Goal: Information Seeking & Learning: Compare options

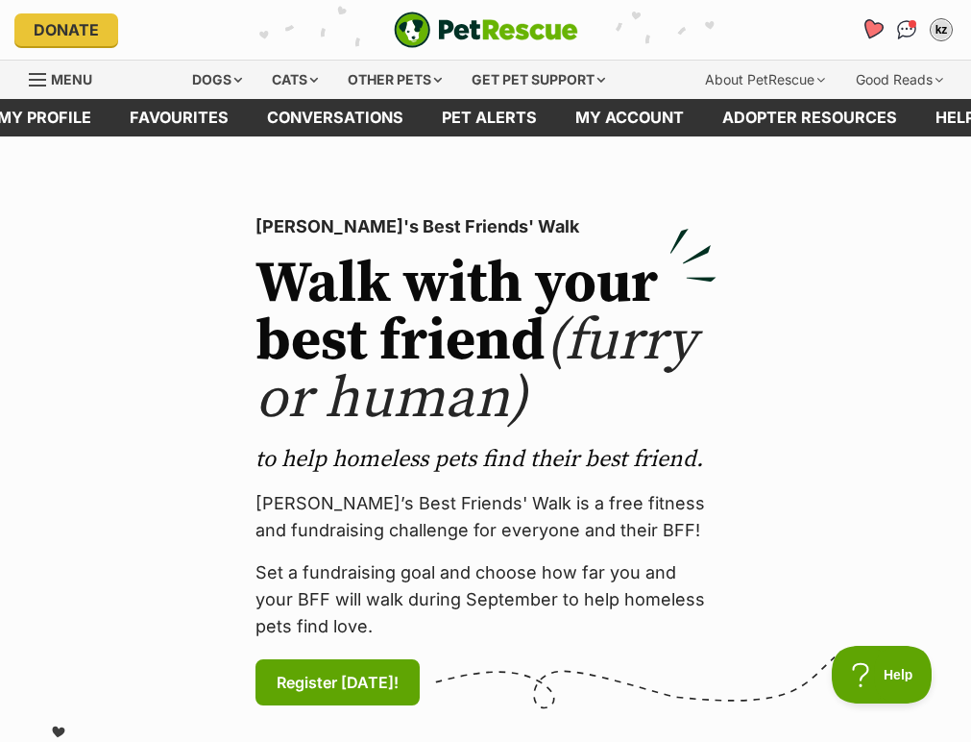
click at [692, 28] on icon "Favourites" at bounding box center [872, 29] width 23 height 22
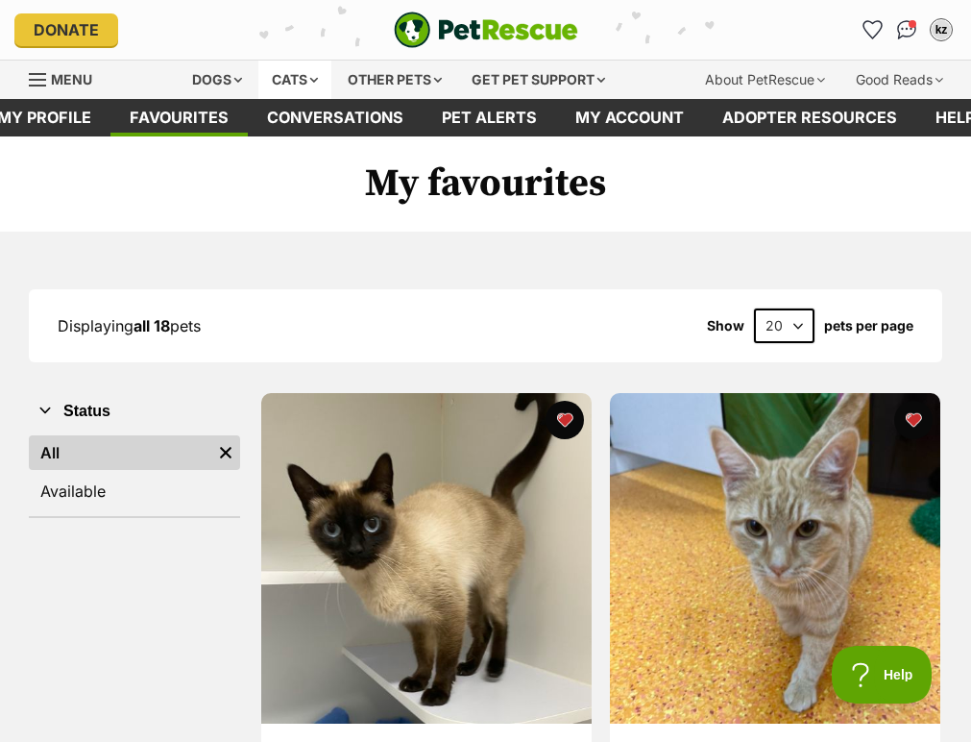
click at [276, 83] on div "Cats" at bounding box center [294, 80] width 73 height 38
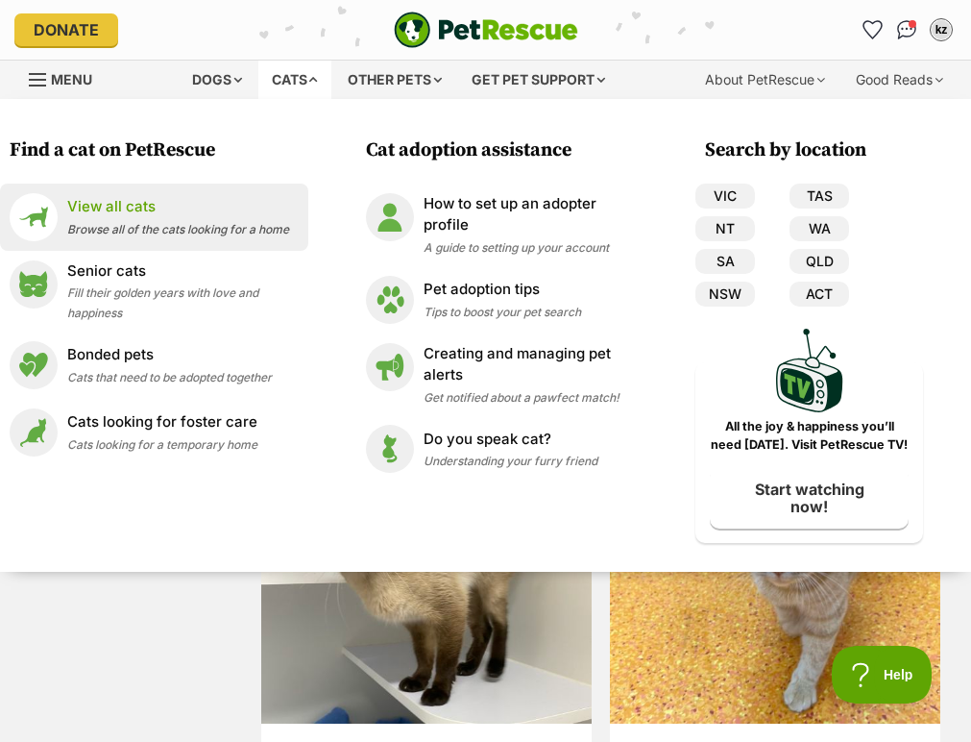
click at [156, 200] on p "View all cats" at bounding box center [178, 207] width 222 height 22
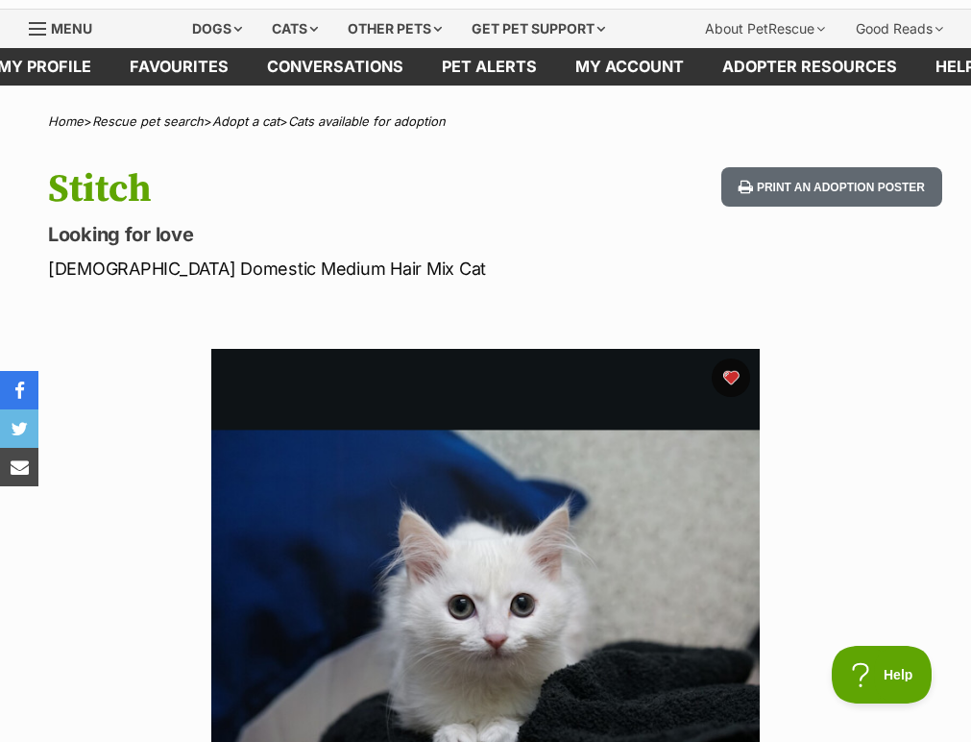
scroll to position [73, 0]
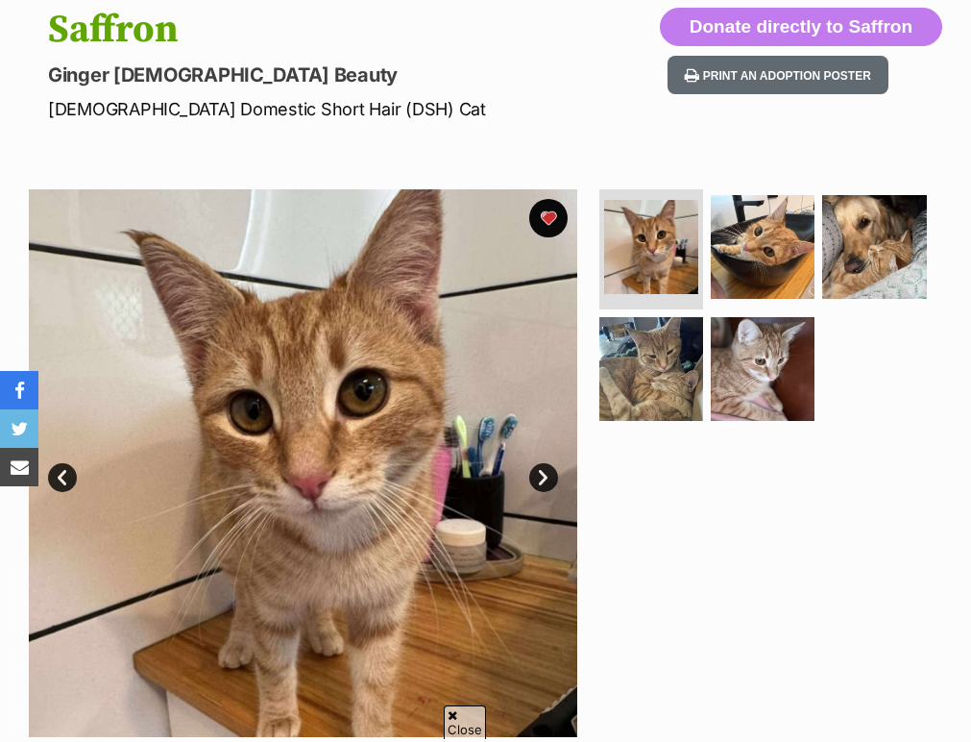
scroll to position [213, 0]
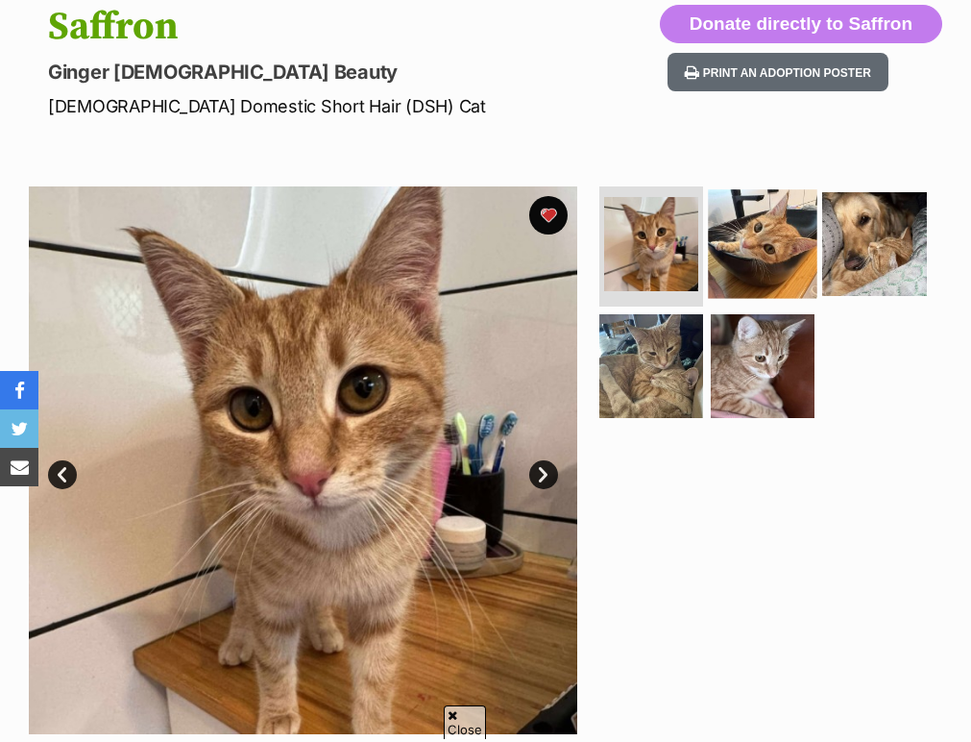
click at [741, 225] on img at bounding box center [763, 244] width 110 height 110
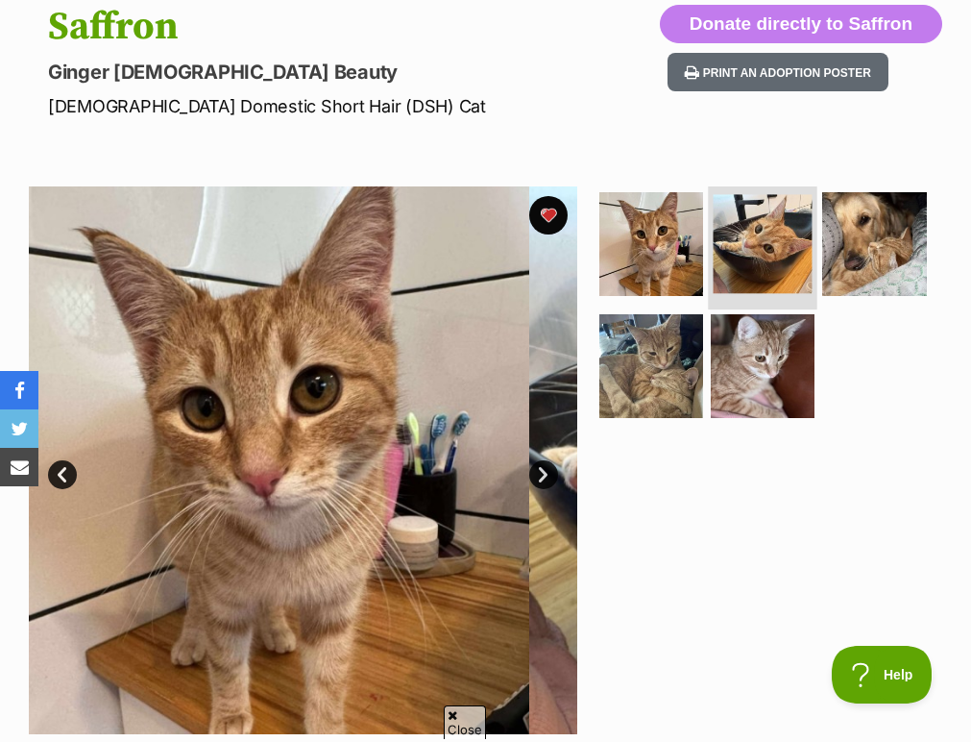
scroll to position [0, 0]
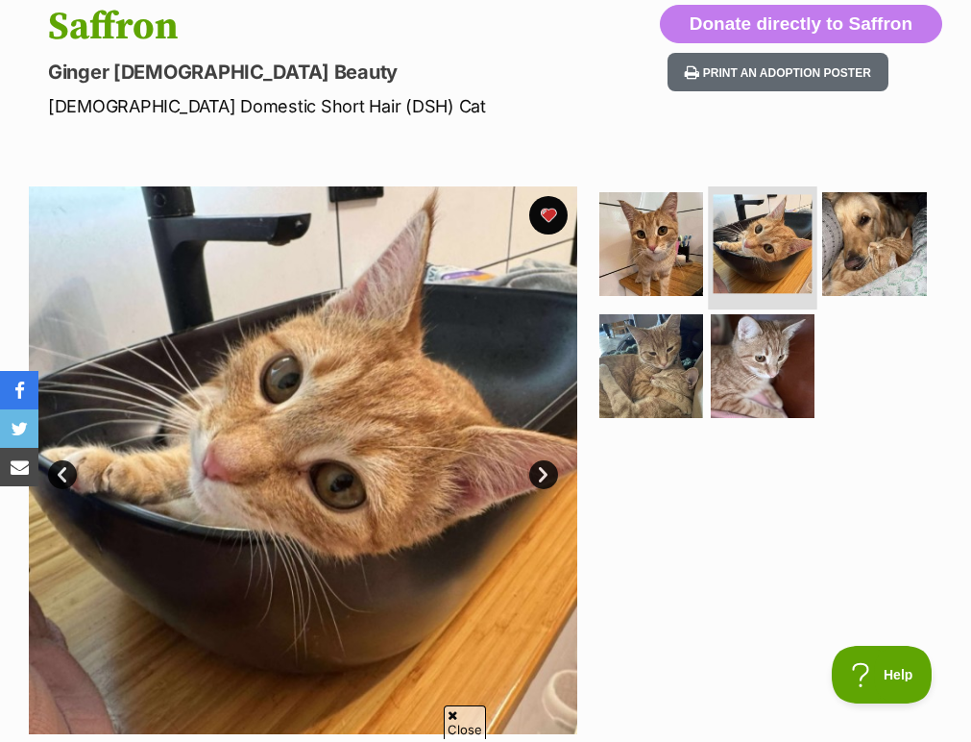
click at [794, 224] on img at bounding box center [763, 243] width 99 height 99
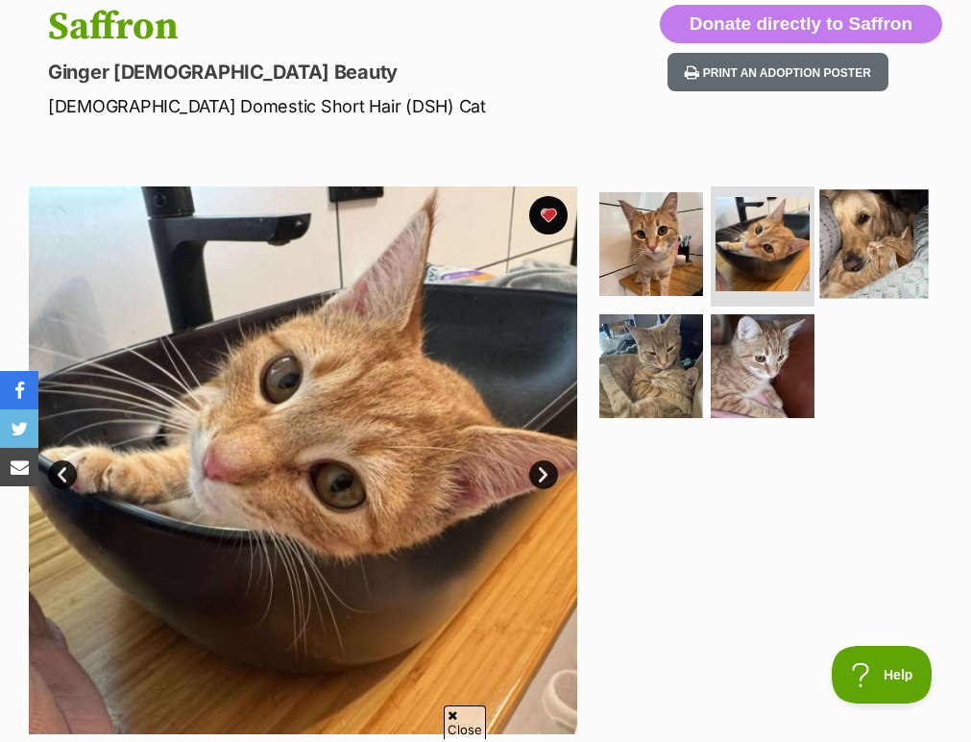
click at [822, 230] on img at bounding box center [875, 244] width 110 height 110
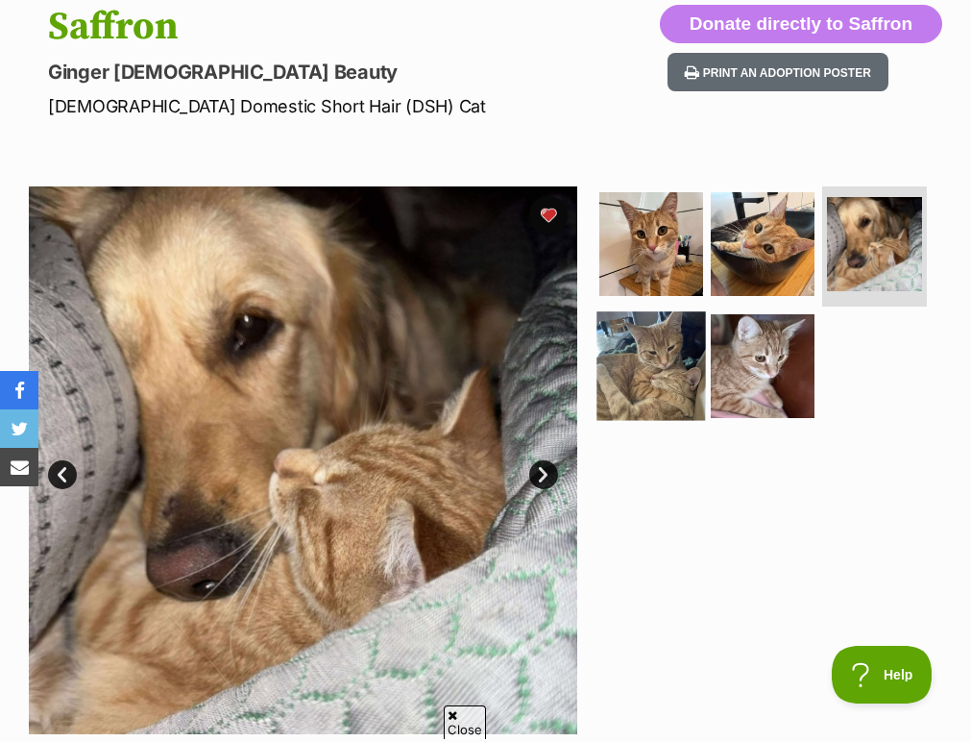
click at [665, 336] on img at bounding box center [652, 366] width 110 height 110
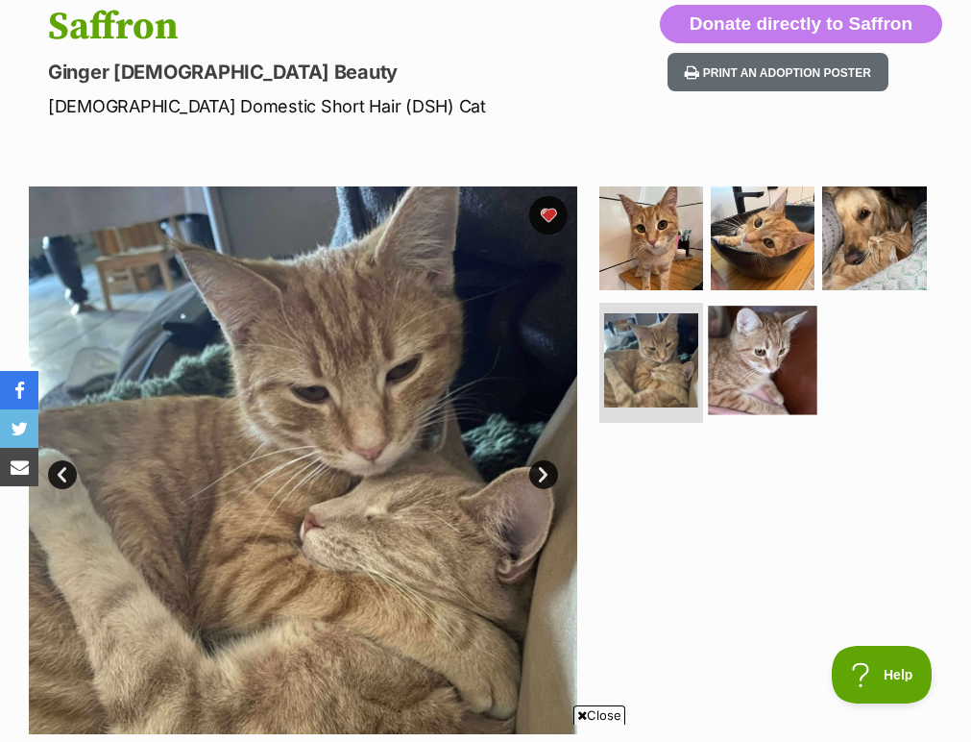
click at [752, 354] on img at bounding box center [763, 360] width 110 height 110
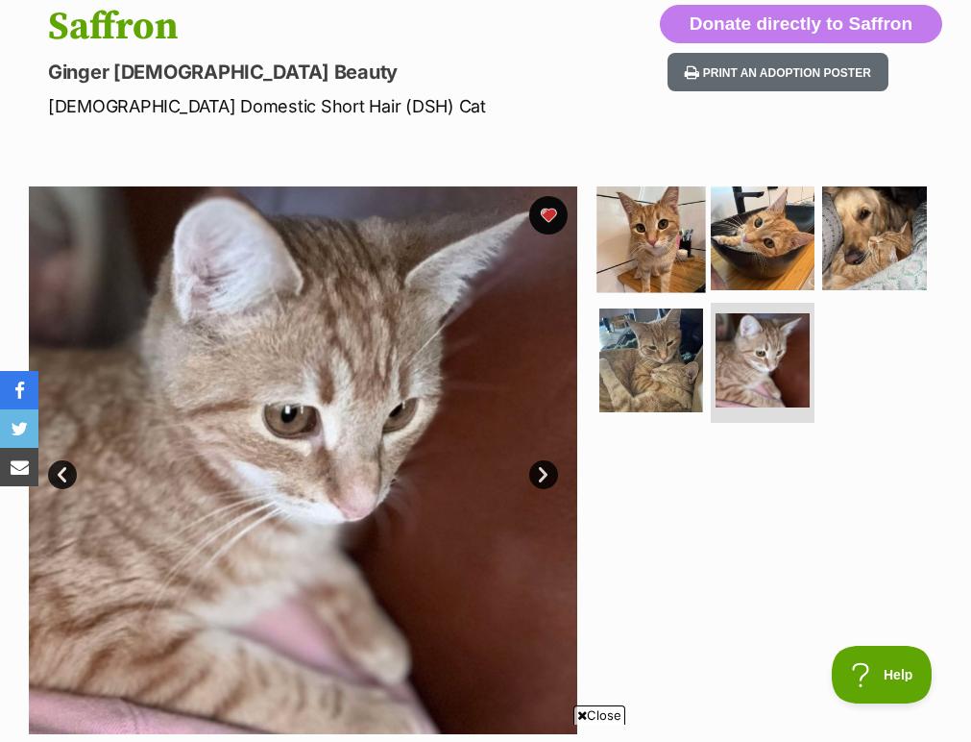
click at [671, 247] on img at bounding box center [652, 238] width 110 height 110
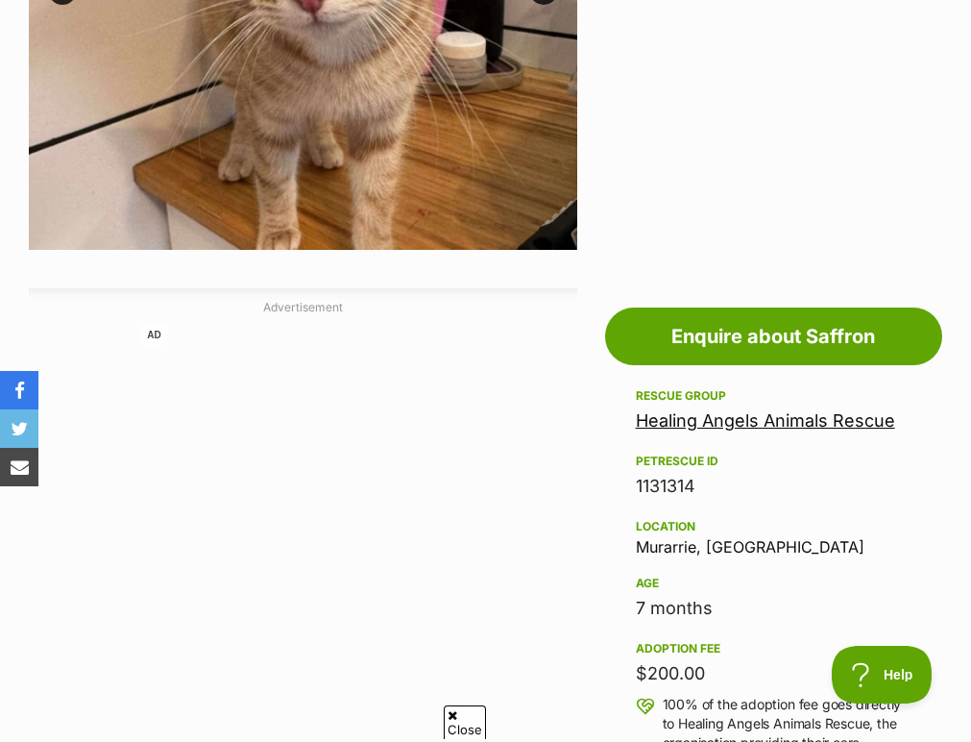
scroll to position [745, 0]
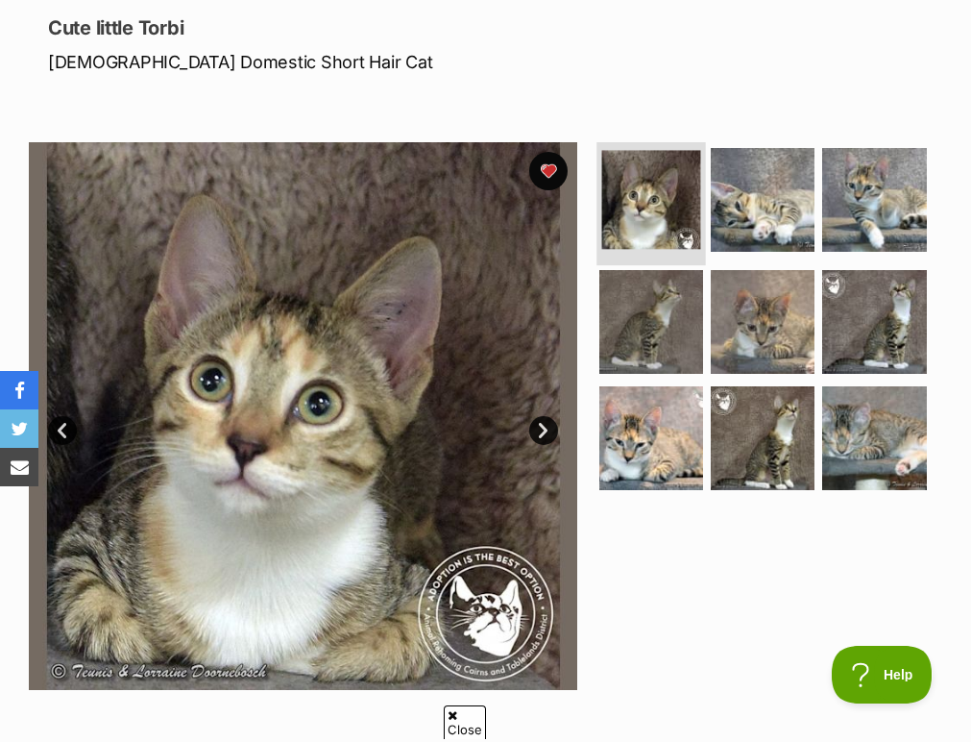
click at [641, 193] on img at bounding box center [650, 199] width 99 height 99
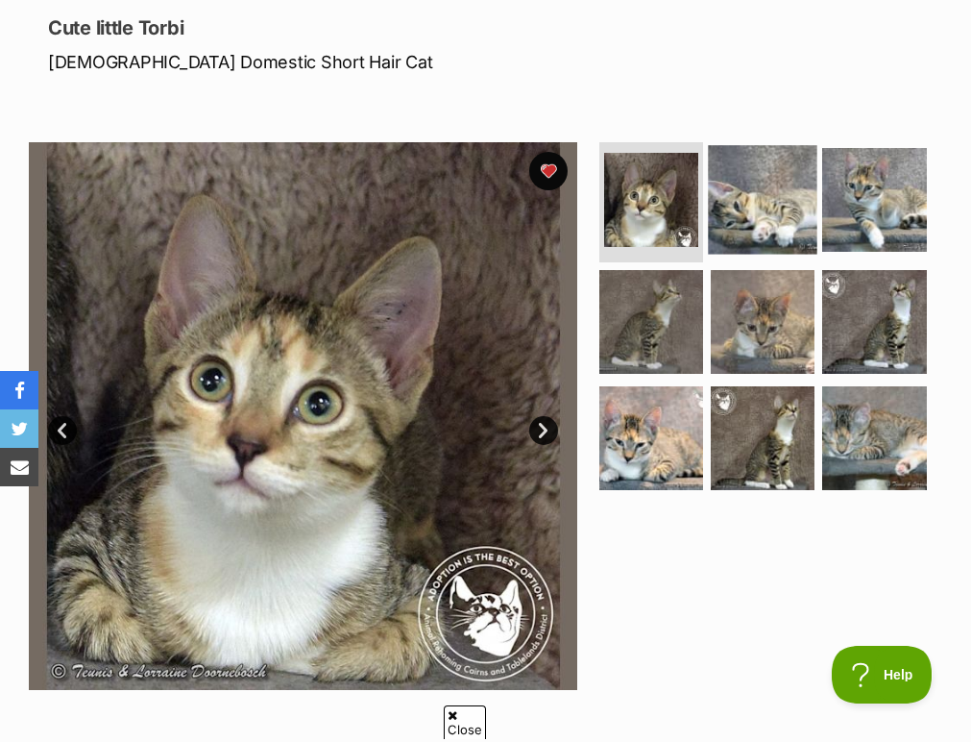
click at [771, 208] on img at bounding box center [763, 200] width 110 height 110
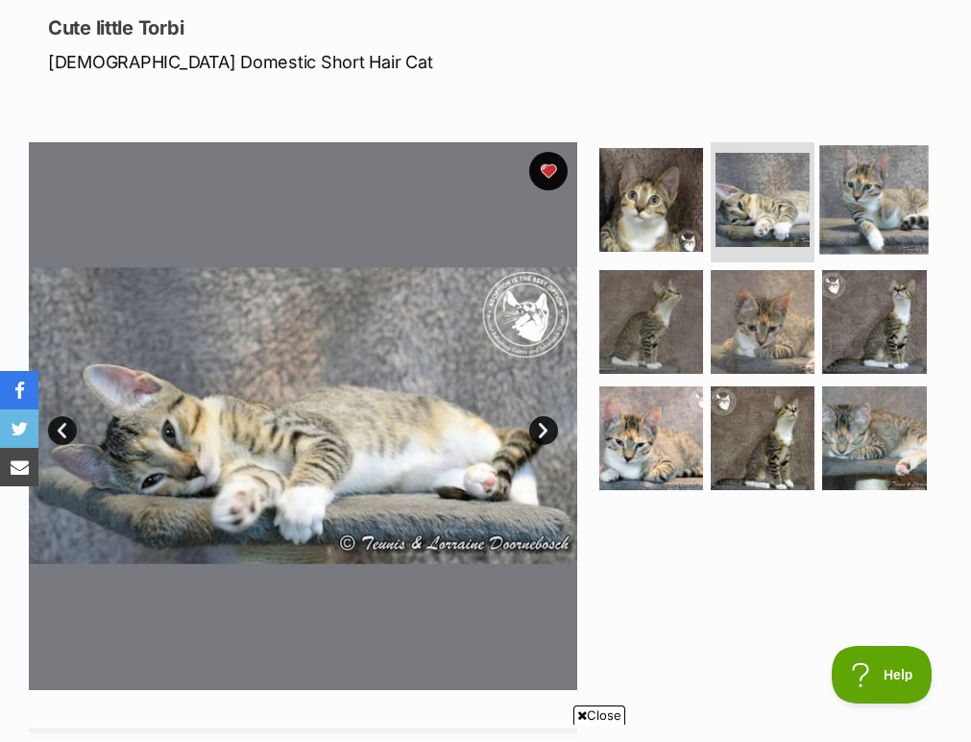
click at [865, 214] on img at bounding box center [875, 200] width 110 height 110
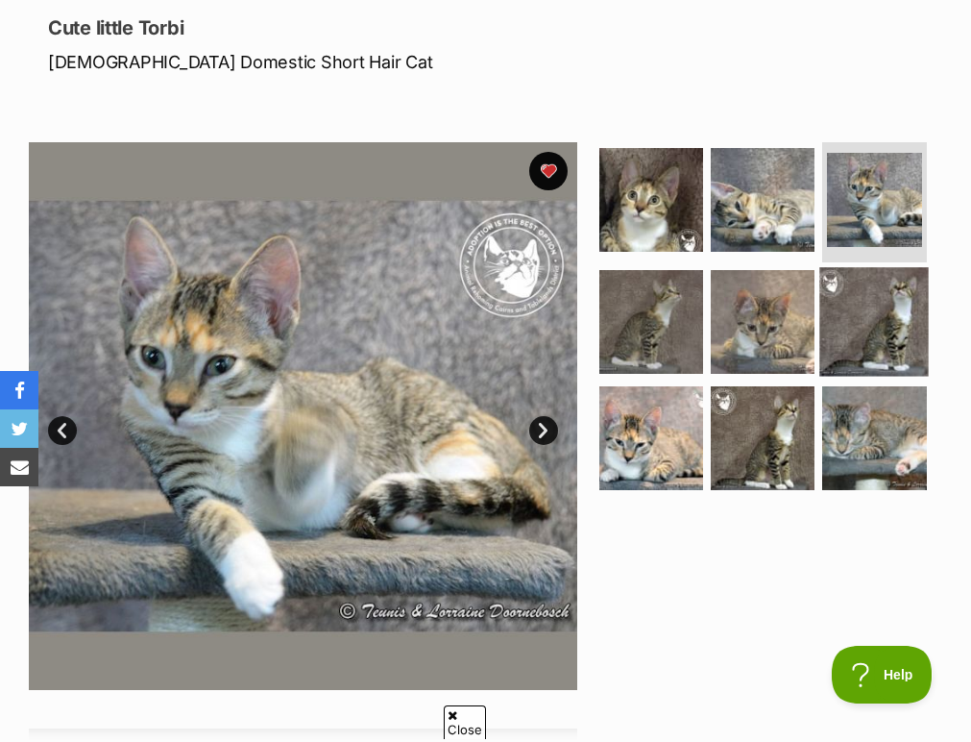
click at [859, 325] on img at bounding box center [875, 322] width 110 height 110
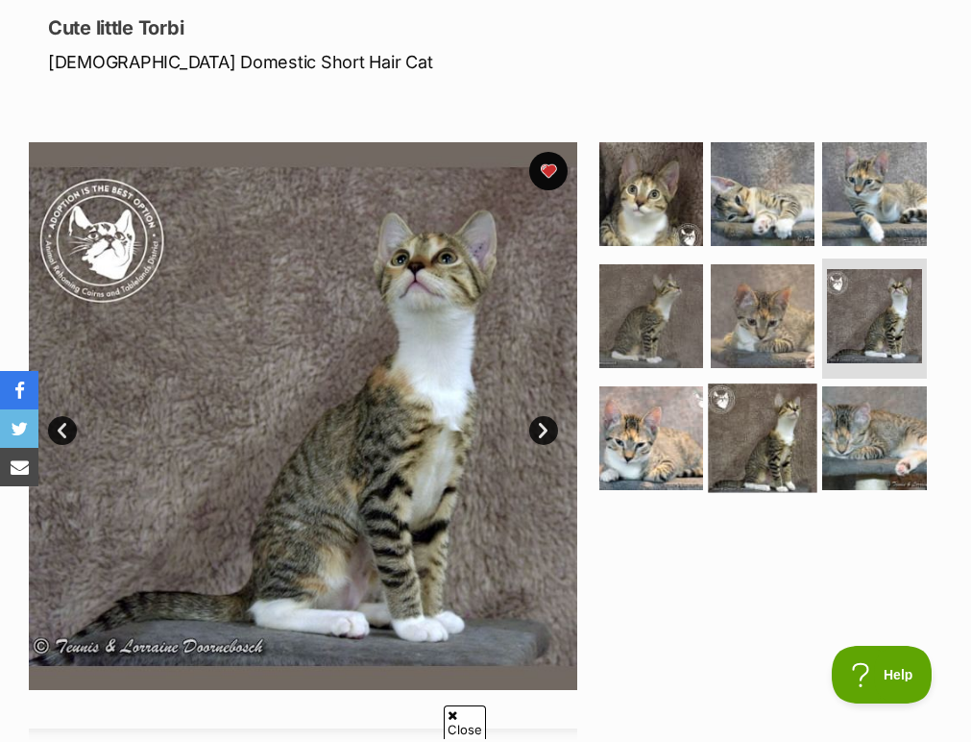
click at [756, 424] on img at bounding box center [763, 438] width 110 height 110
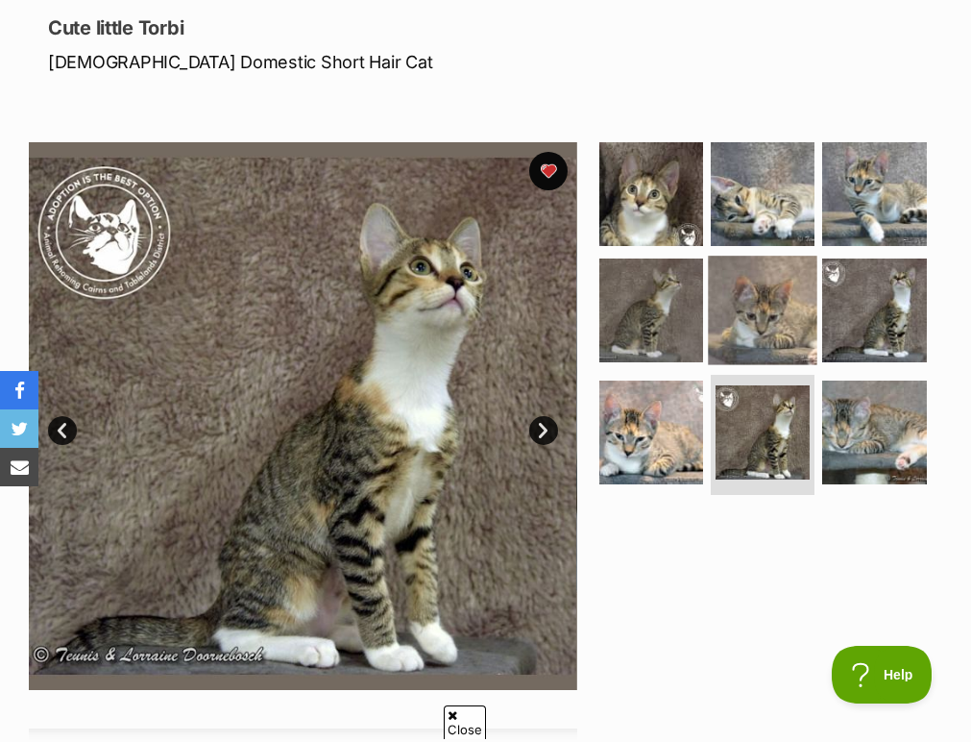
click at [773, 330] on img at bounding box center [763, 311] width 110 height 110
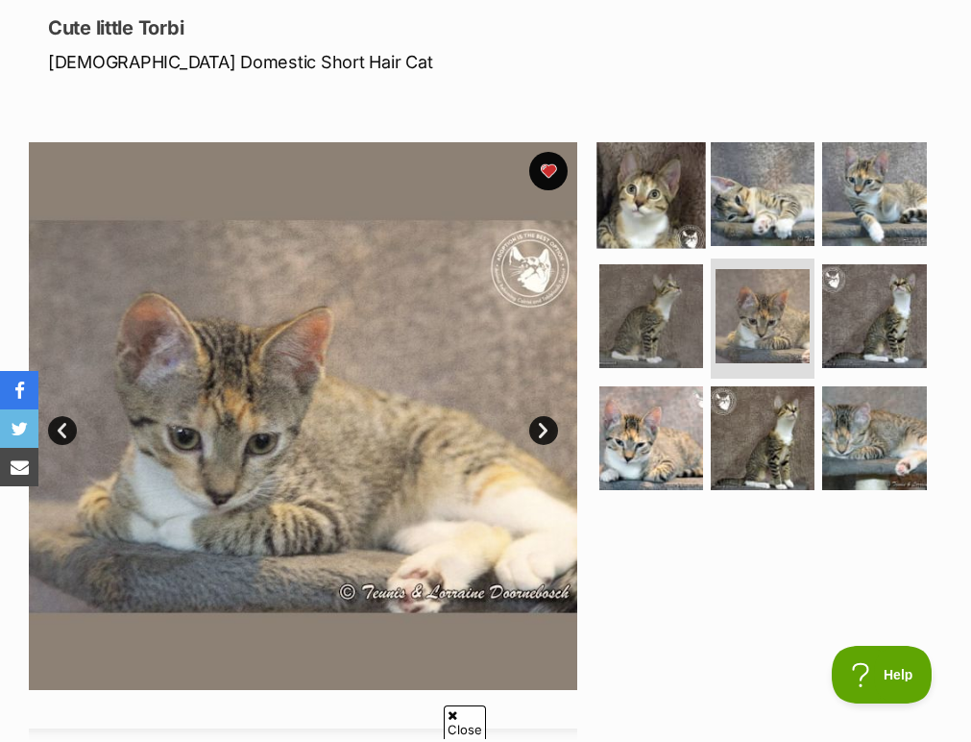
click at [657, 201] on img at bounding box center [652, 194] width 110 height 110
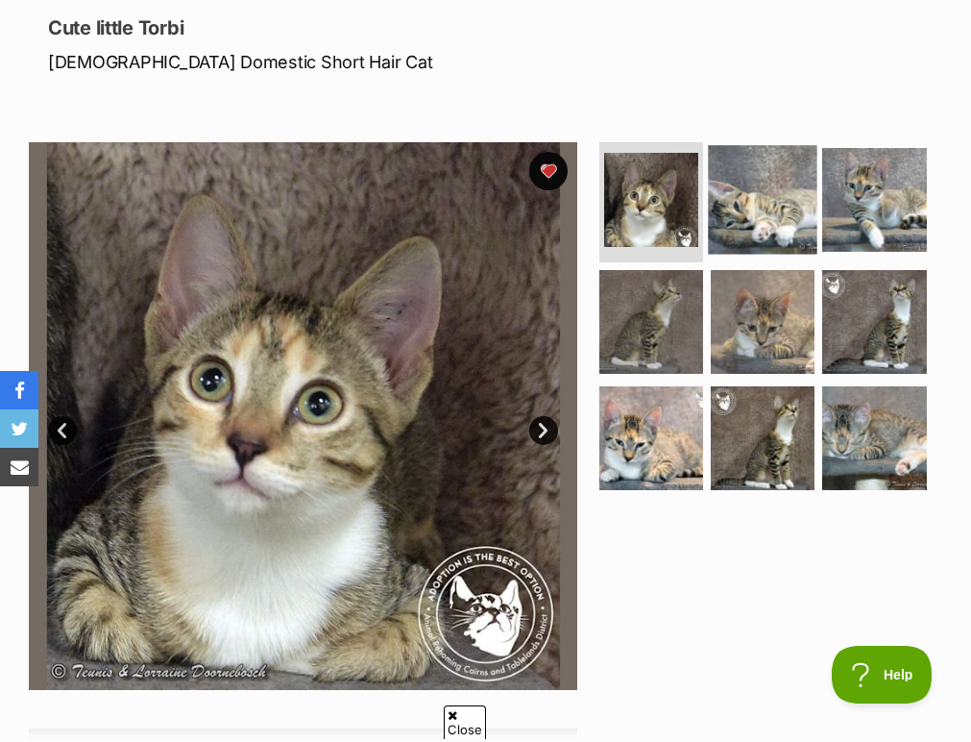
click at [757, 214] on img at bounding box center [763, 200] width 110 height 110
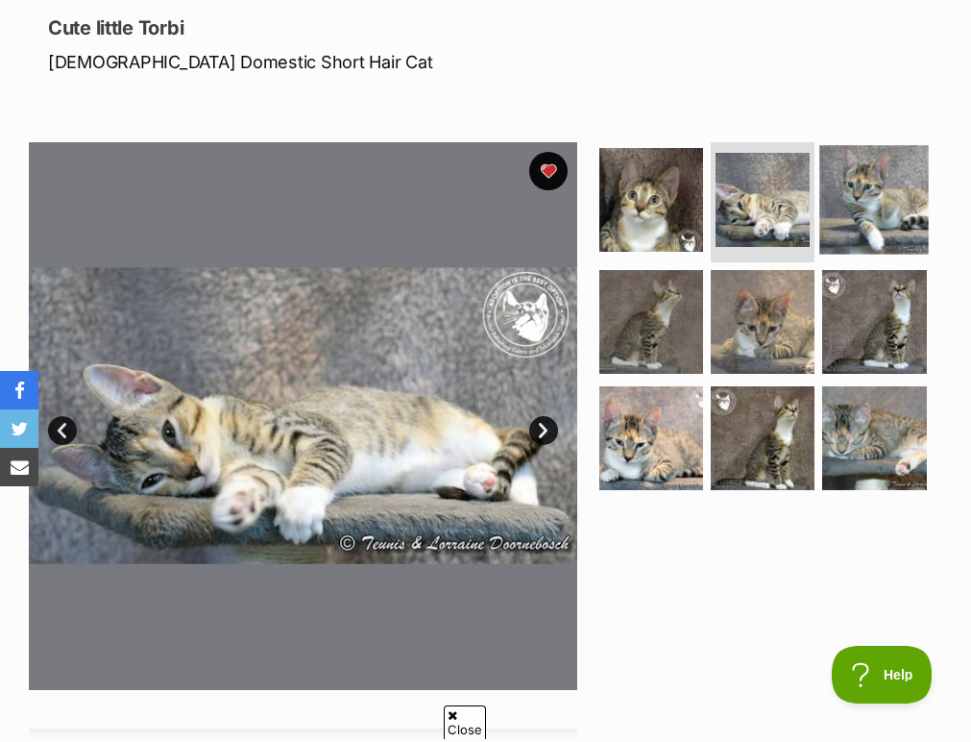
click at [829, 222] on img at bounding box center [875, 200] width 110 height 110
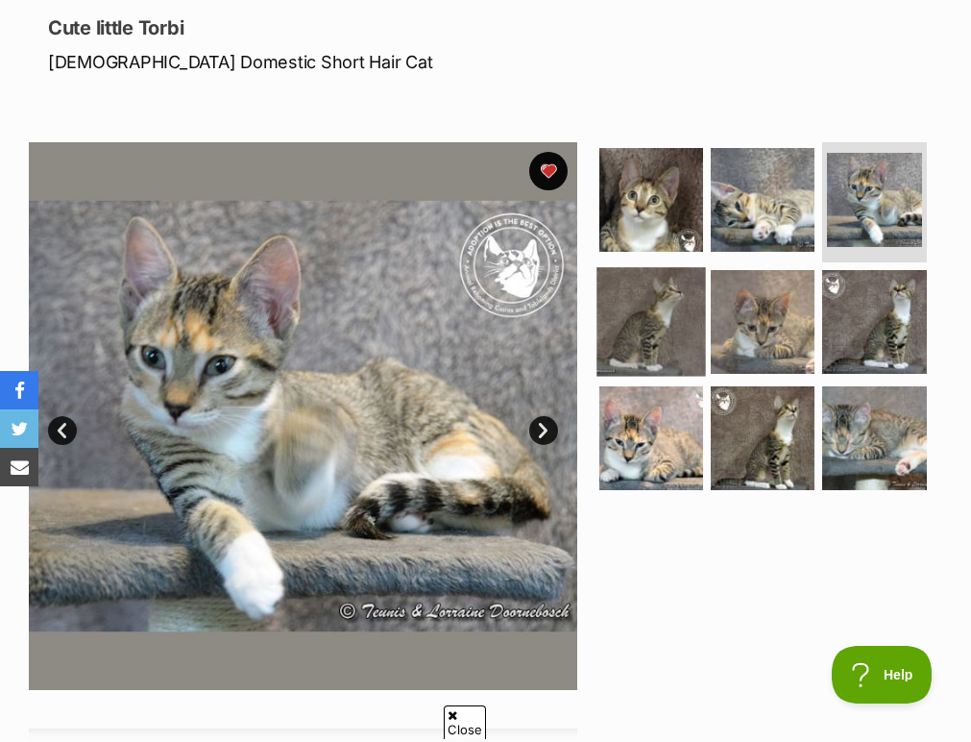
click at [645, 323] on img at bounding box center [652, 322] width 110 height 110
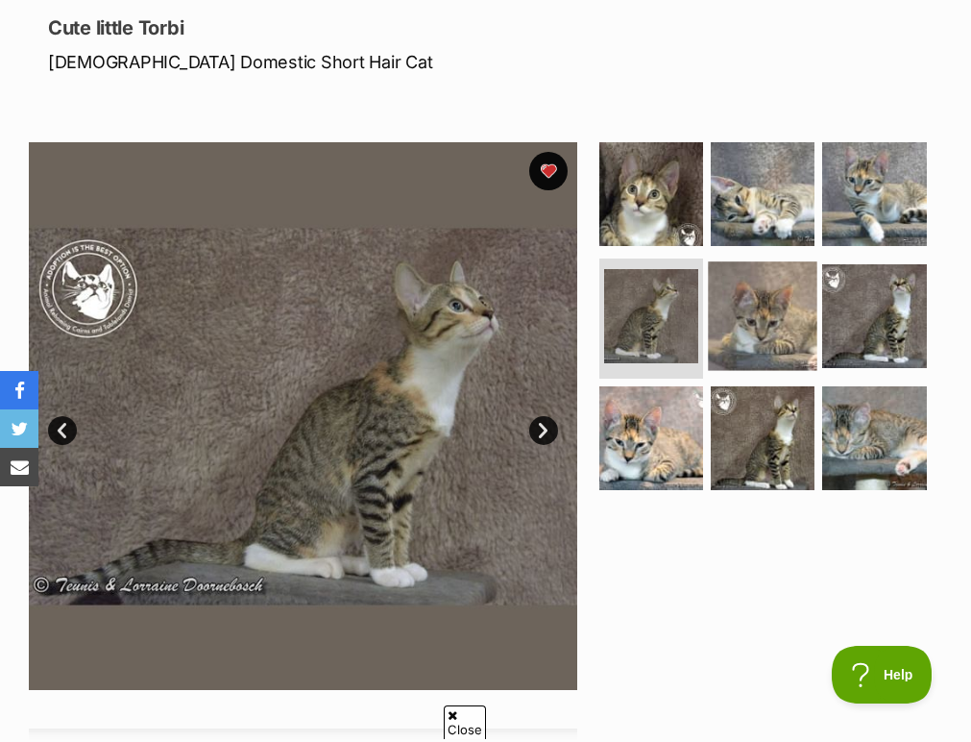
click at [735, 324] on img at bounding box center [763, 316] width 110 height 110
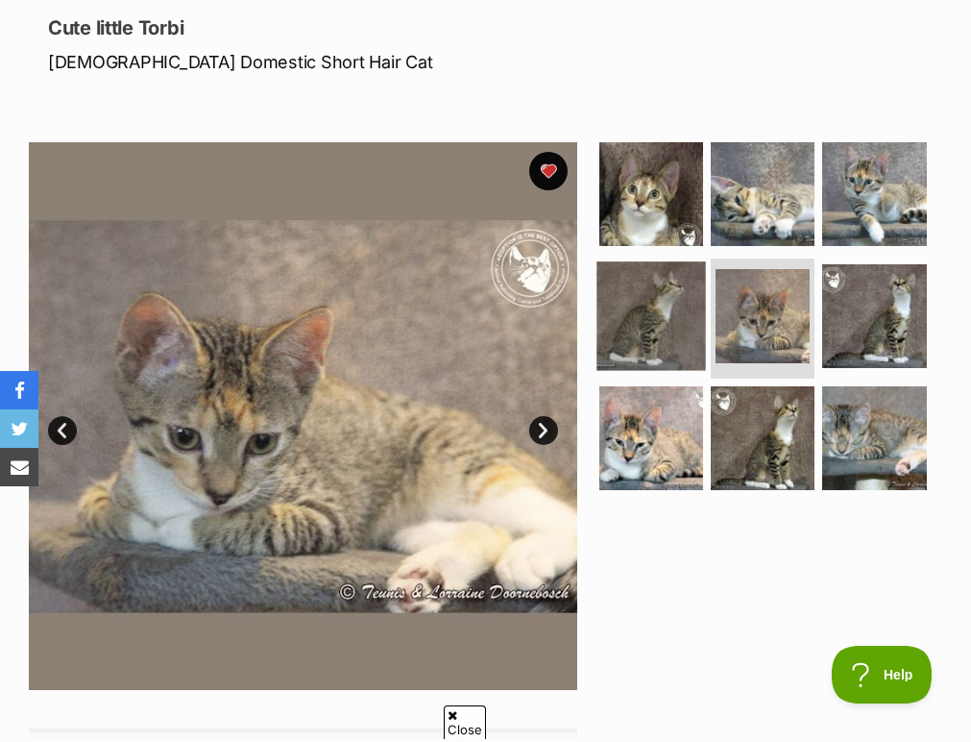
click at [646, 325] on img at bounding box center [652, 316] width 110 height 110
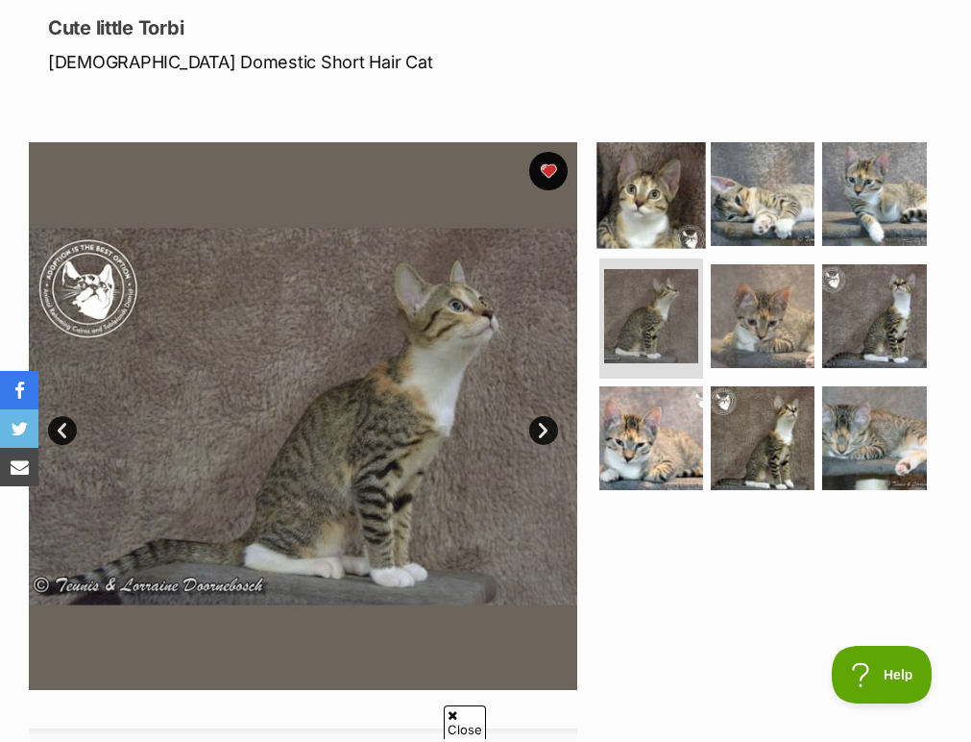
click at [643, 215] on img at bounding box center [652, 194] width 110 height 110
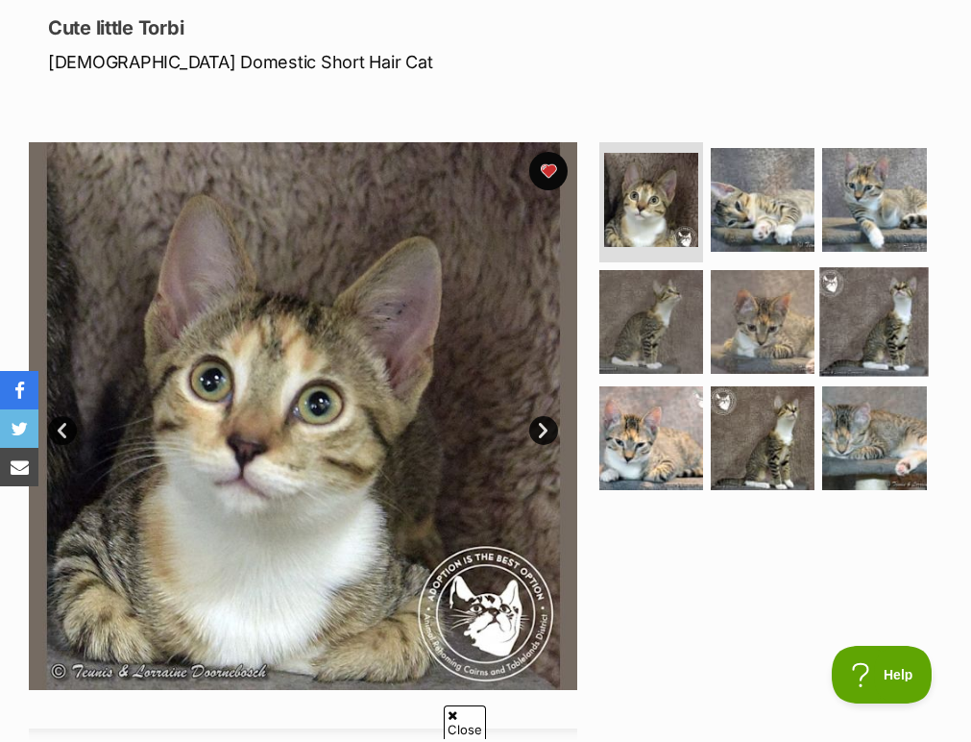
click at [883, 317] on img at bounding box center [875, 322] width 110 height 110
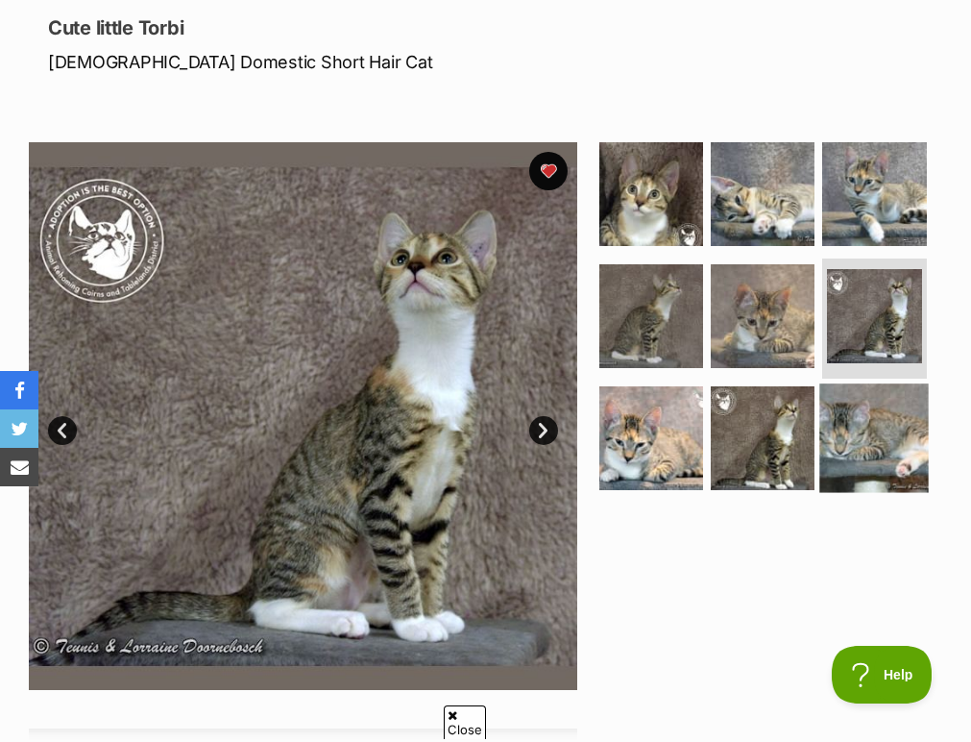
click at [863, 432] on img at bounding box center [875, 438] width 110 height 110
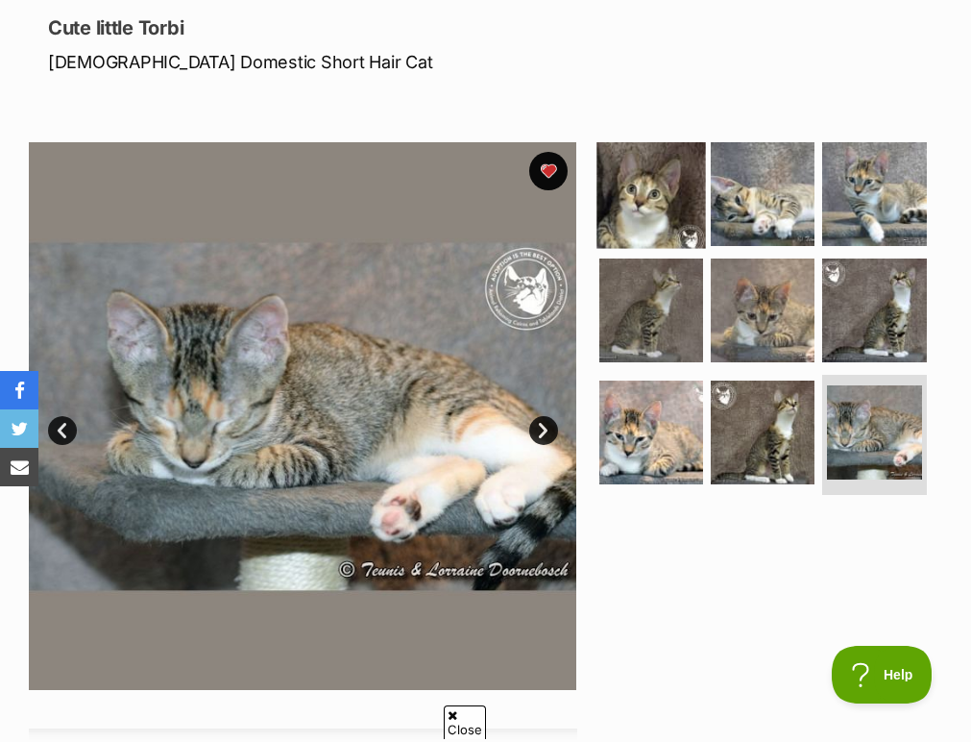
click at [646, 214] on img at bounding box center [652, 194] width 110 height 110
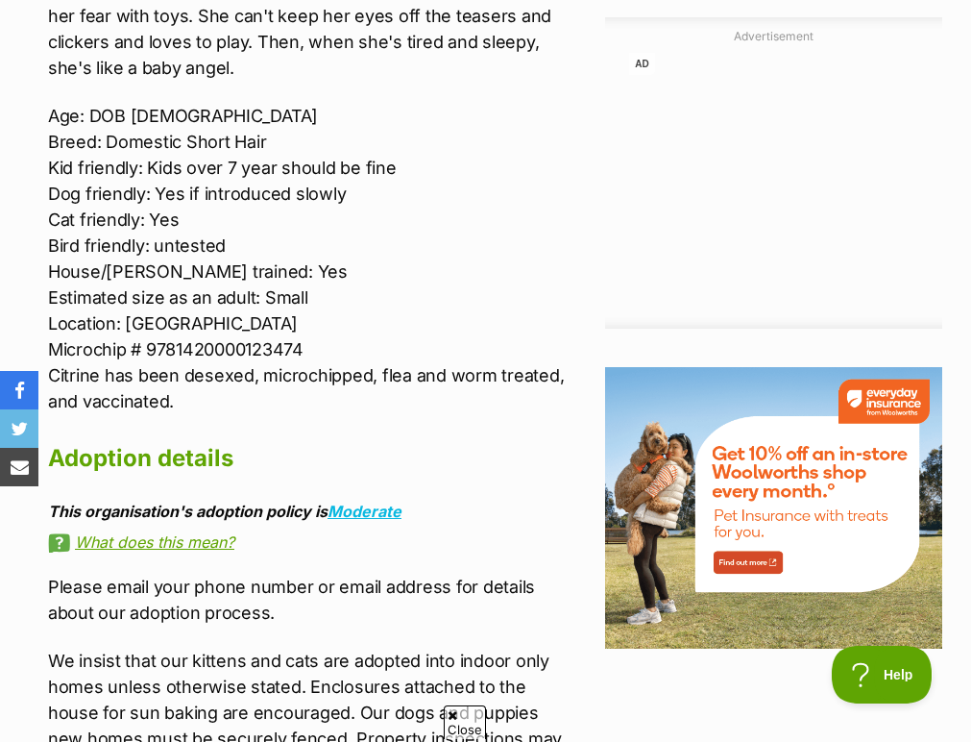
scroll to position [2217, 0]
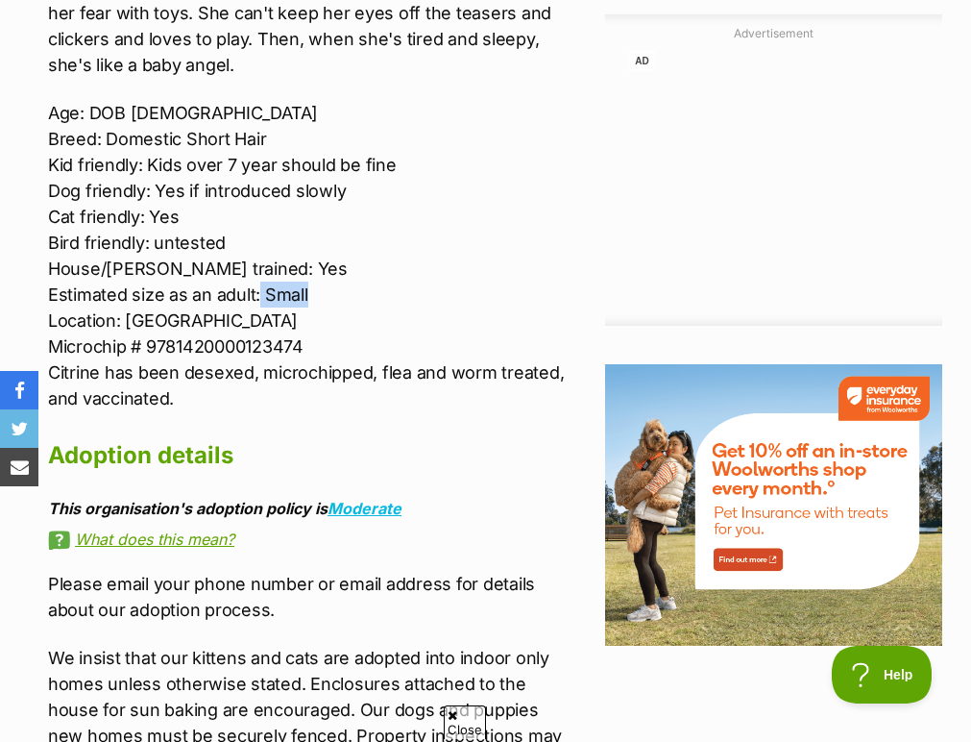
drag, startPoint x: 310, startPoint y: 271, endPoint x: 256, endPoint y: 271, distance: 53.8
click at [256, 271] on p "Age: DOB 01.03.2024 Breed: Domestic Short Hair Kid friendly: Kids over 7 year s…" at bounding box center [312, 255] width 529 height 311
click at [394, 333] on p "Age: DOB 01.03.2024 Breed: Domestic Short Hair Kid friendly: Kids over 7 year s…" at bounding box center [312, 255] width 529 height 311
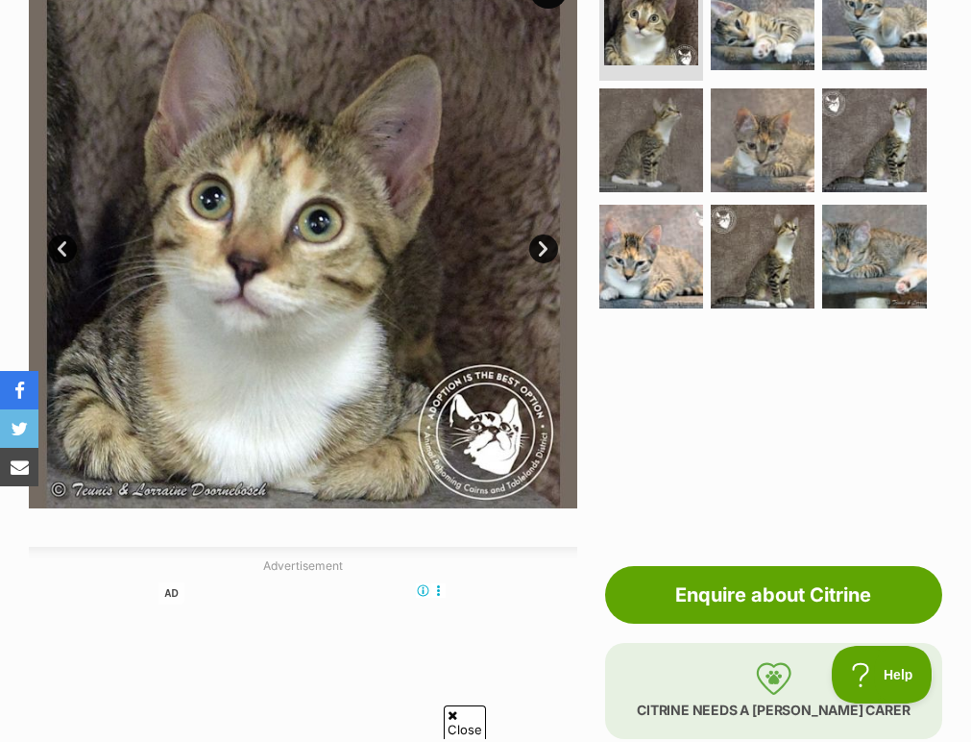
scroll to position [392, 0]
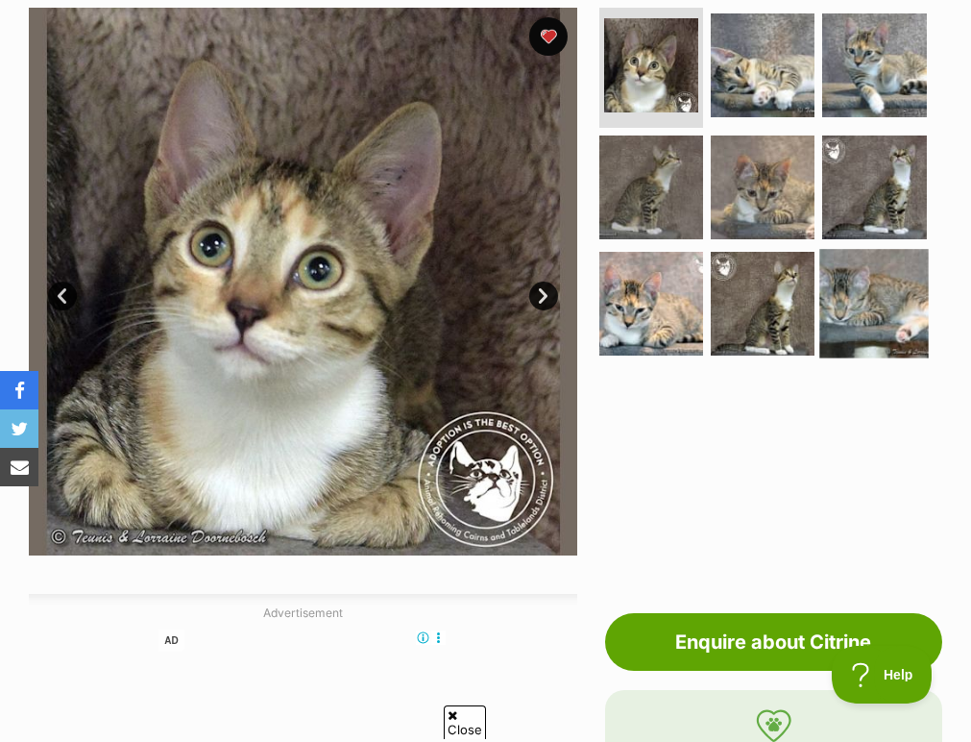
click at [867, 300] on img at bounding box center [875, 304] width 110 height 110
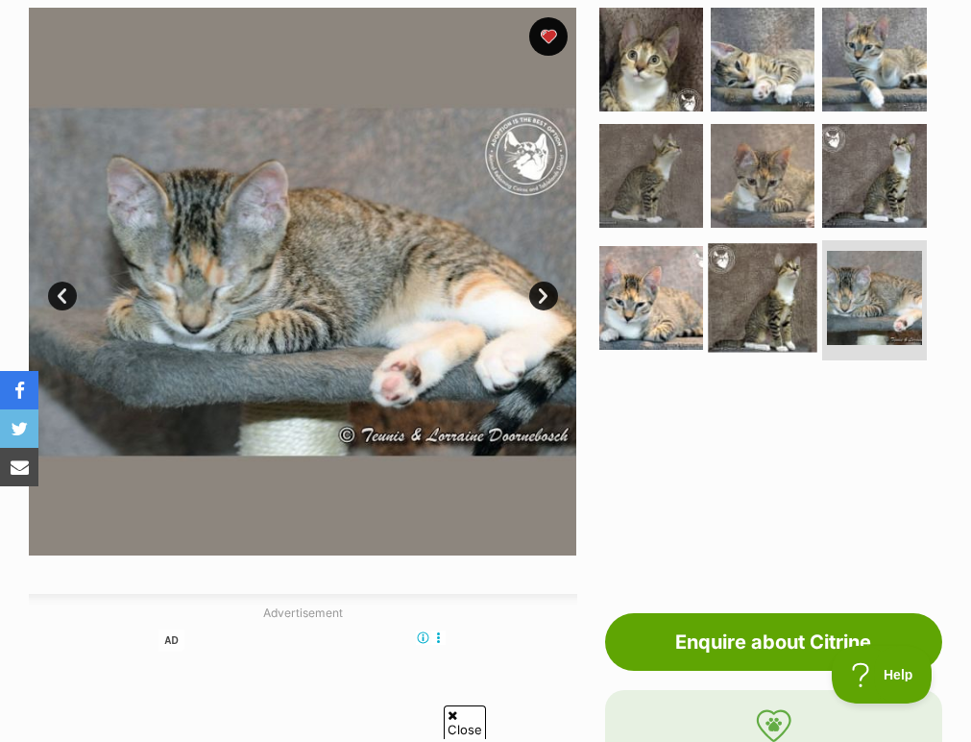
click at [786, 317] on img at bounding box center [763, 298] width 110 height 110
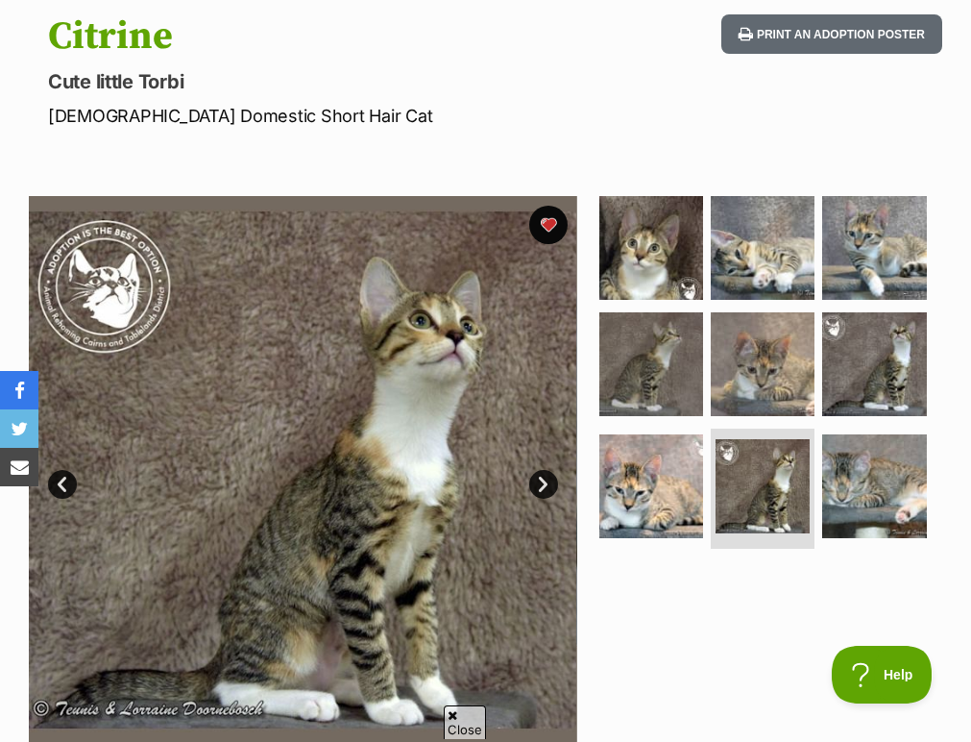
scroll to position [206, 0]
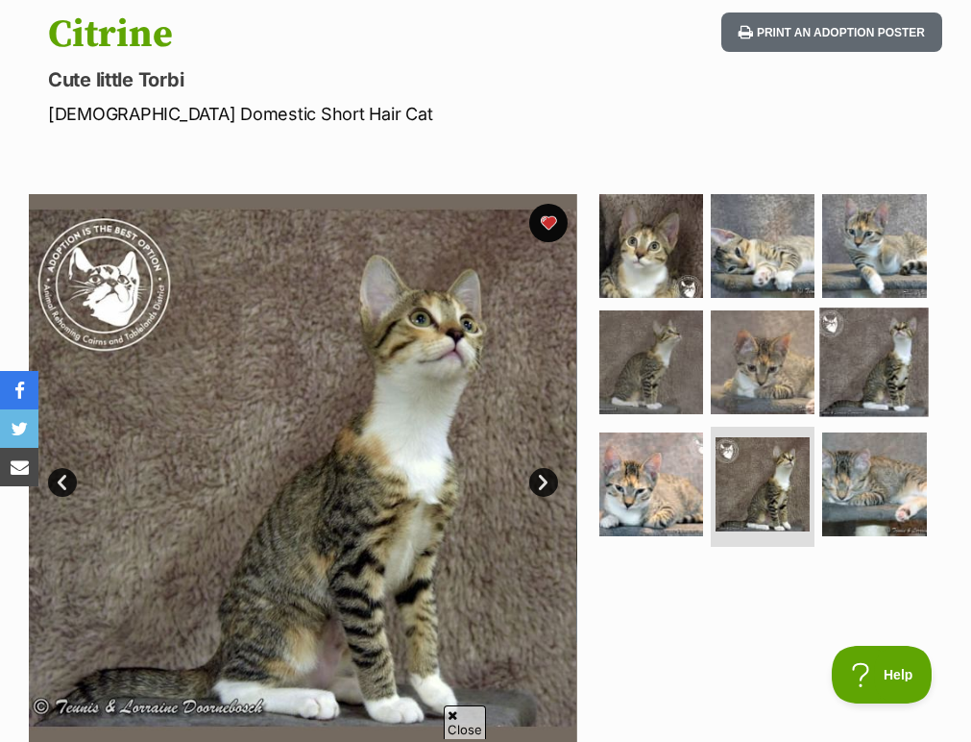
click at [900, 341] on img at bounding box center [875, 362] width 110 height 110
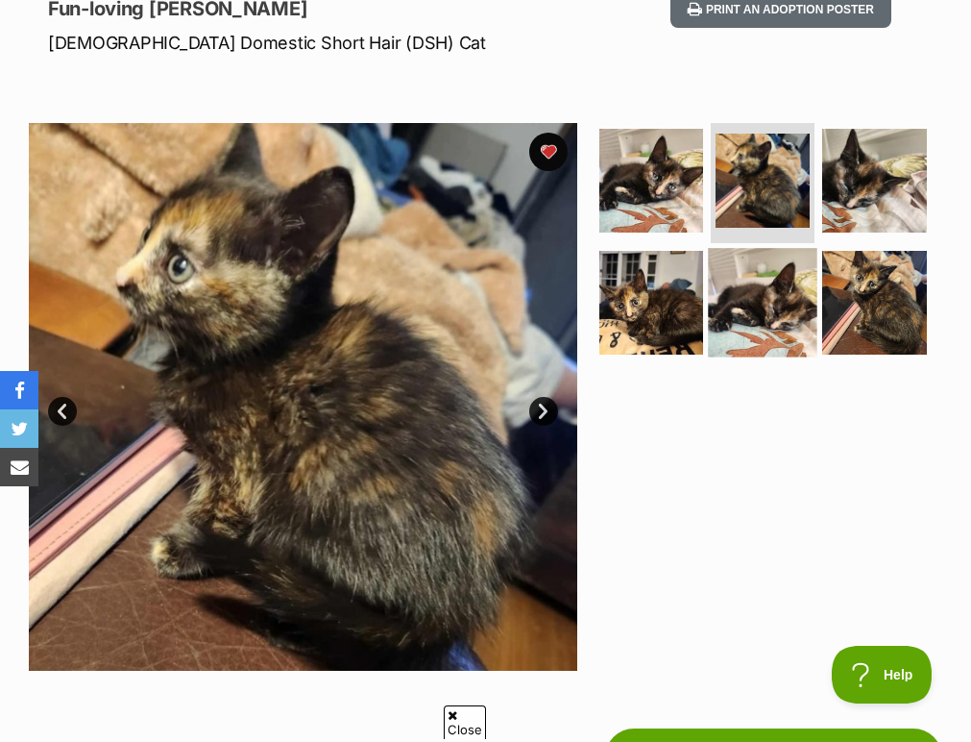
scroll to position [283, 0]
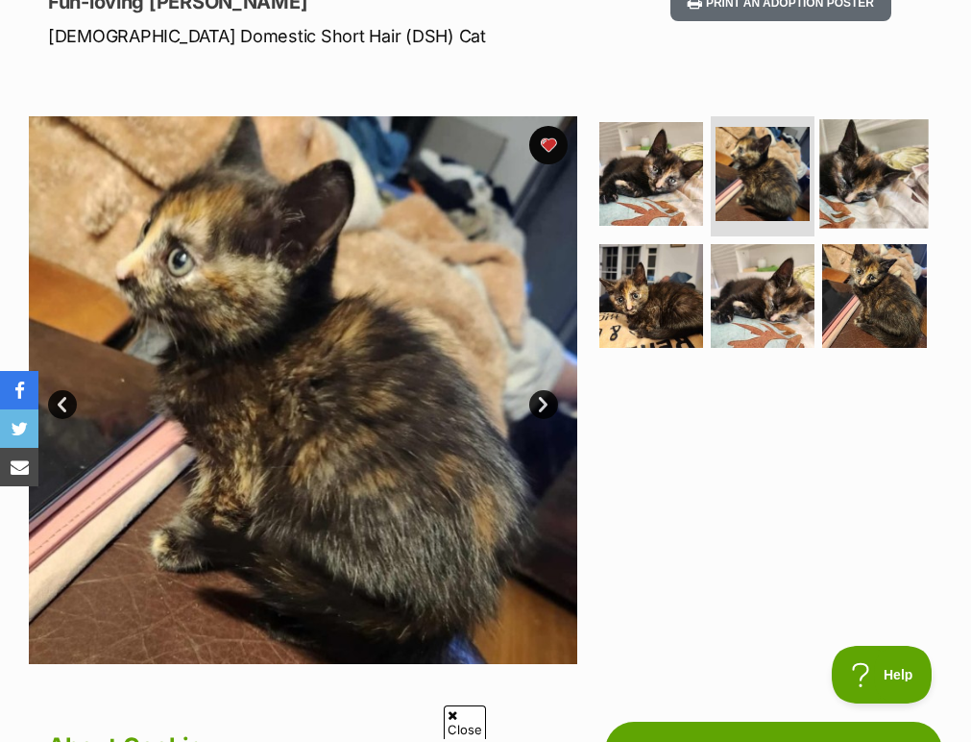
click at [864, 169] on img at bounding box center [875, 174] width 110 height 110
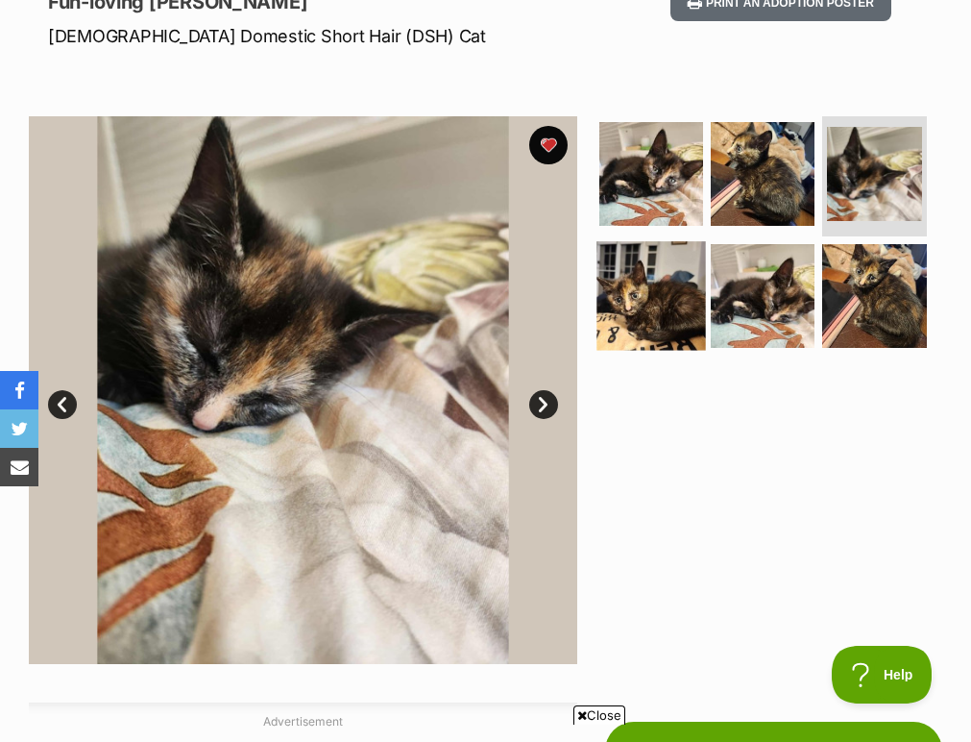
click at [656, 286] on img at bounding box center [652, 296] width 110 height 110
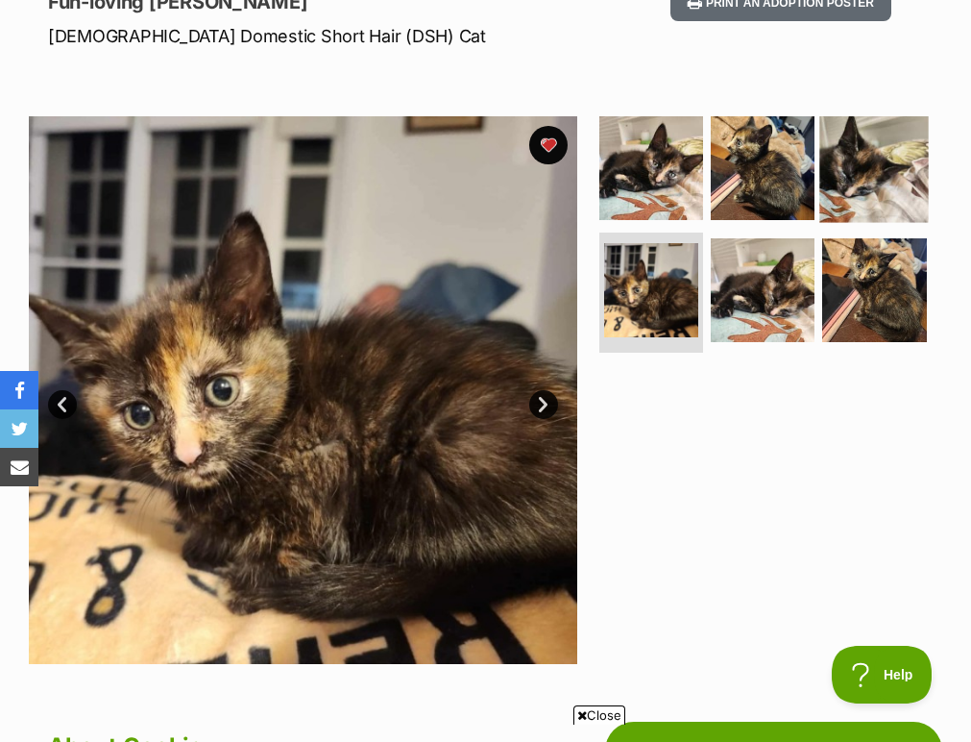
click at [885, 162] on img at bounding box center [875, 168] width 110 height 110
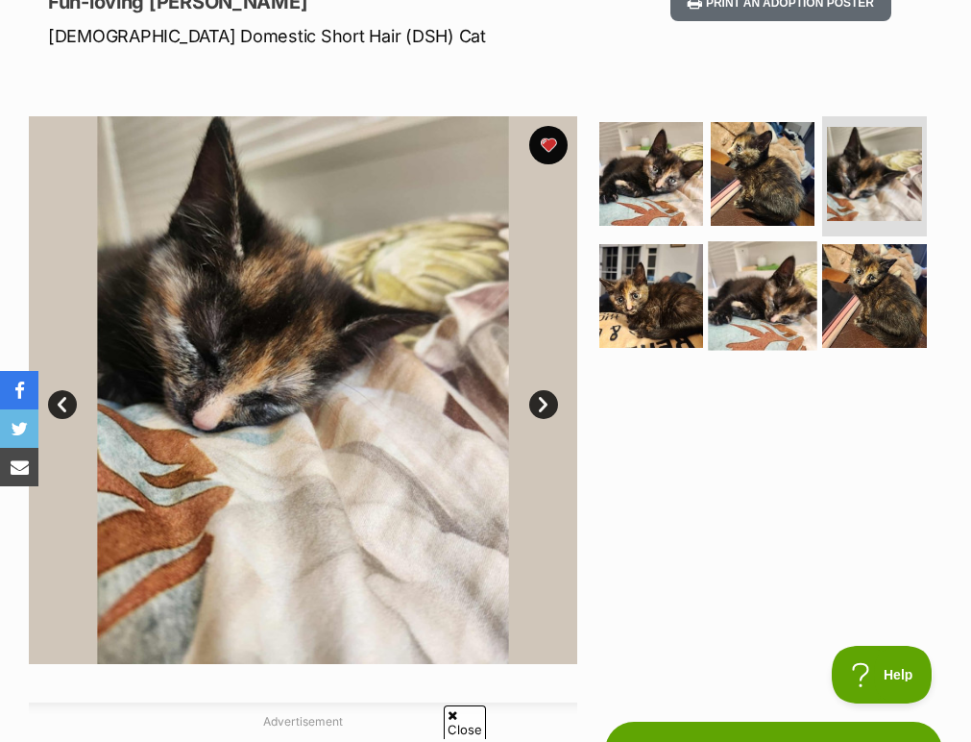
click at [758, 275] on img at bounding box center [763, 296] width 110 height 110
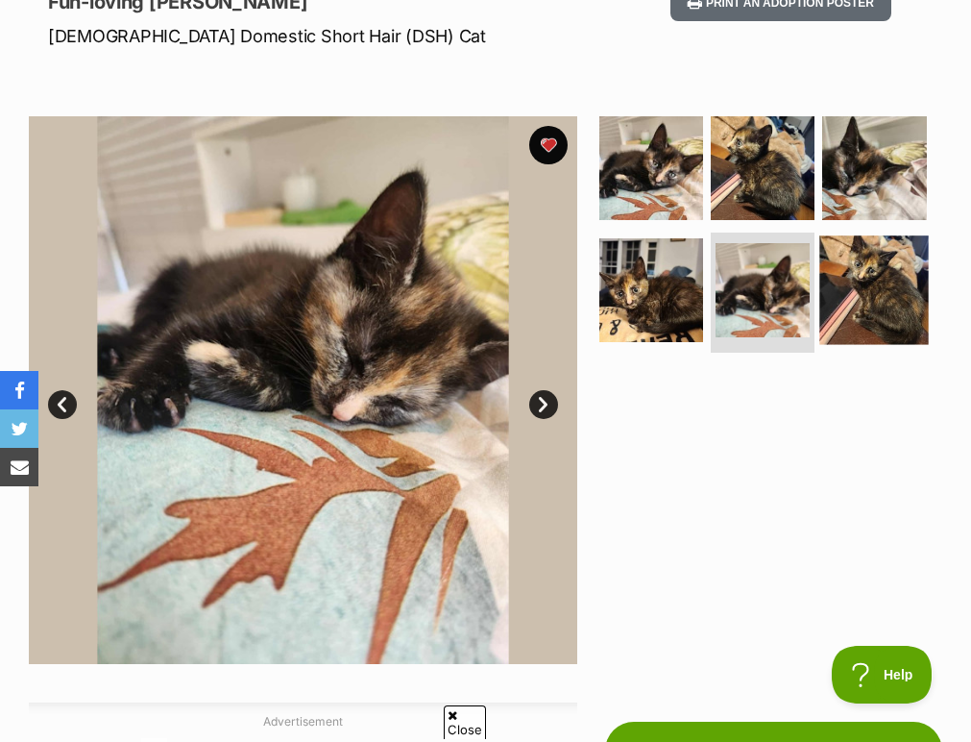
click at [877, 286] on img at bounding box center [875, 290] width 110 height 110
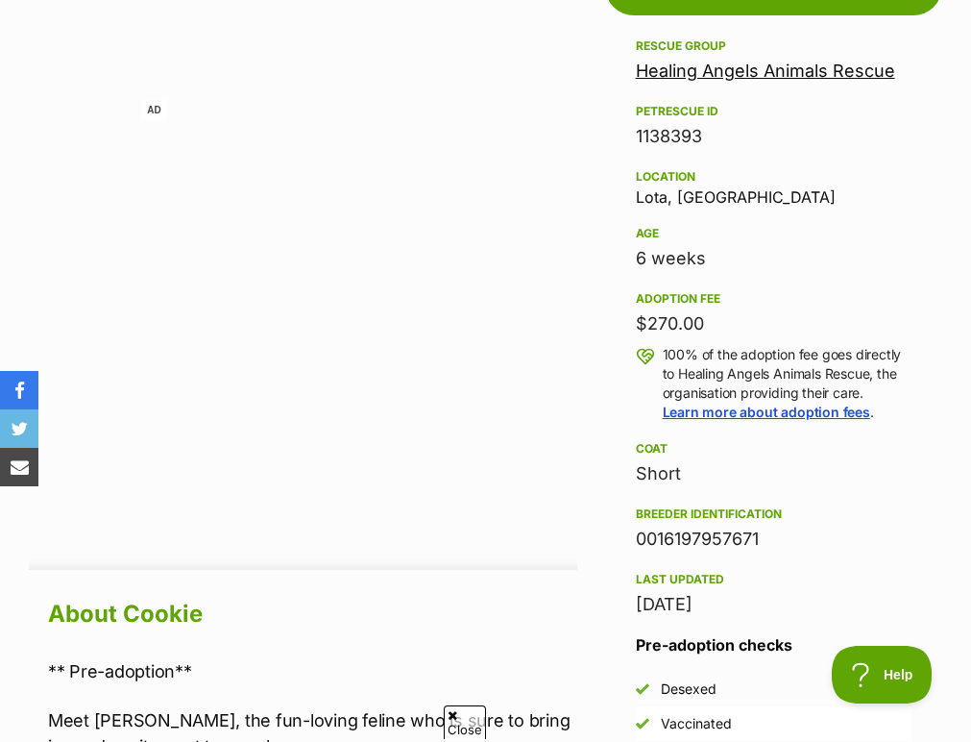
scroll to position [314, 0]
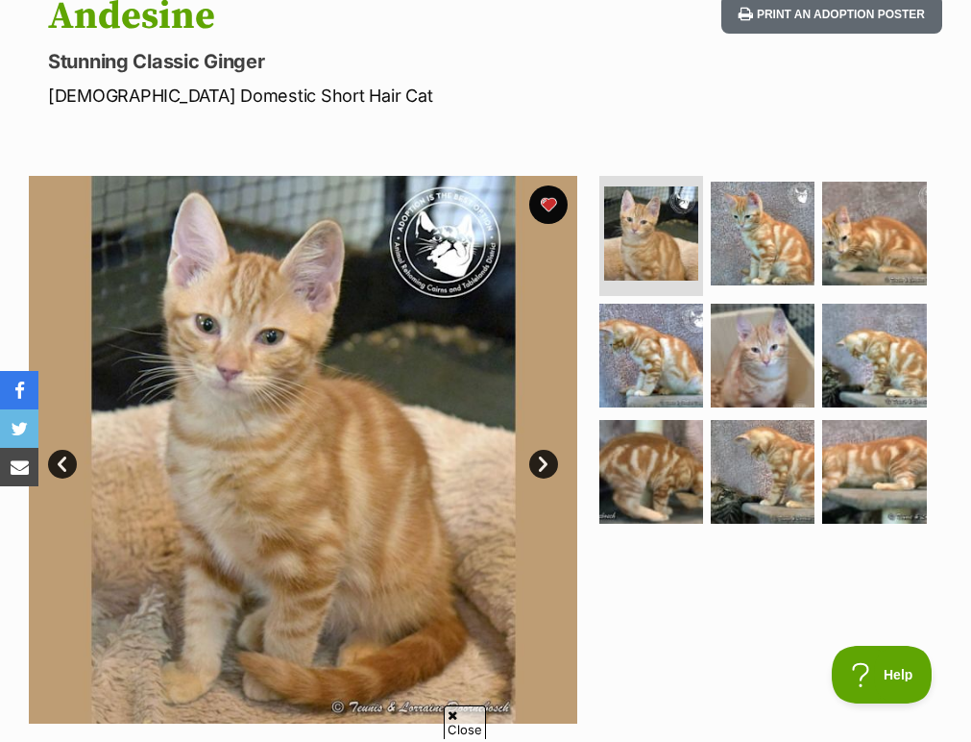
scroll to position [229, 0]
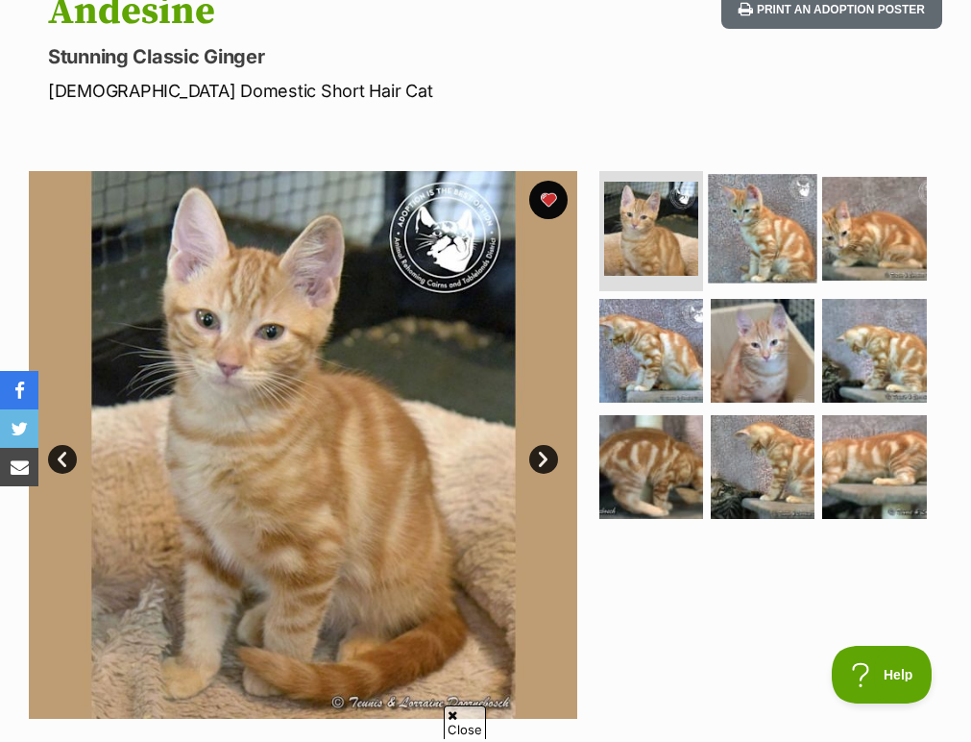
click at [767, 272] on img at bounding box center [763, 229] width 110 height 110
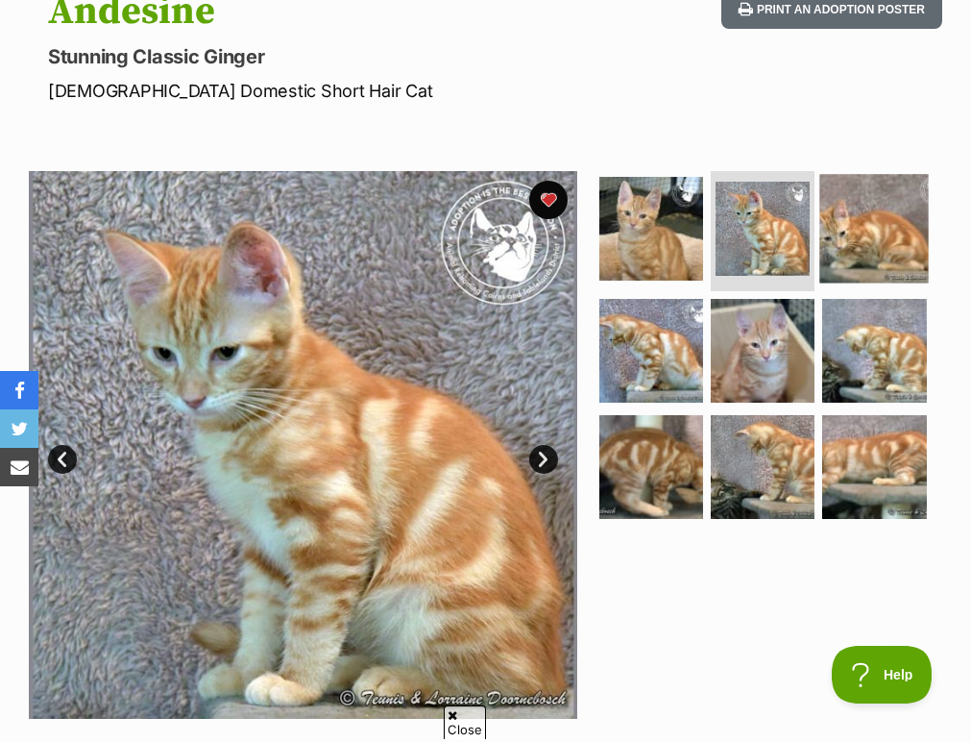
click at [877, 252] on img at bounding box center [875, 229] width 110 height 110
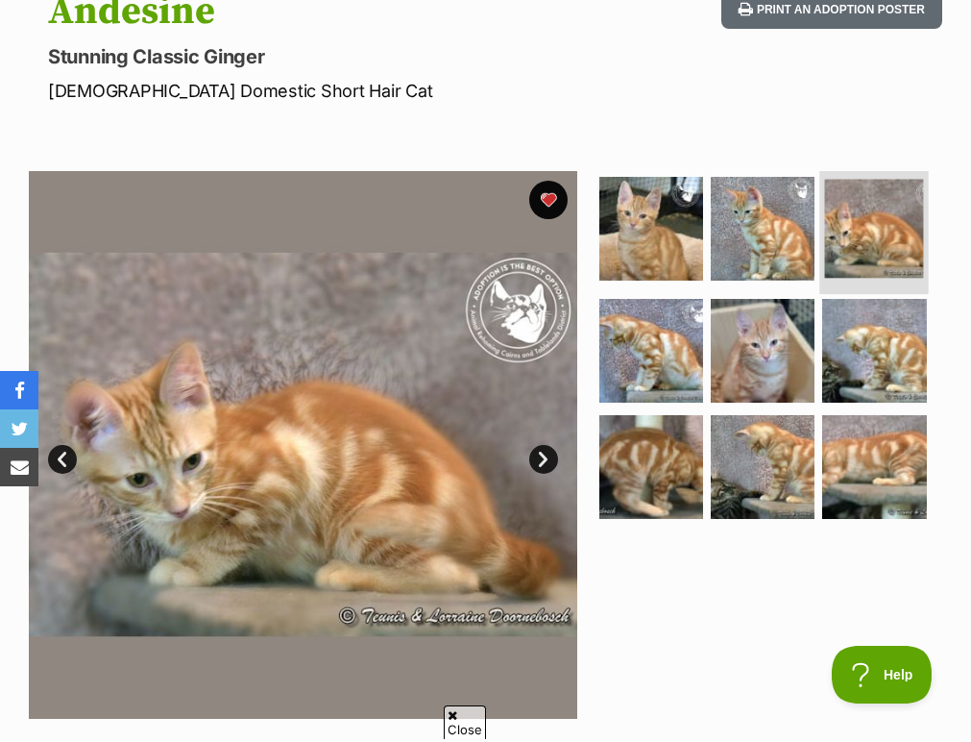
scroll to position [0, 0]
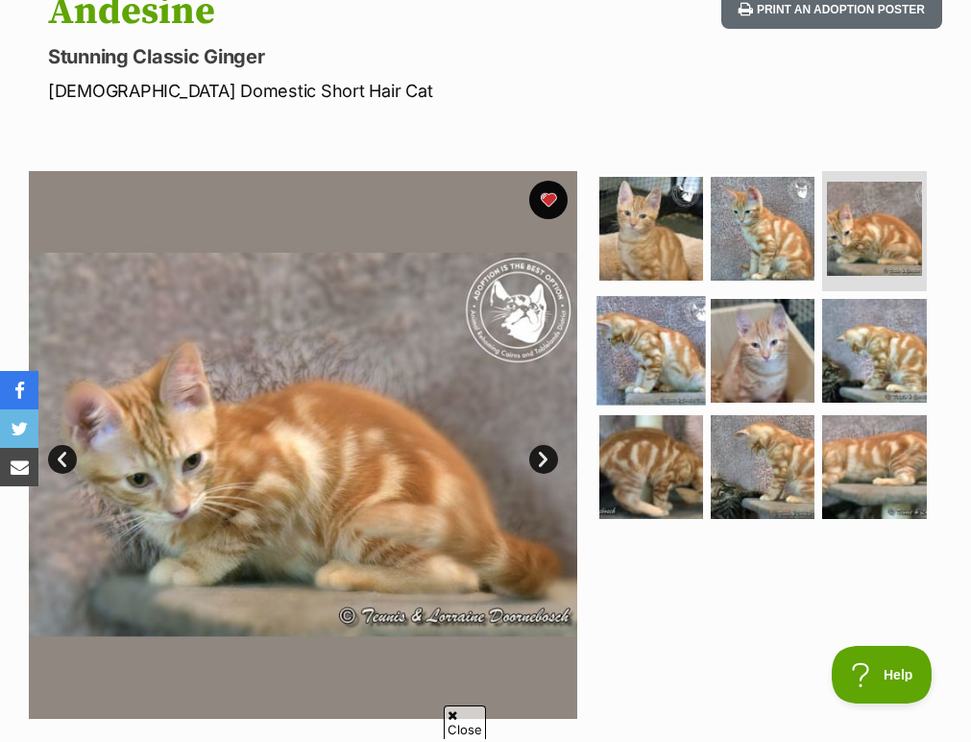
click at [680, 353] on img at bounding box center [652, 351] width 110 height 110
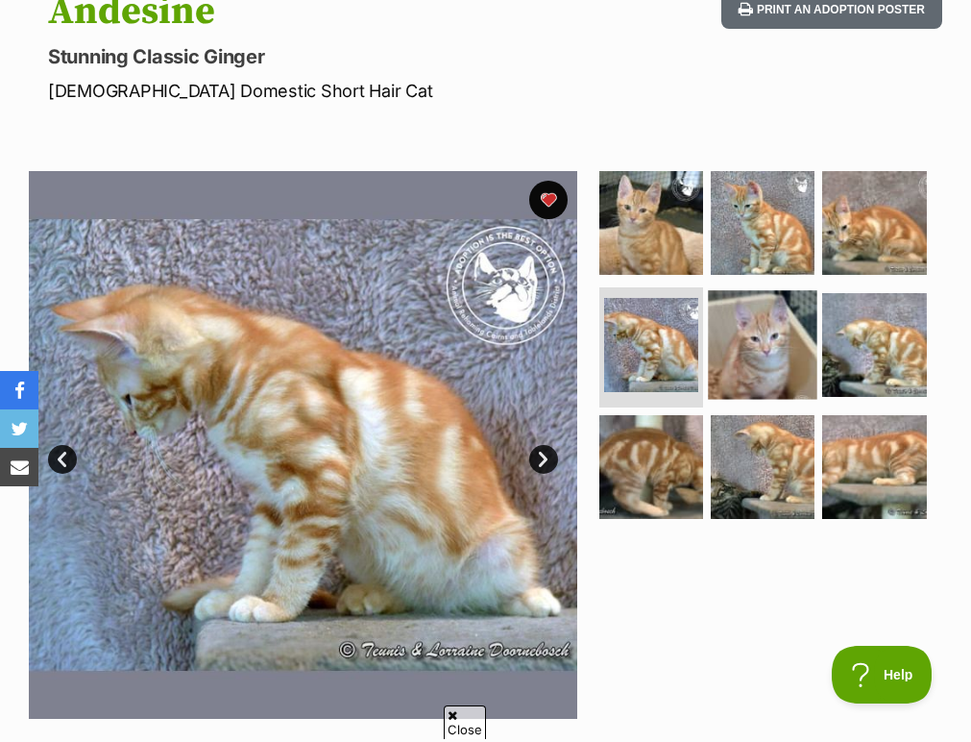
click at [741, 357] on img at bounding box center [763, 345] width 110 height 110
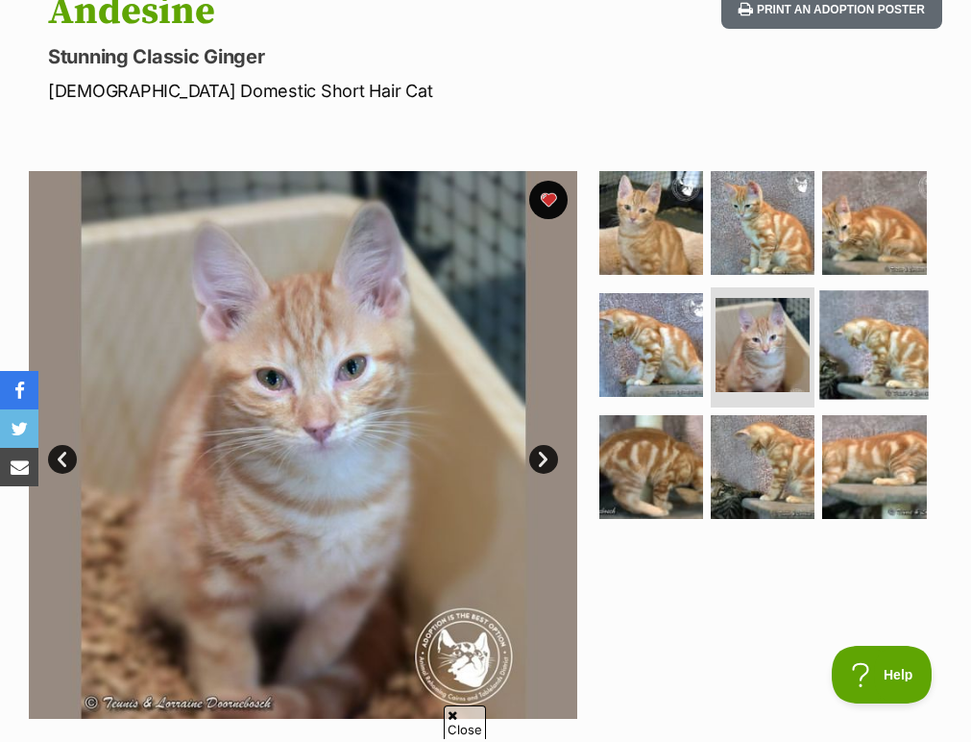
click at [847, 362] on img at bounding box center [875, 345] width 110 height 110
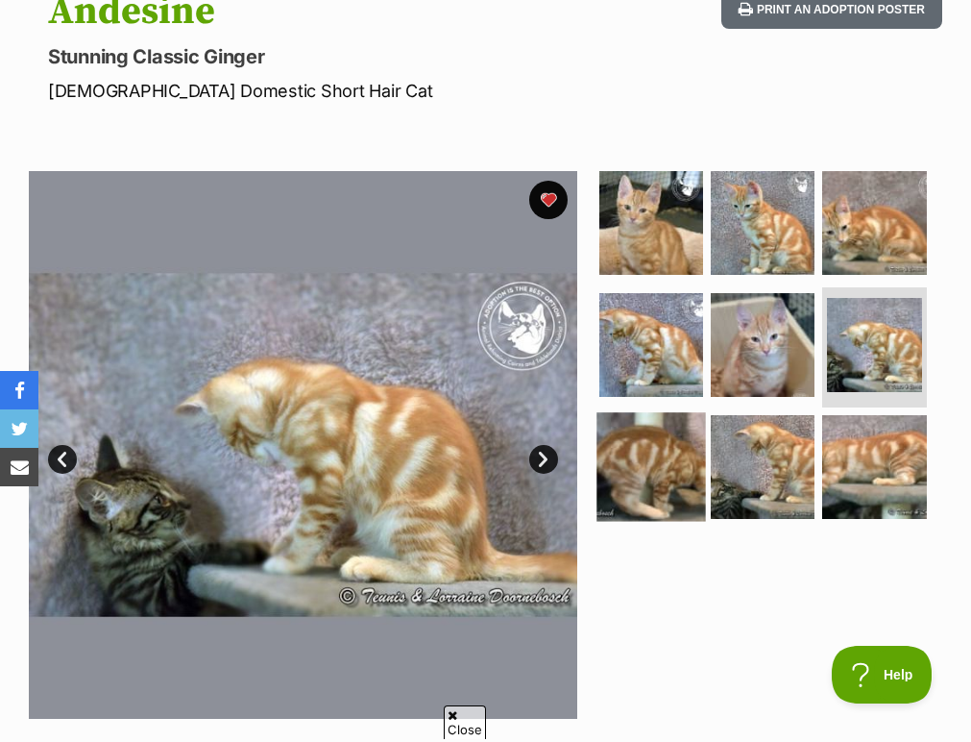
click at [617, 473] on img at bounding box center [652, 467] width 110 height 110
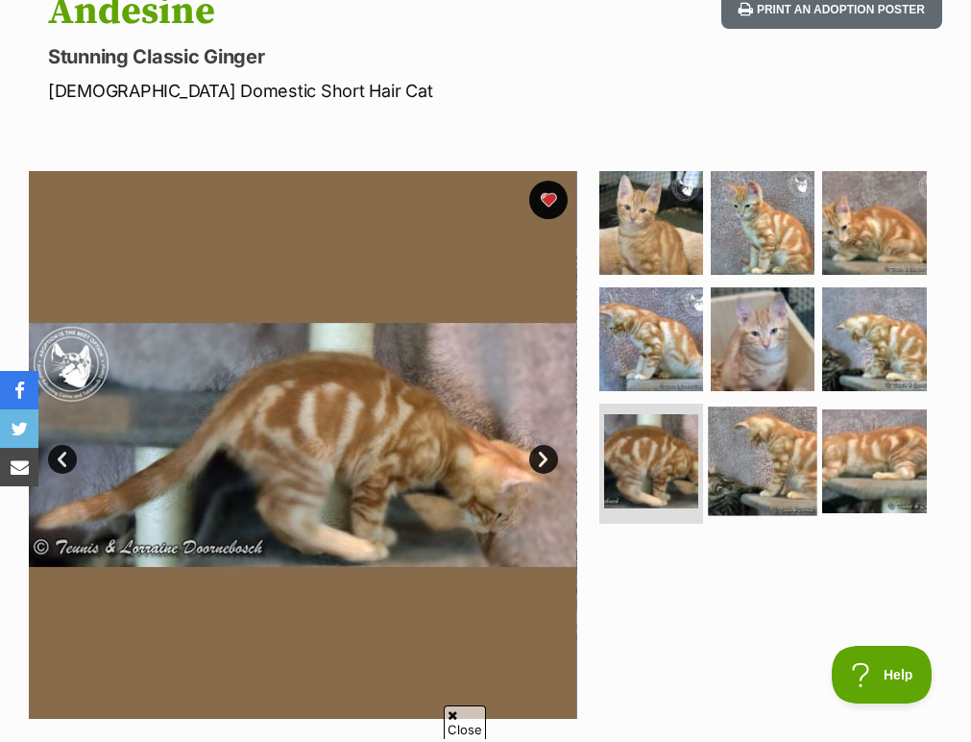
click at [734, 478] on img at bounding box center [763, 461] width 110 height 110
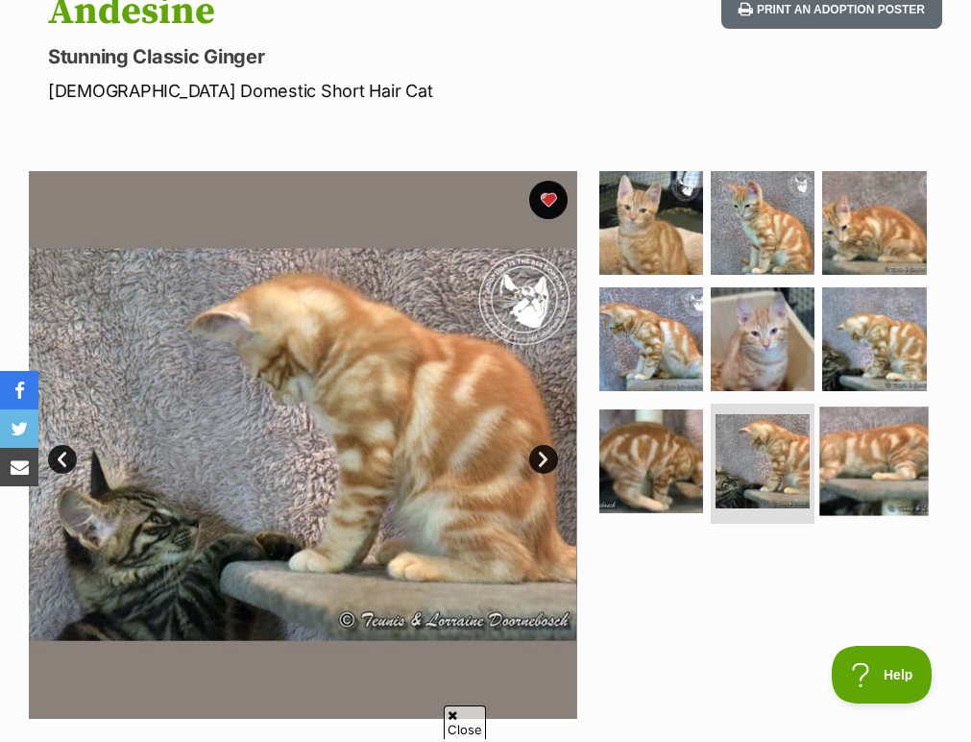
click at [904, 471] on img at bounding box center [875, 461] width 110 height 110
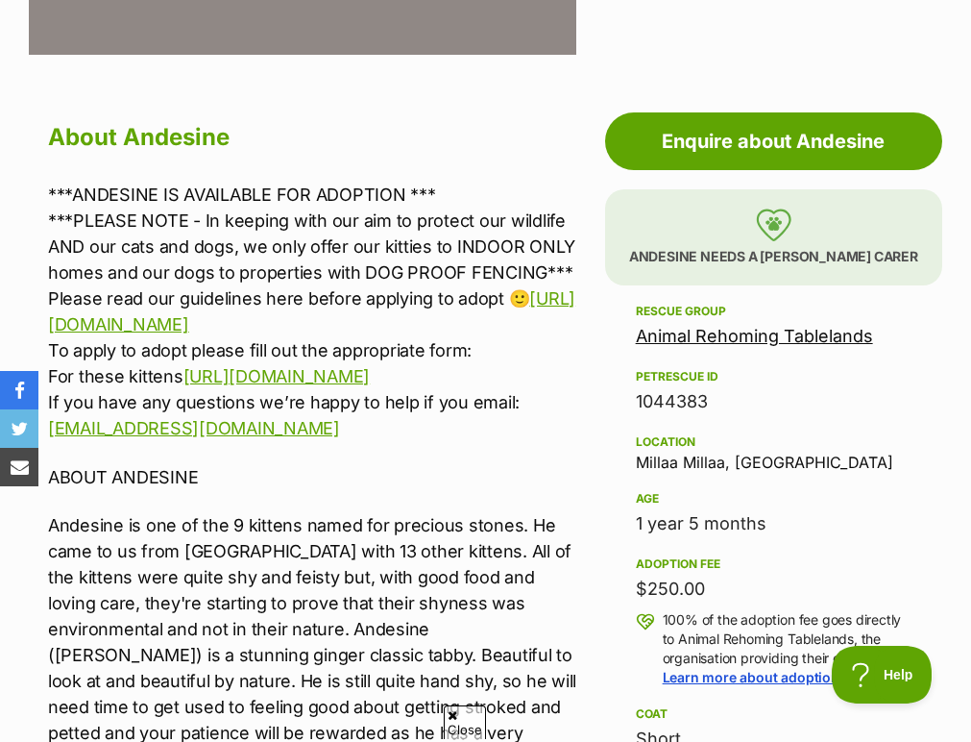
scroll to position [952, 0]
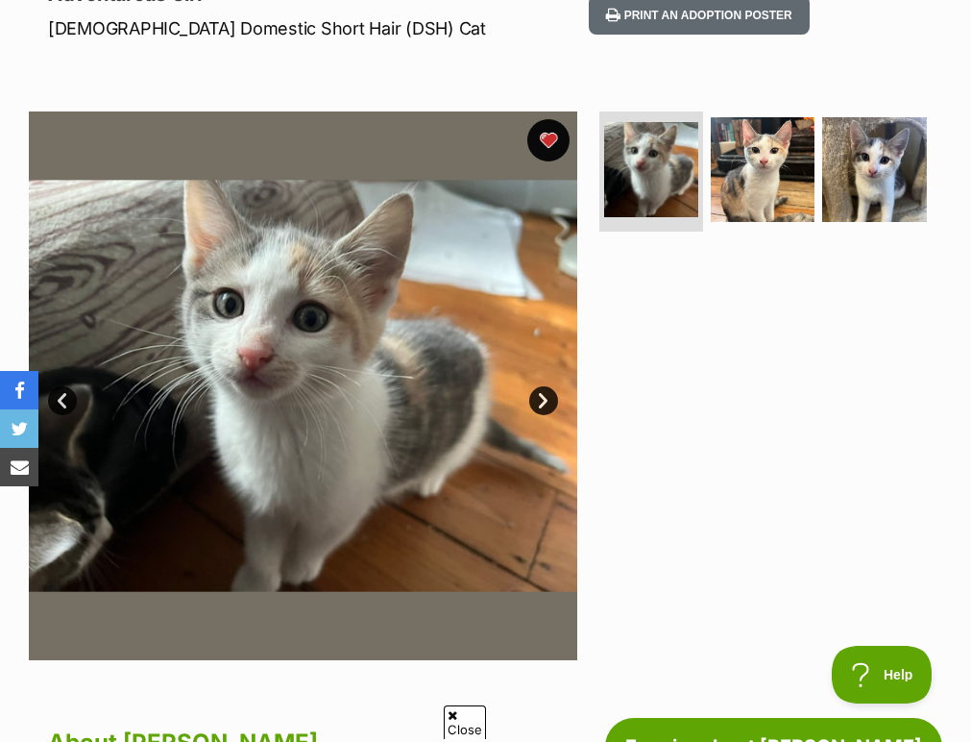
scroll to position [293, 0]
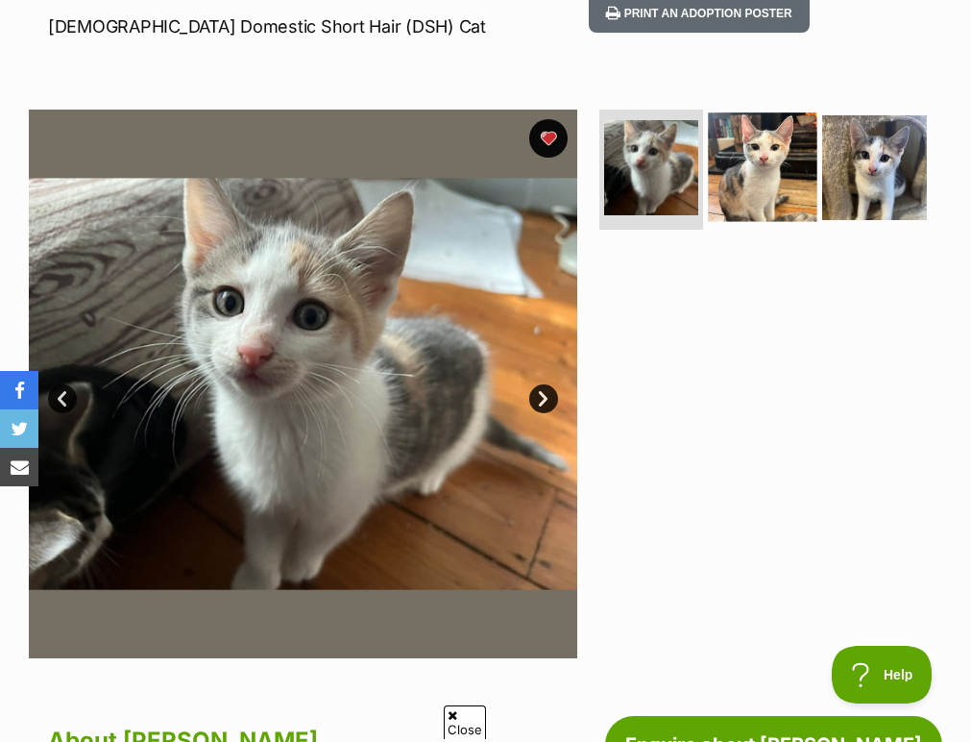
click at [756, 208] on img at bounding box center [763, 167] width 110 height 110
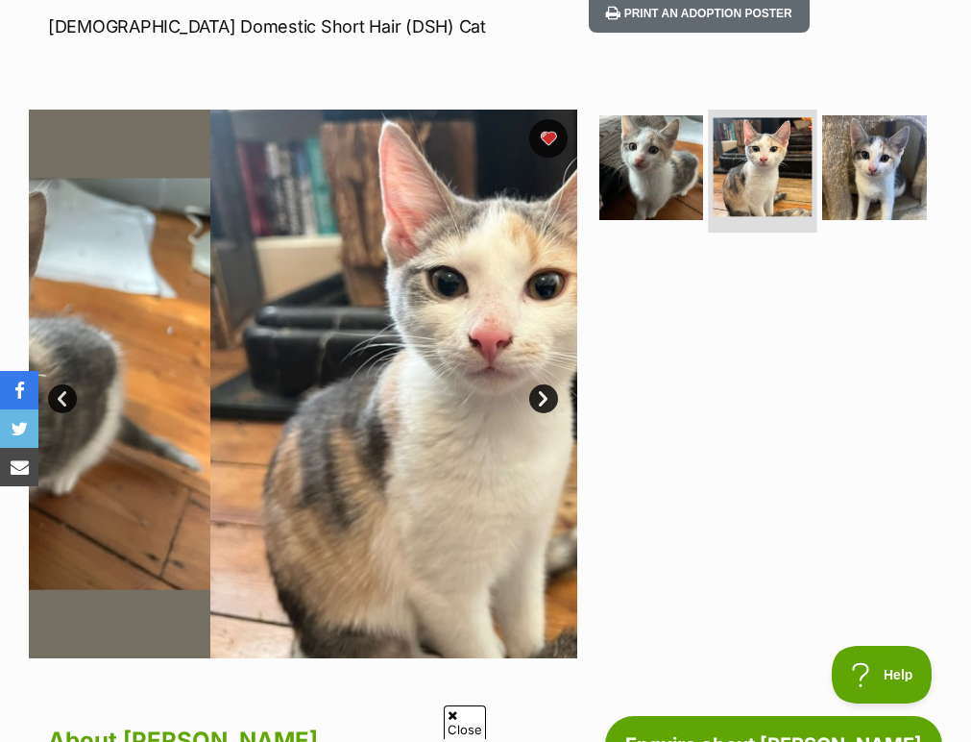
scroll to position [0, 0]
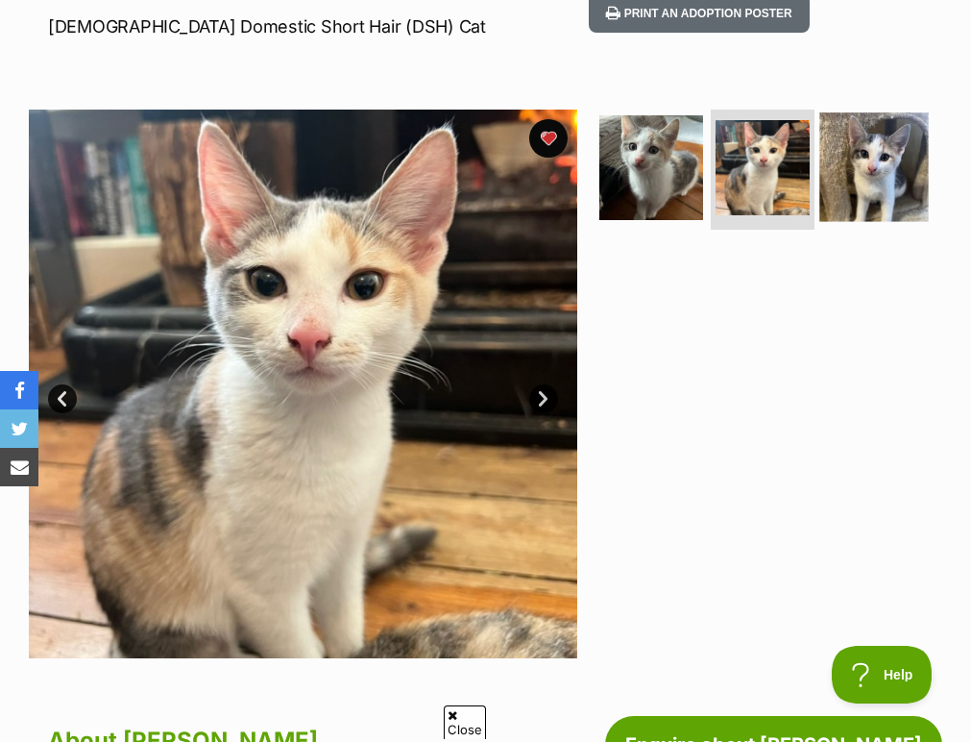
click at [864, 192] on img at bounding box center [875, 167] width 110 height 110
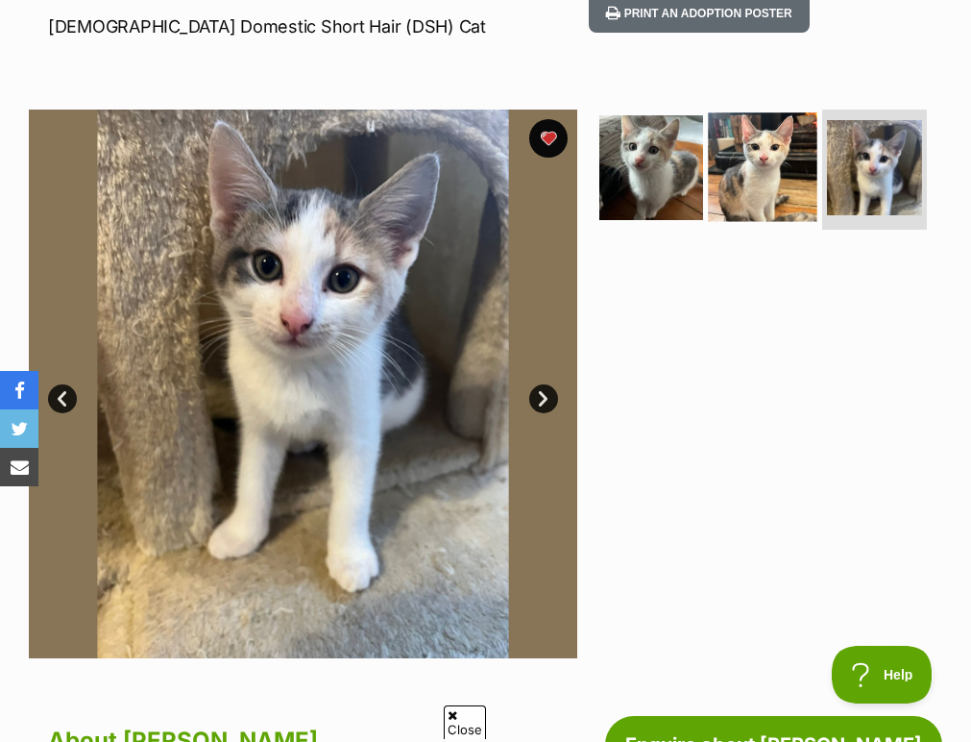
click at [802, 182] on img at bounding box center [763, 167] width 110 height 110
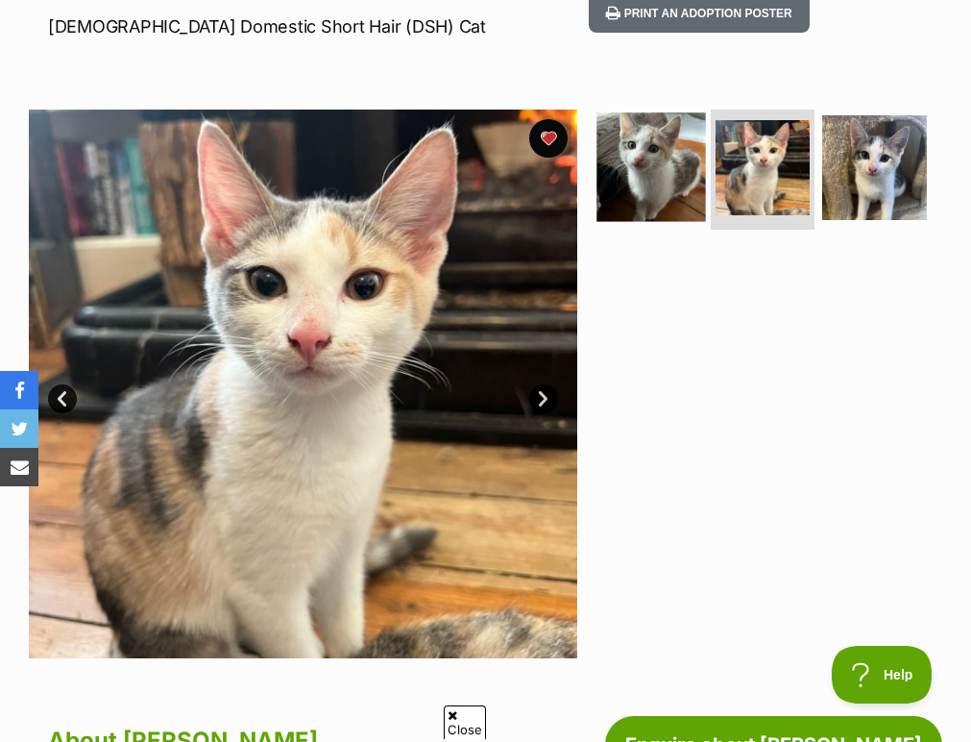
click at [672, 197] on img at bounding box center [652, 167] width 110 height 110
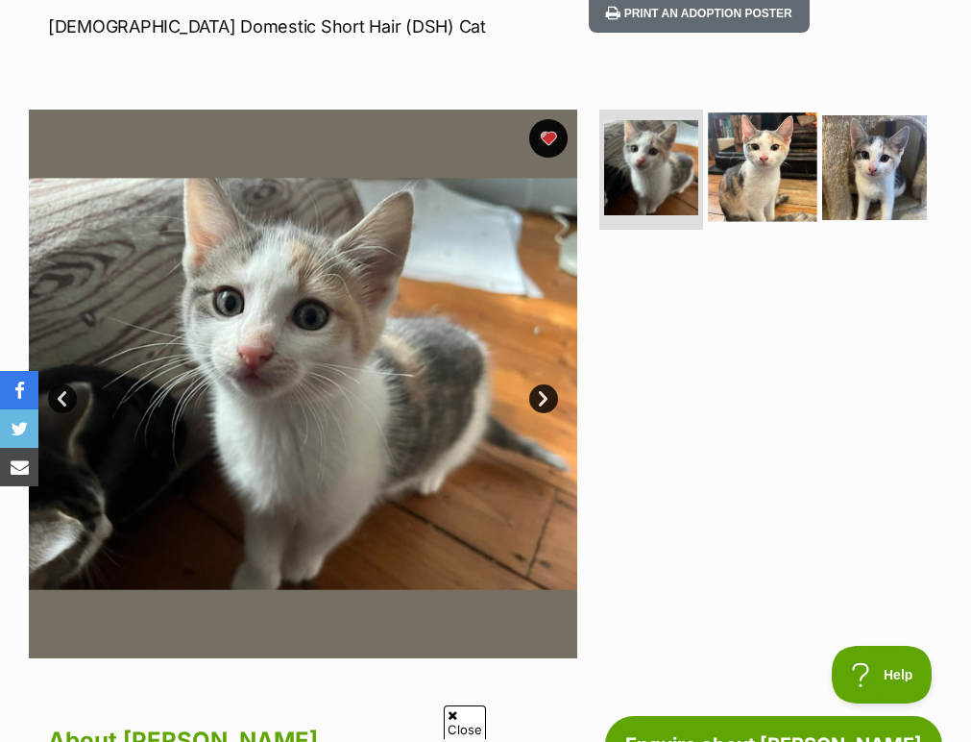
click at [729, 179] on img at bounding box center [763, 167] width 110 height 110
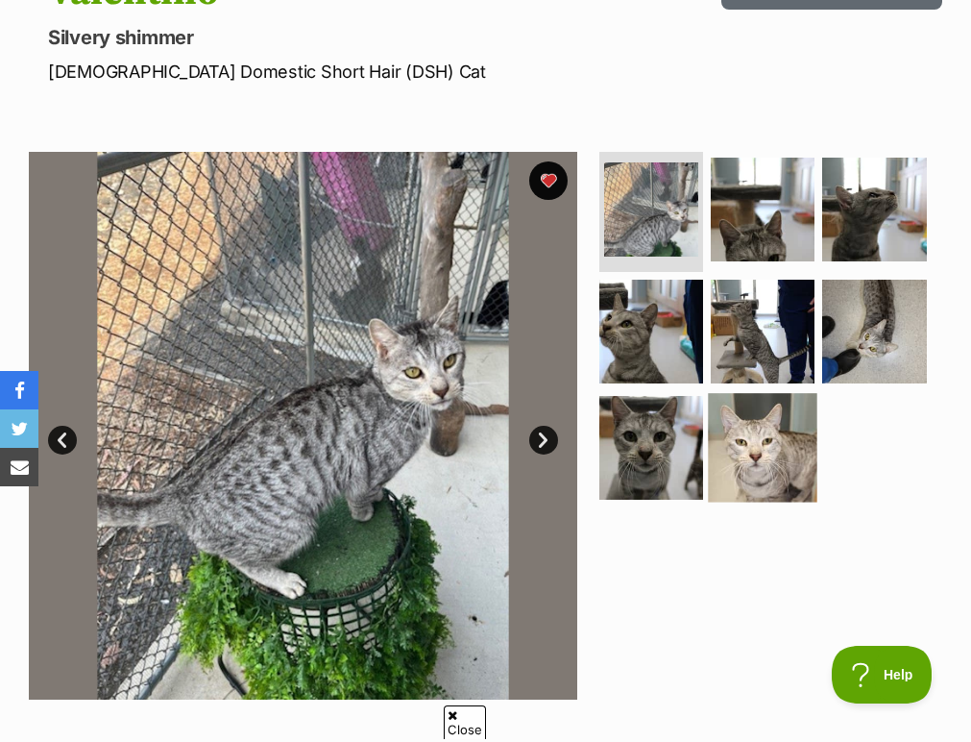
click at [759, 458] on img at bounding box center [763, 448] width 110 height 110
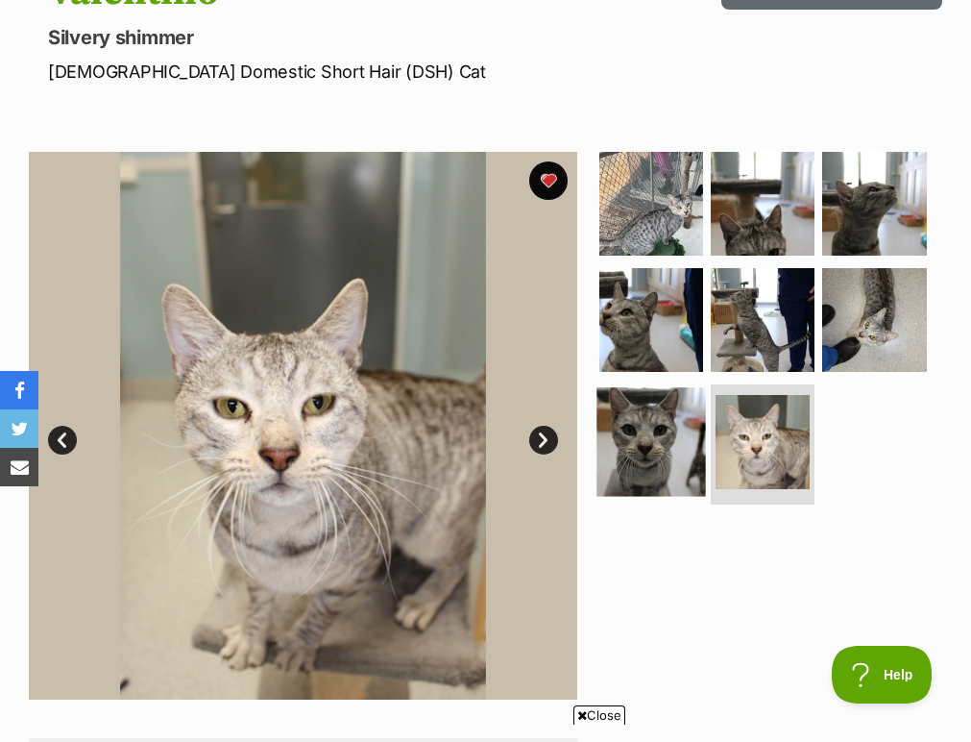
click at [659, 445] on img at bounding box center [652, 442] width 110 height 110
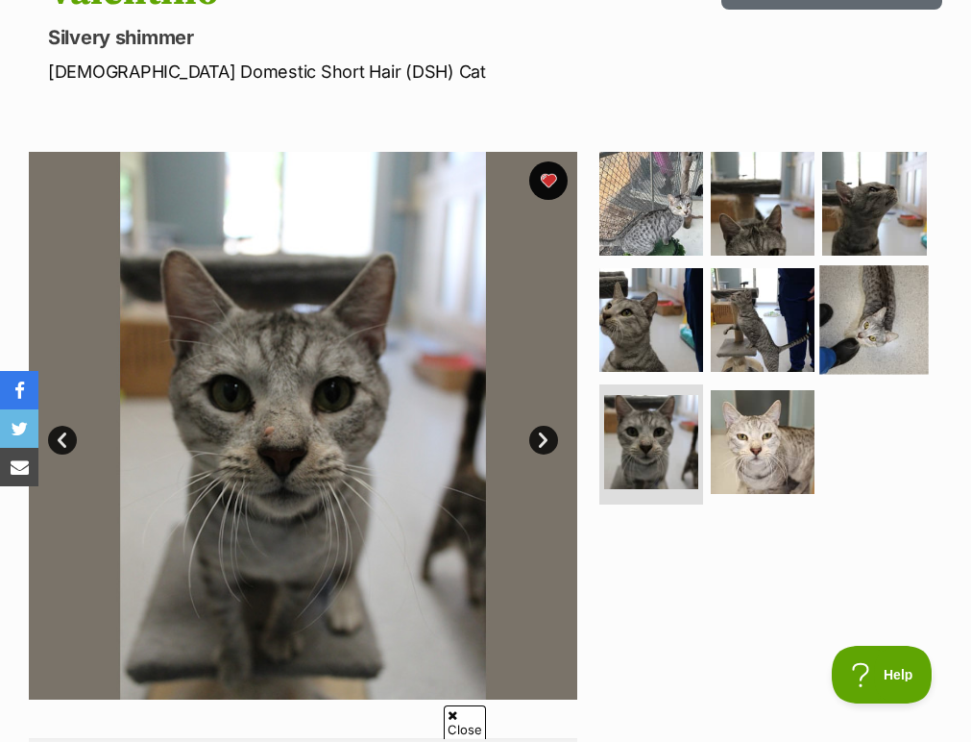
click at [857, 341] on img at bounding box center [875, 320] width 110 height 110
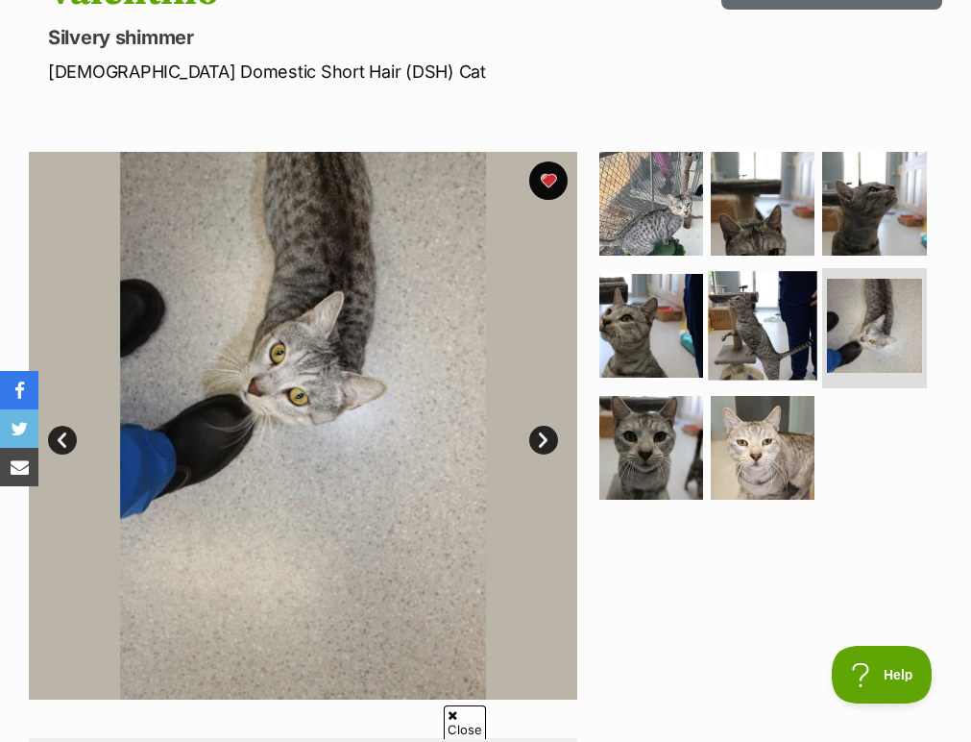
click at [789, 330] on img at bounding box center [763, 326] width 110 height 110
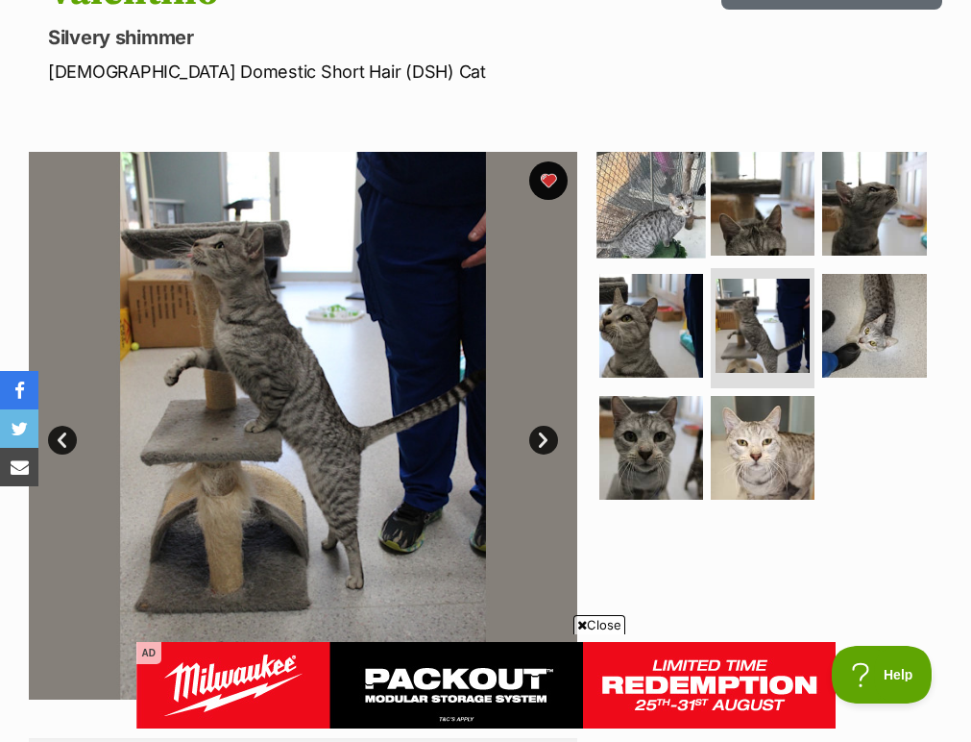
click at [648, 192] on img at bounding box center [652, 204] width 110 height 110
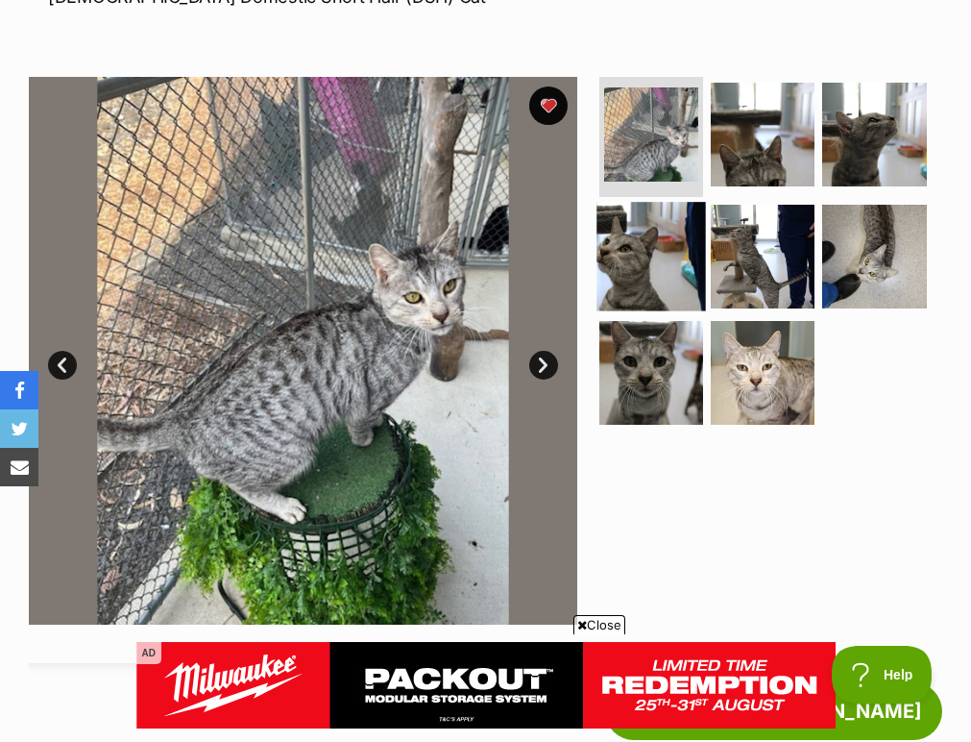
scroll to position [350, 0]
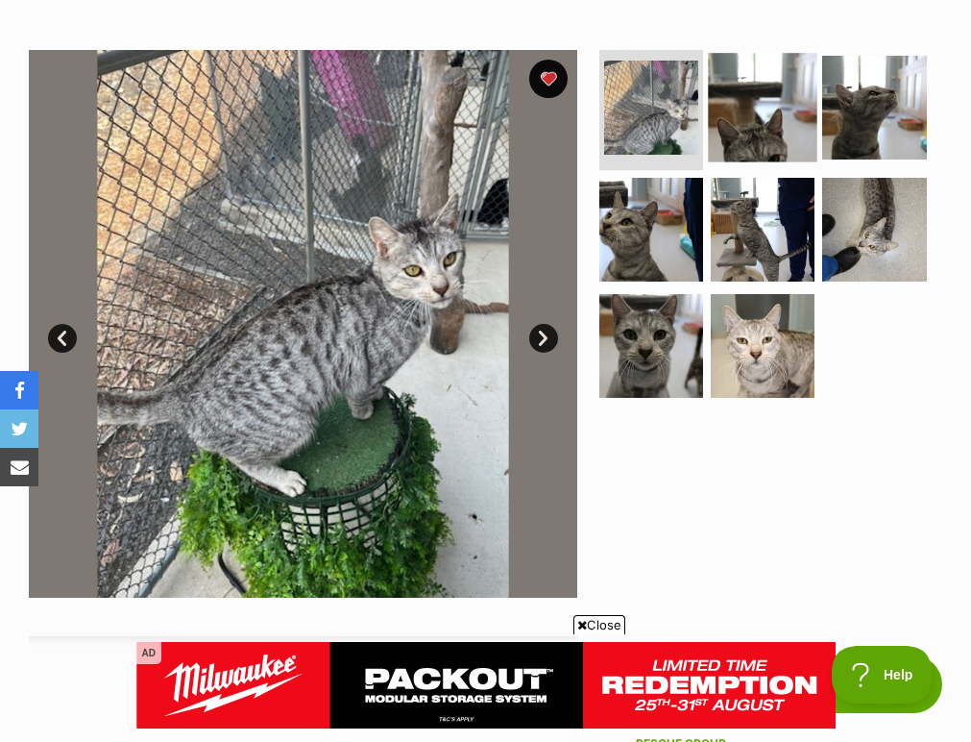
click at [786, 100] on img at bounding box center [763, 108] width 110 height 110
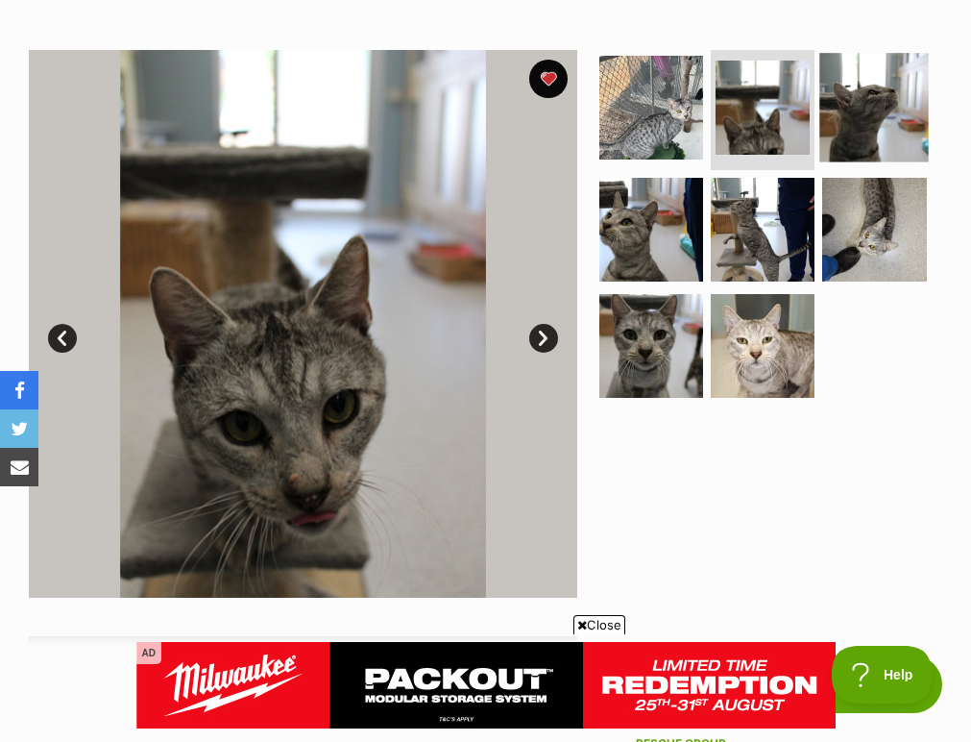
click at [842, 127] on img at bounding box center [875, 108] width 110 height 110
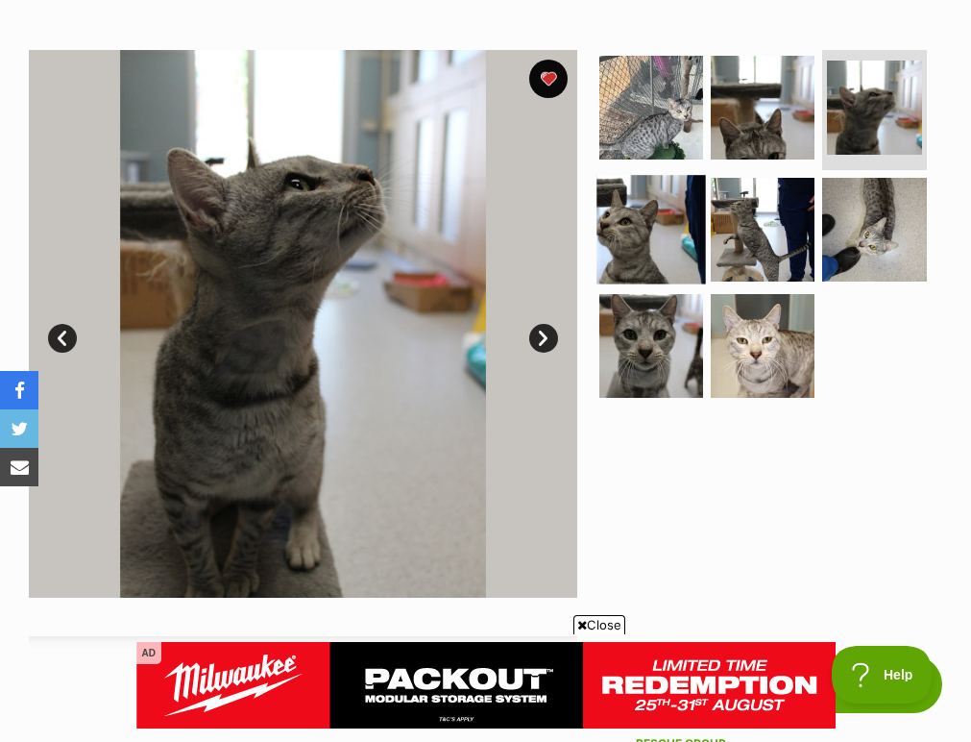
click at [636, 242] on img at bounding box center [652, 230] width 110 height 110
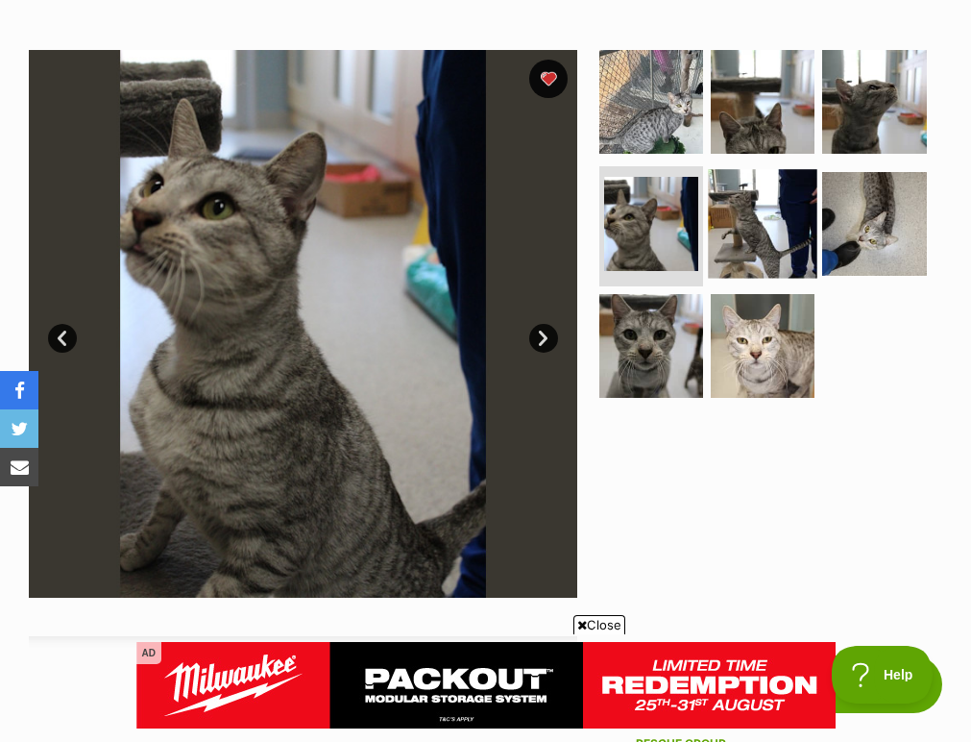
click at [768, 244] on img at bounding box center [763, 224] width 110 height 110
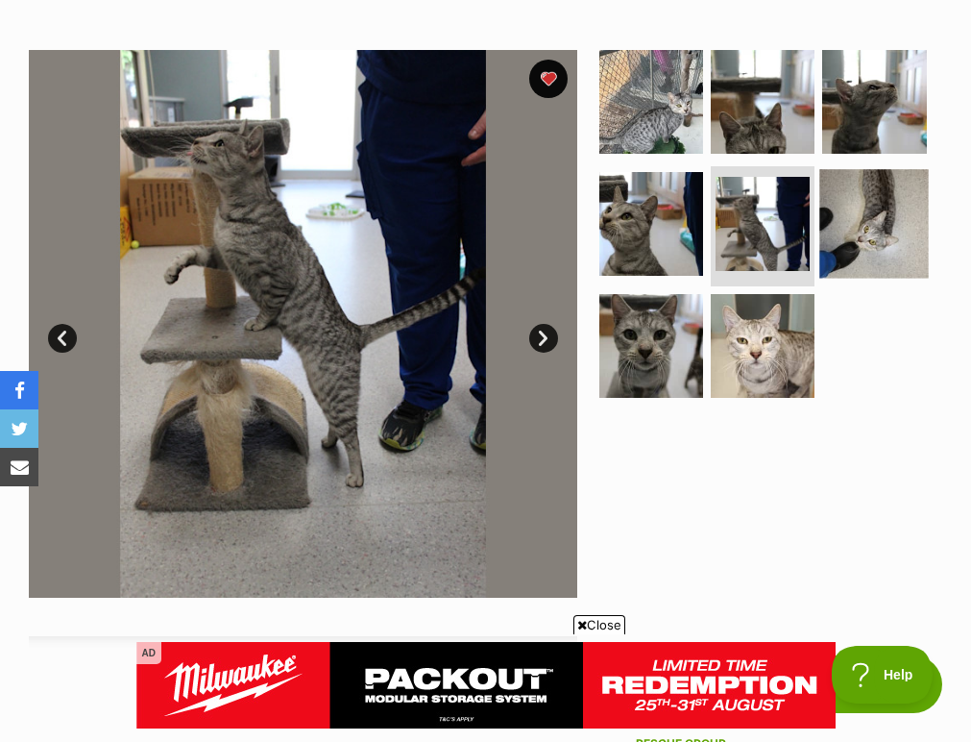
click at [853, 256] on img at bounding box center [875, 224] width 110 height 110
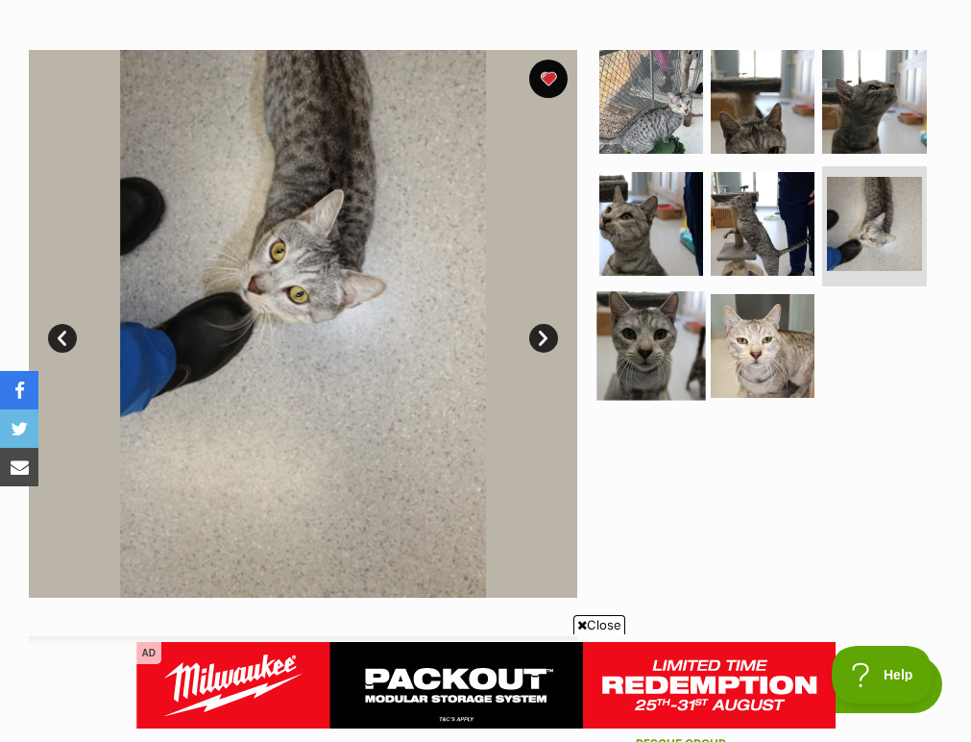
click at [658, 336] on img at bounding box center [652, 346] width 110 height 110
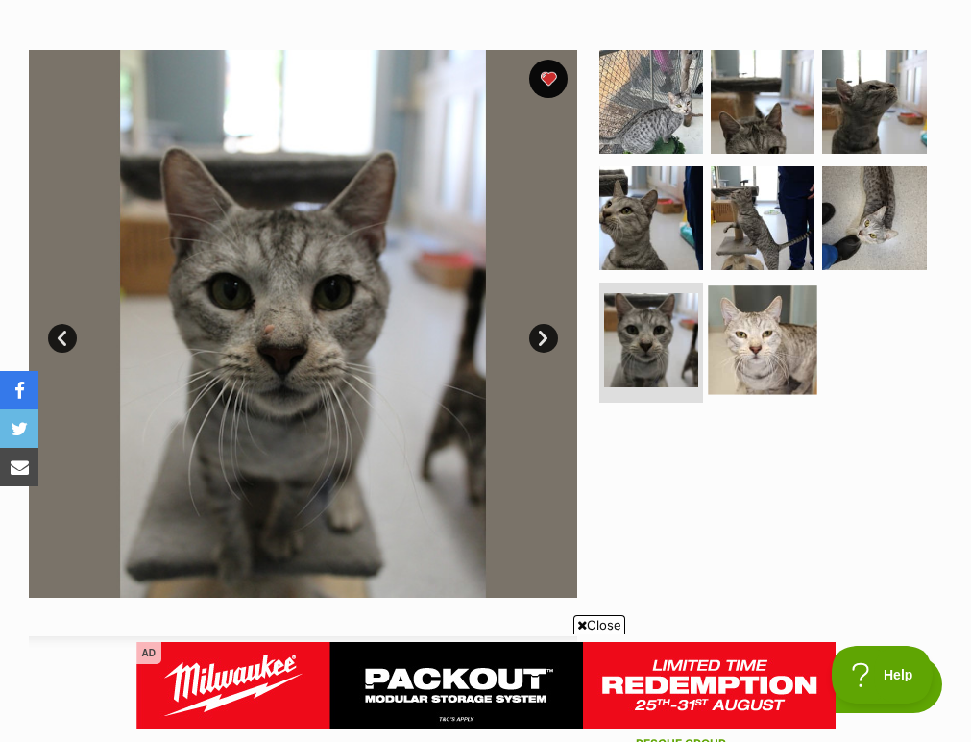
click at [774, 358] on img at bounding box center [763, 340] width 110 height 110
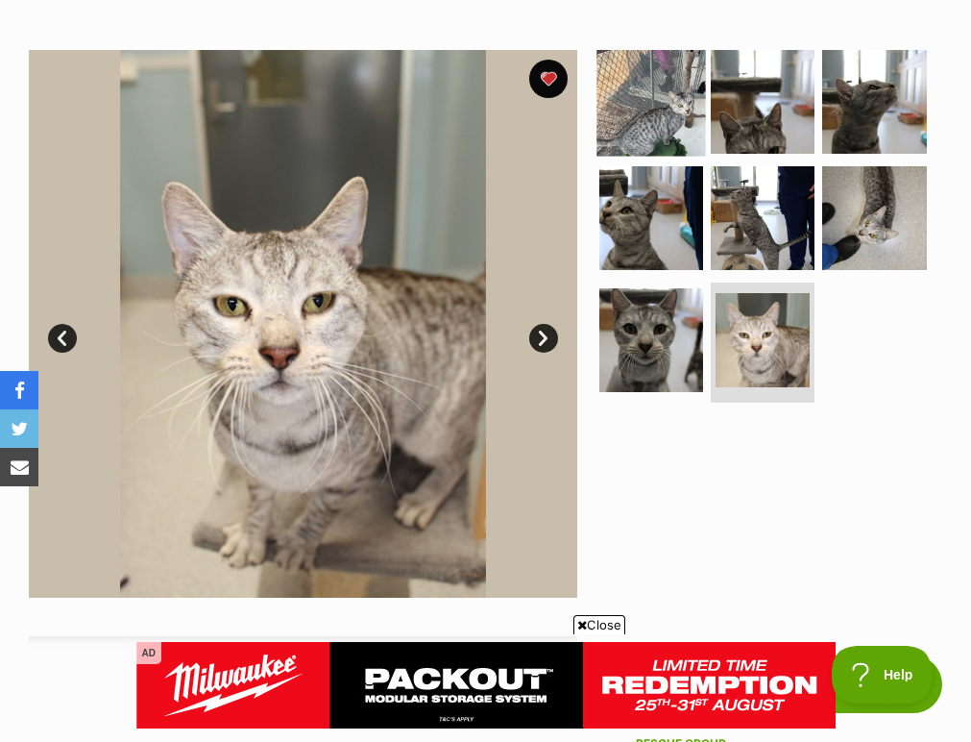
click at [669, 147] on img at bounding box center [652, 102] width 110 height 110
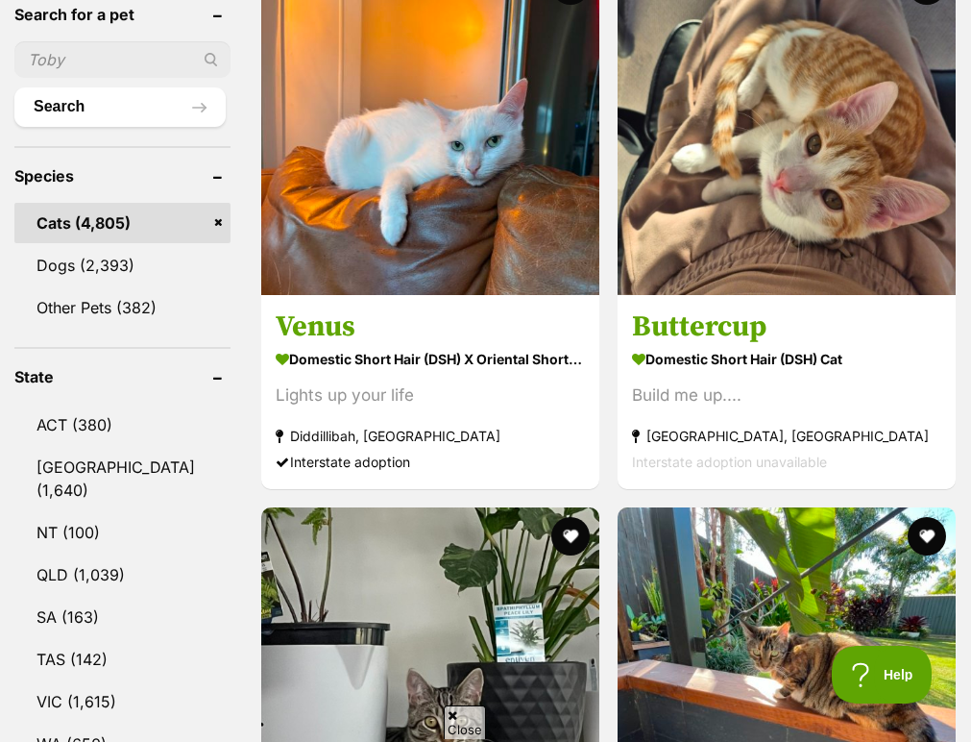
scroll to position [610, 0]
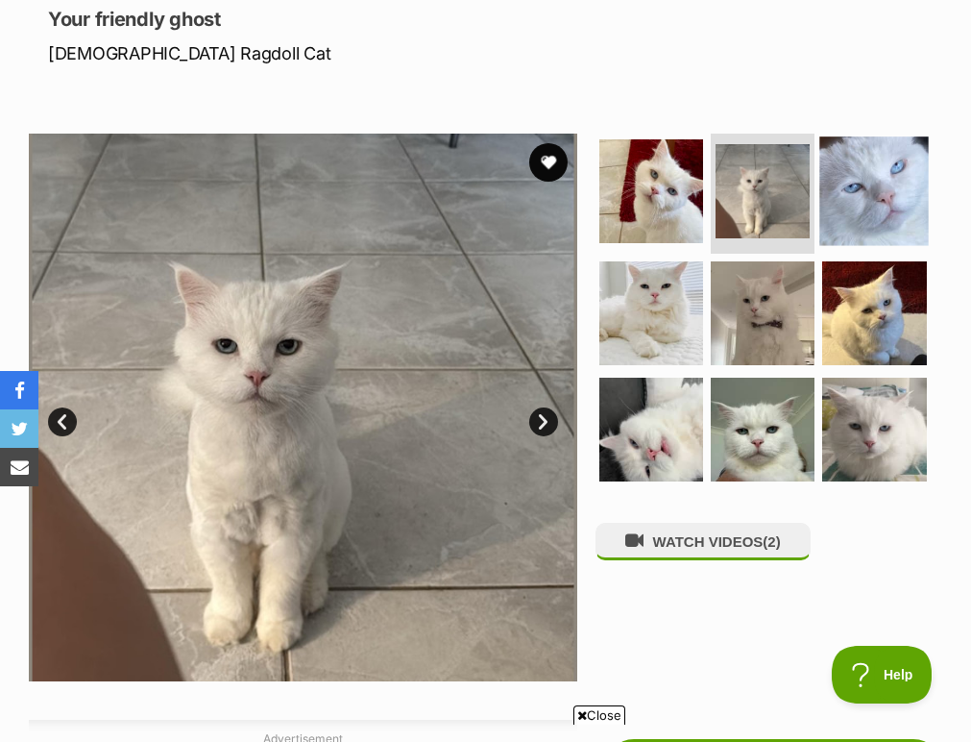
click at [846, 228] on img at bounding box center [875, 191] width 110 height 110
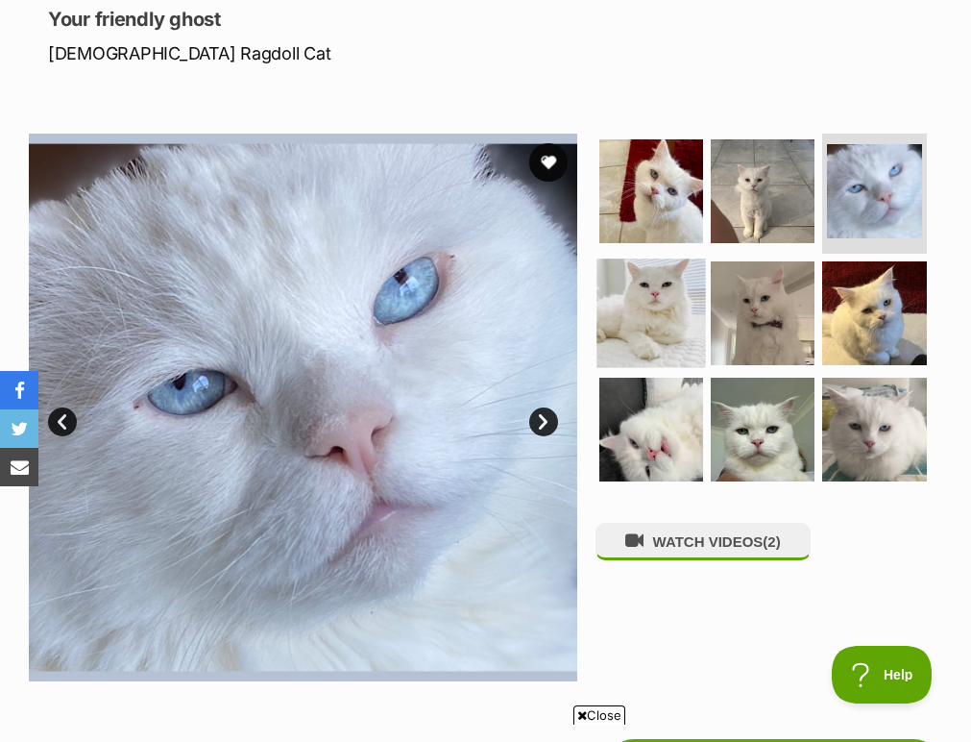
click at [646, 317] on img at bounding box center [652, 313] width 110 height 110
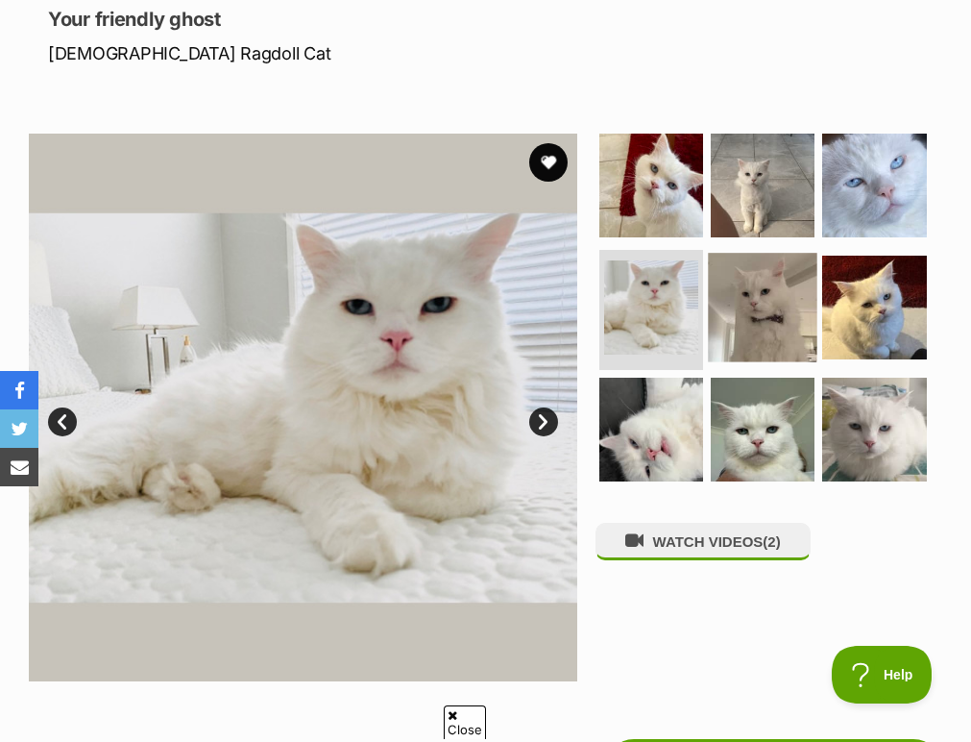
click at [769, 327] on img at bounding box center [763, 308] width 110 height 110
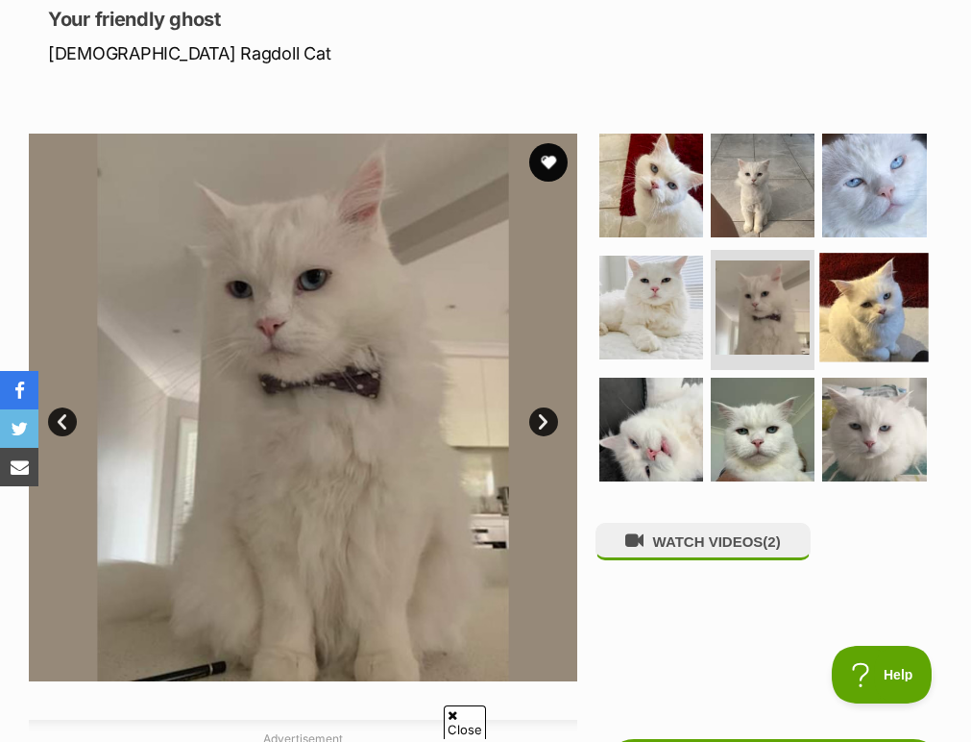
click at [849, 293] on img at bounding box center [875, 308] width 110 height 110
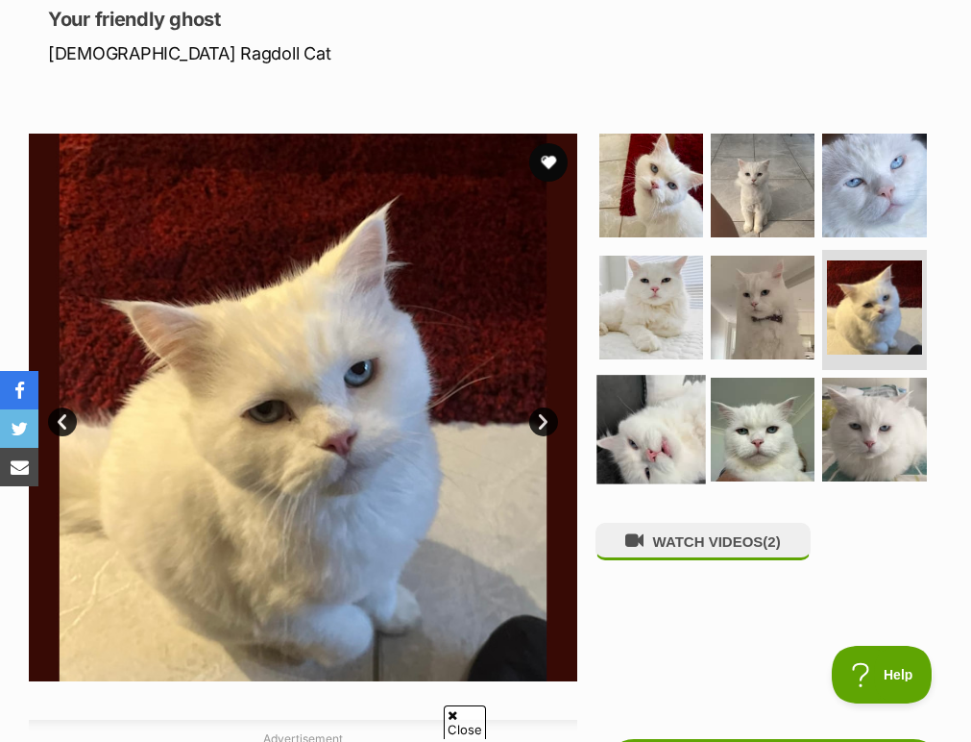
click at [647, 404] on img at bounding box center [652, 430] width 110 height 110
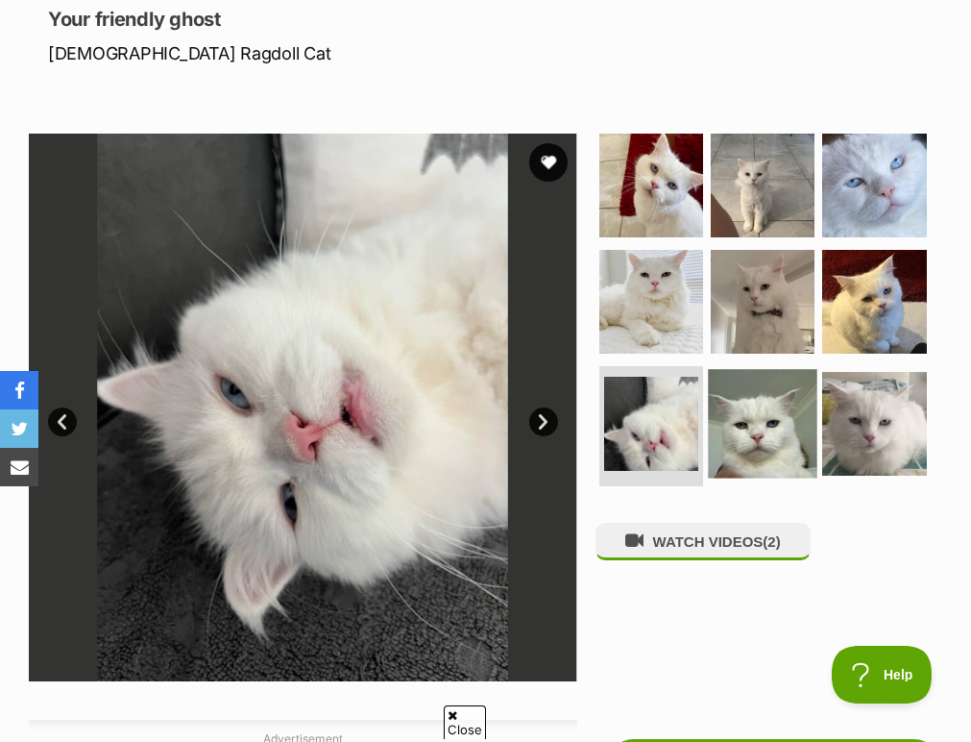
click at [751, 429] on img at bounding box center [763, 424] width 110 height 110
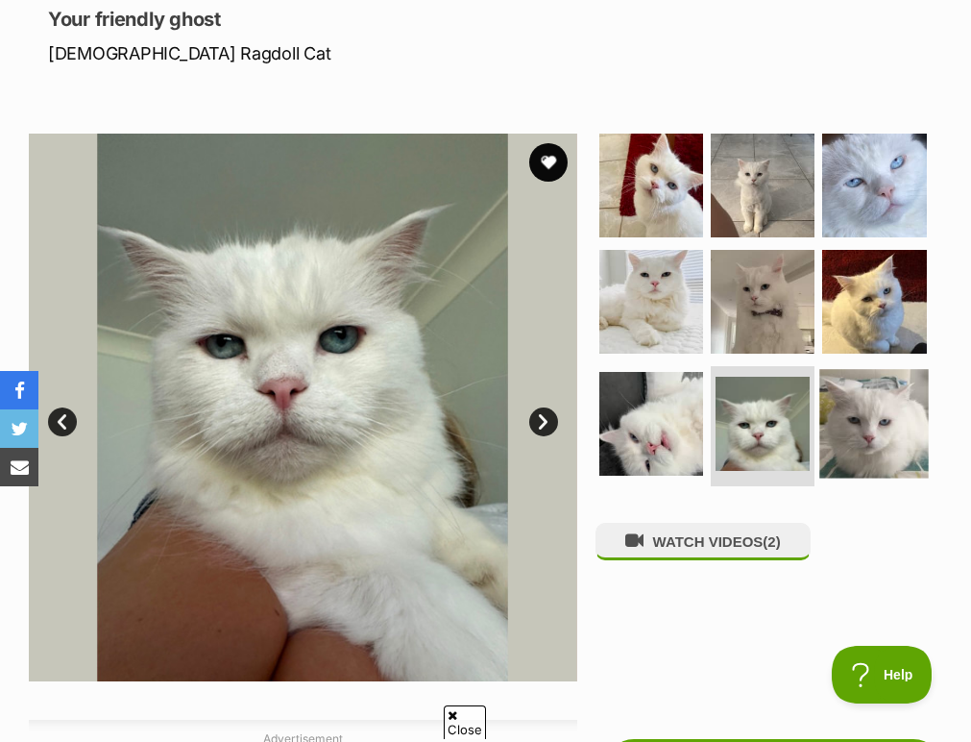
click at [875, 440] on img at bounding box center [875, 424] width 110 height 110
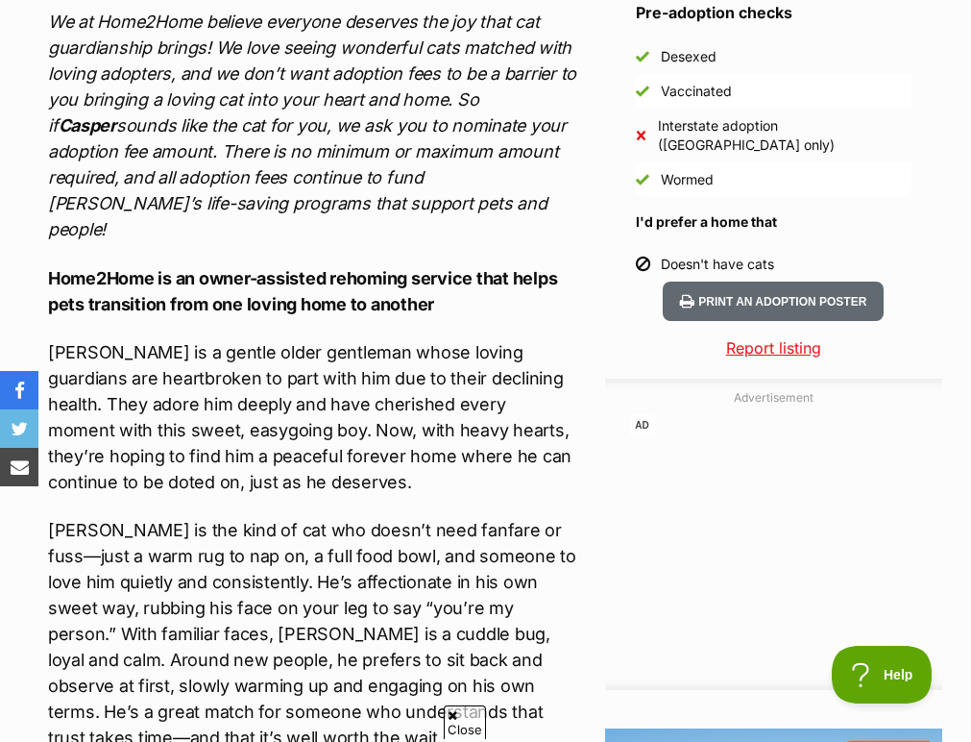
scroll to position [1770, 0]
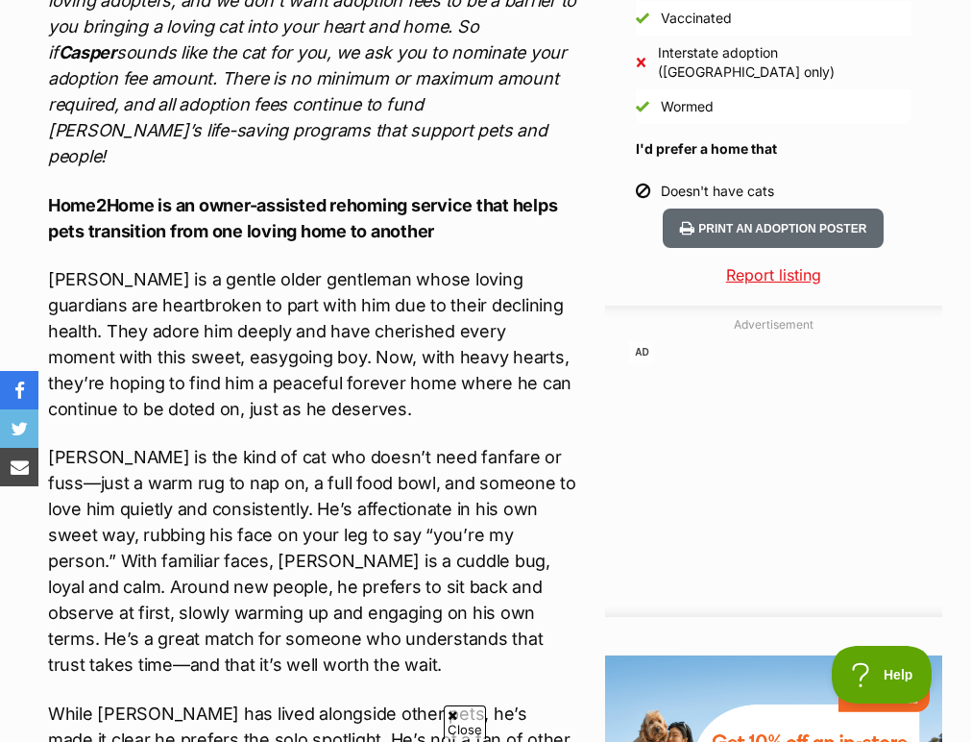
drag, startPoint x: 397, startPoint y: 279, endPoint x: 497, endPoint y: 280, distance: 99.9
click at [497, 280] on p "Casper is a gentle older gentleman whose loving guardians are heartbroken to pa…" at bounding box center [312, 344] width 529 height 156
drag, startPoint x: 497, startPoint y: 279, endPoint x: 376, endPoint y: 276, distance: 121.1
click at [376, 276] on p "Casper is a gentle older gentleman whose loving guardians are heartbroken to pa…" at bounding box center [312, 344] width 529 height 156
click at [299, 156] on div "We at Home2Home believe everyone deserves the joy that cat guardianship brings!…" at bounding box center [312, 548] width 529 height 1224
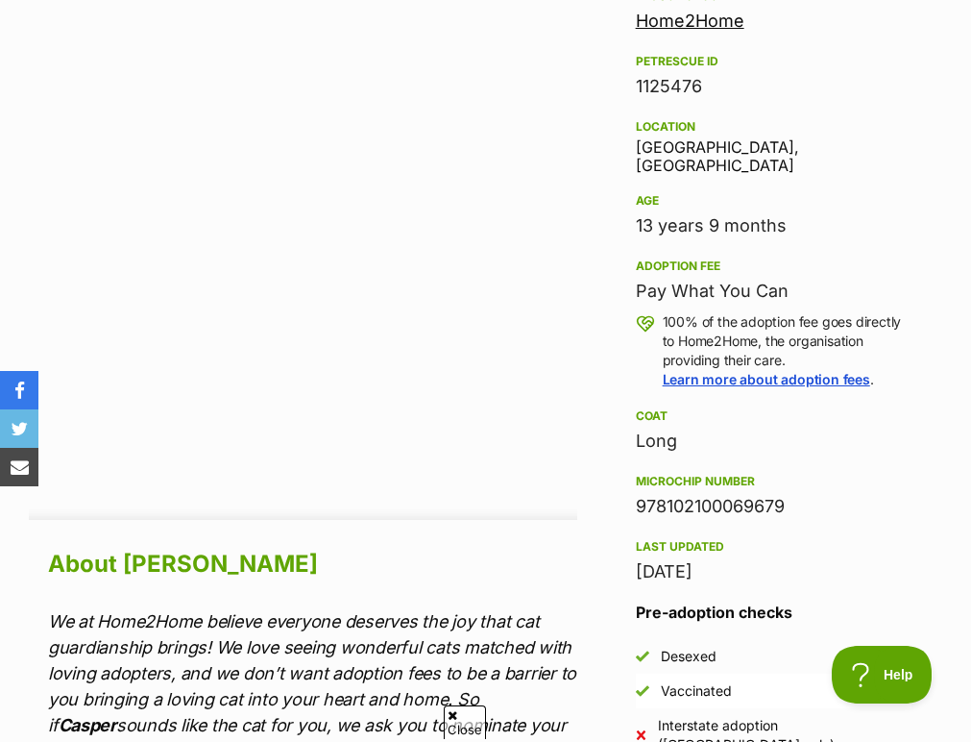
scroll to position [190, 0]
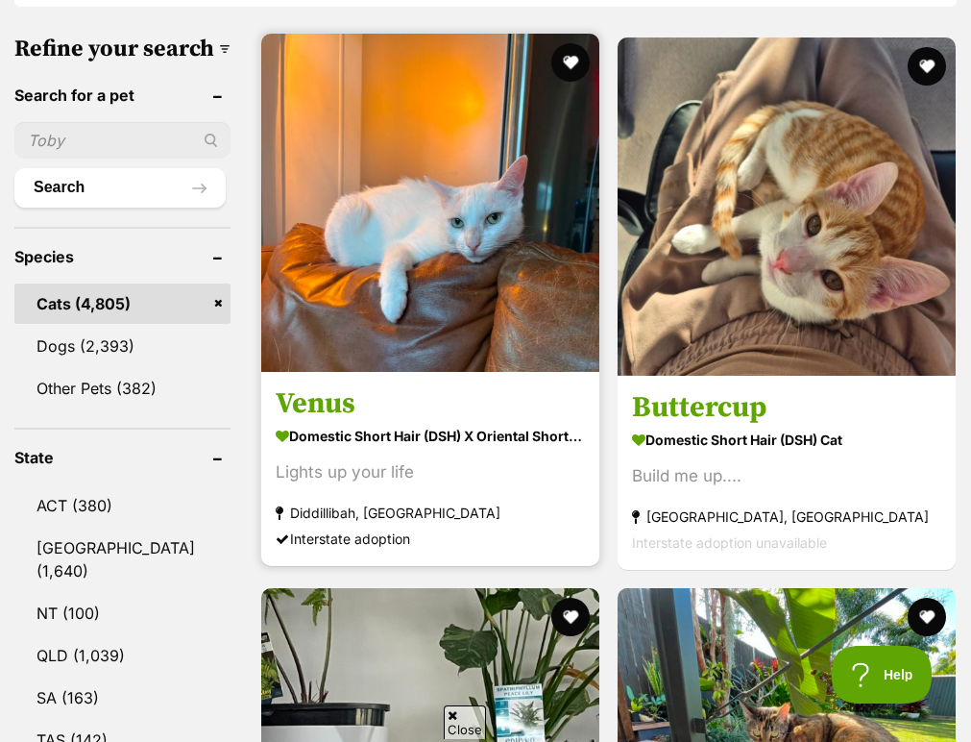
click at [351, 205] on img at bounding box center [430, 203] width 338 height 338
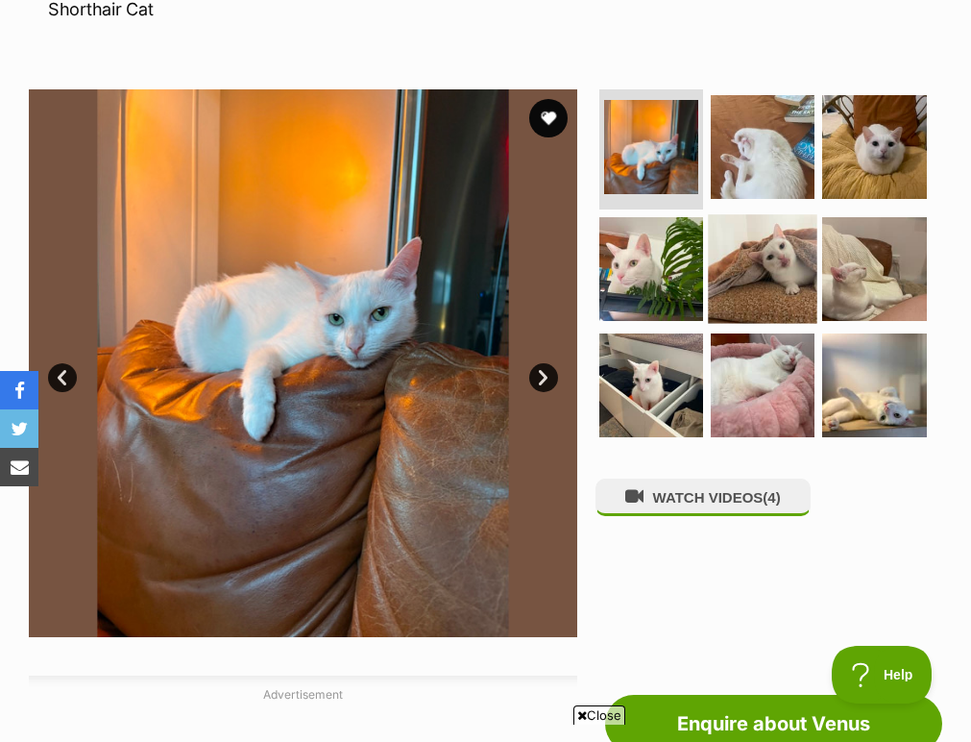
scroll to position [335, 0]
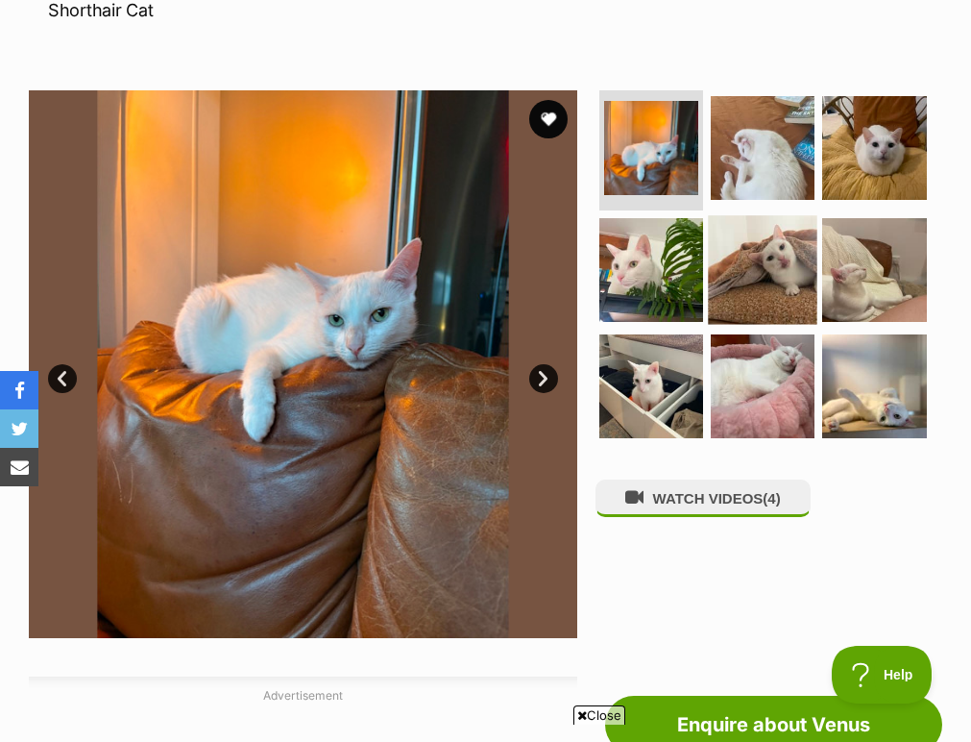
click at [763, 143] on img at bounding box center [763, 148] width 104 height 104
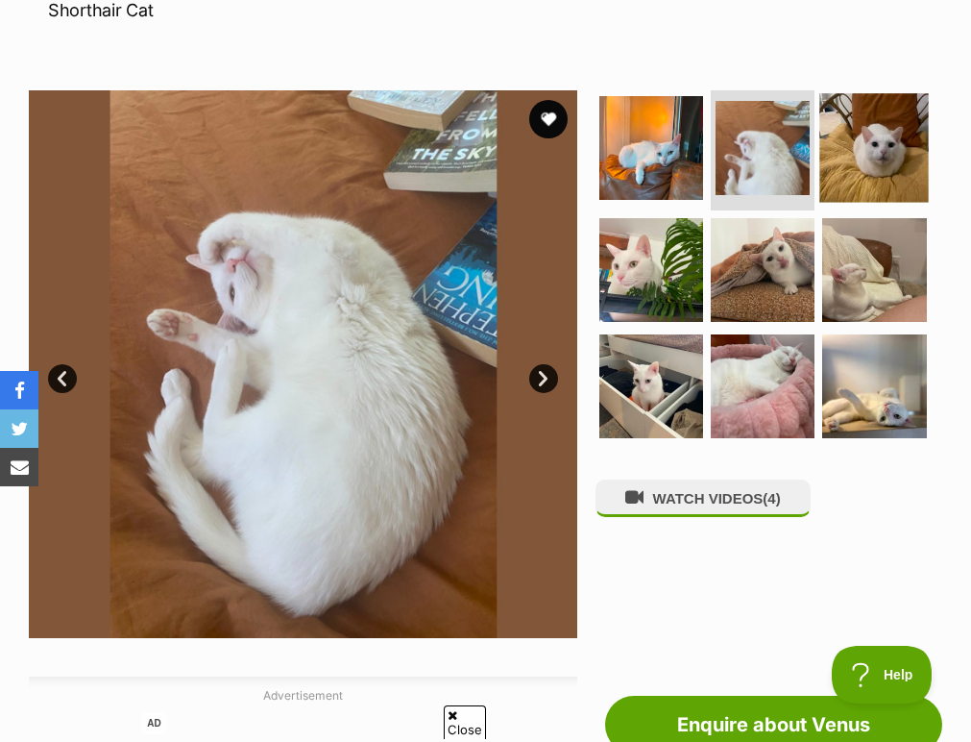
click at [840, 120] on img at bounding box center [875, 148] width 110 height 110
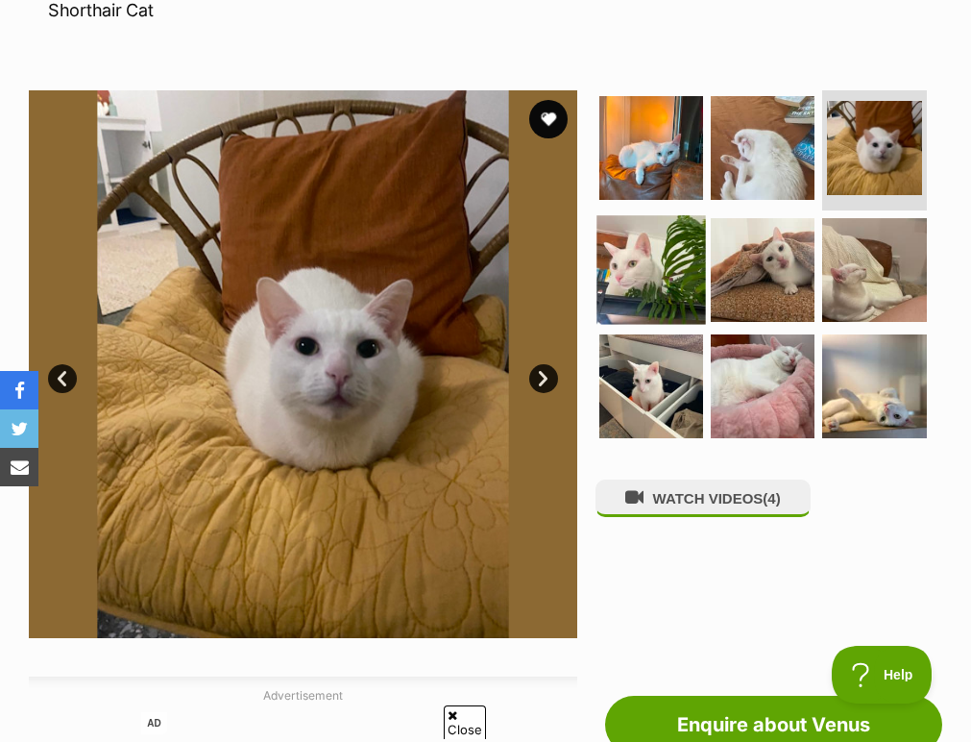
click at [679, 215] on img at bounding box center [652, 270] width 110 height 110
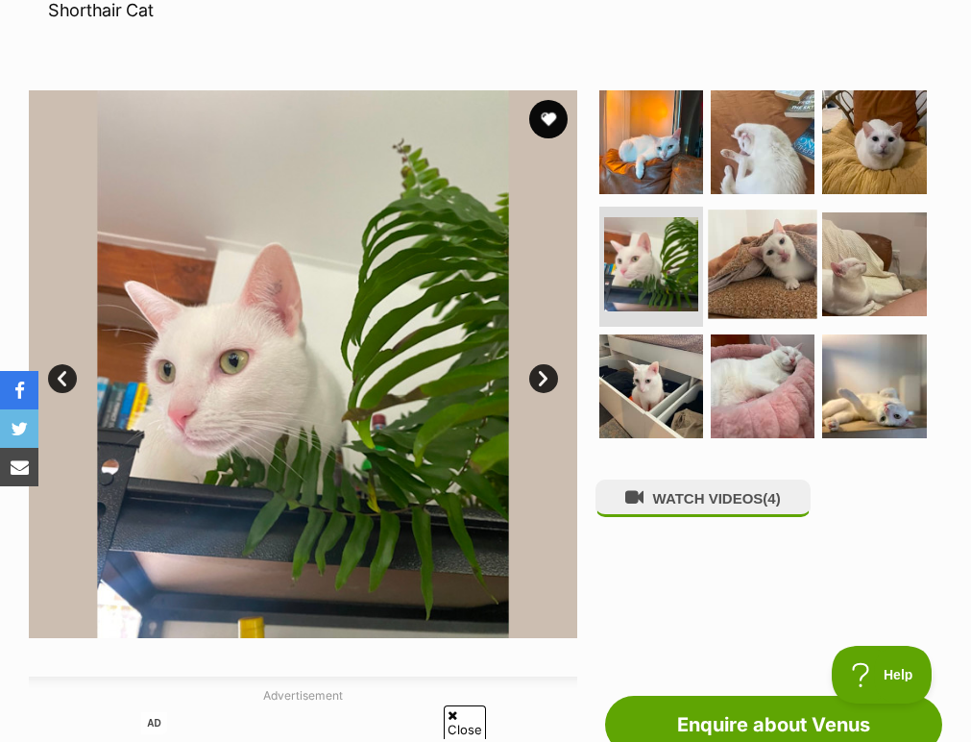
click at [761, 225] on img at bounding box center [763, 264] width 110 height 110
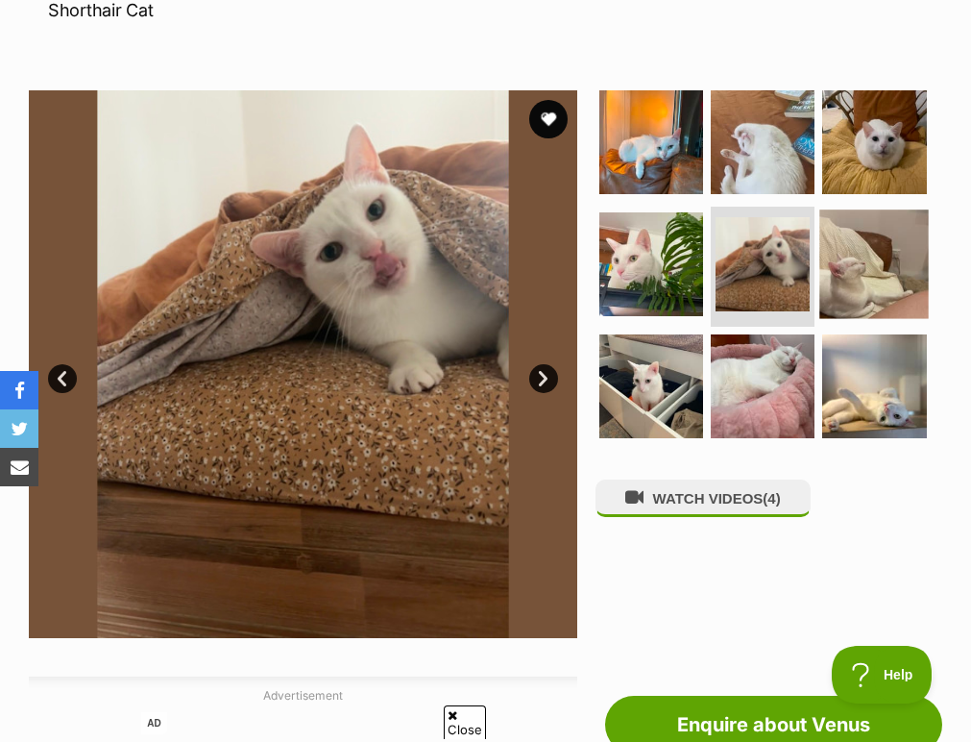
click at [832, 245] on img at bounding box center [875, 264] width 110 height 110
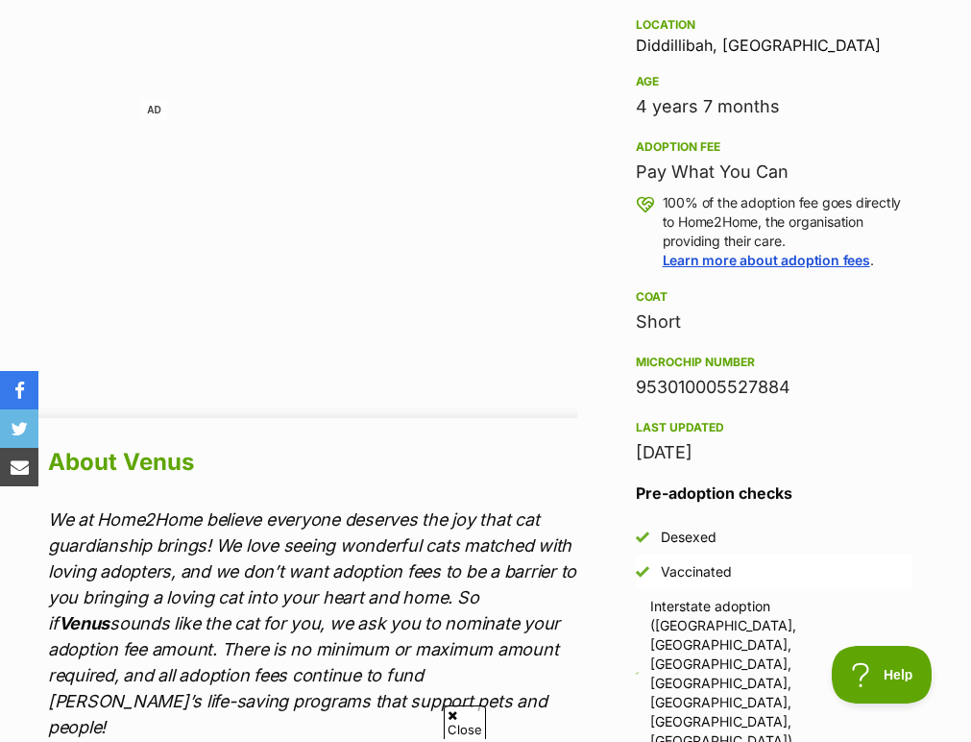
scroll to position [1235, 0]
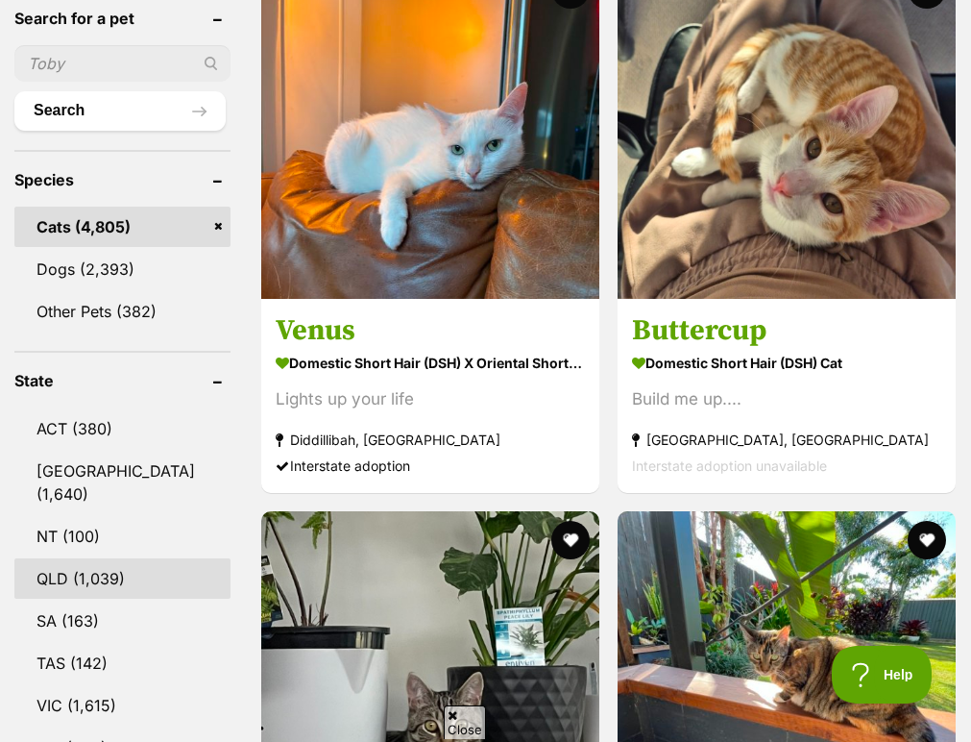
click at [109, 563] on link "QLD (1,039)" at bounding box center [122, 578] width 216 height 40
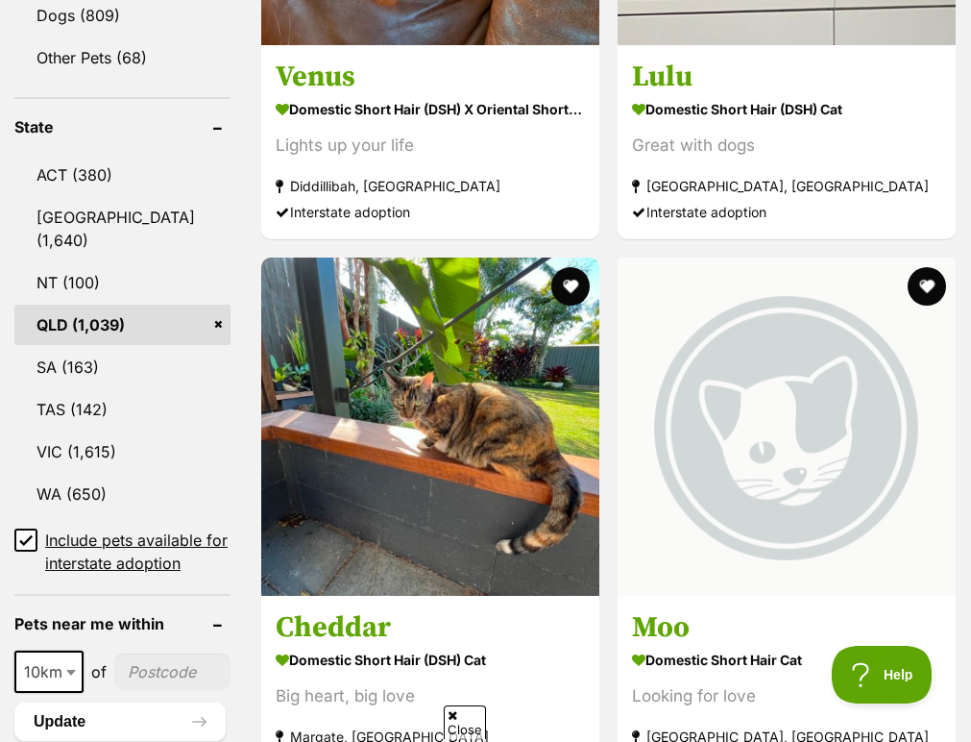
scroll to position [1610, 0]
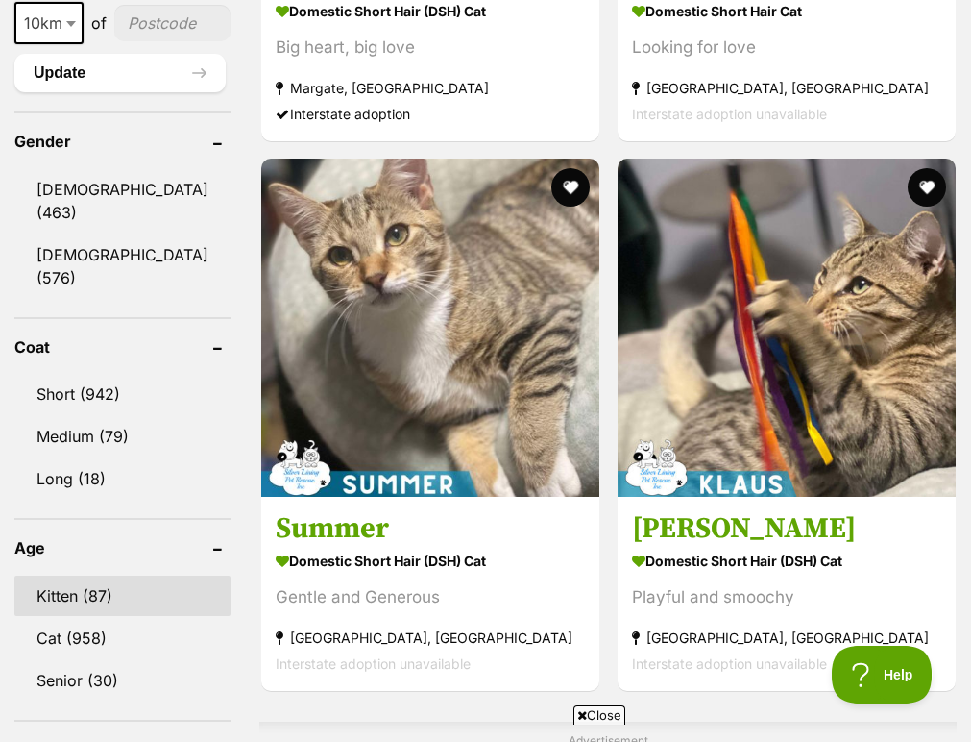
click at [103, 575] on link "Kitten (87)" at bounding box center [122, 595] width 216 height 40
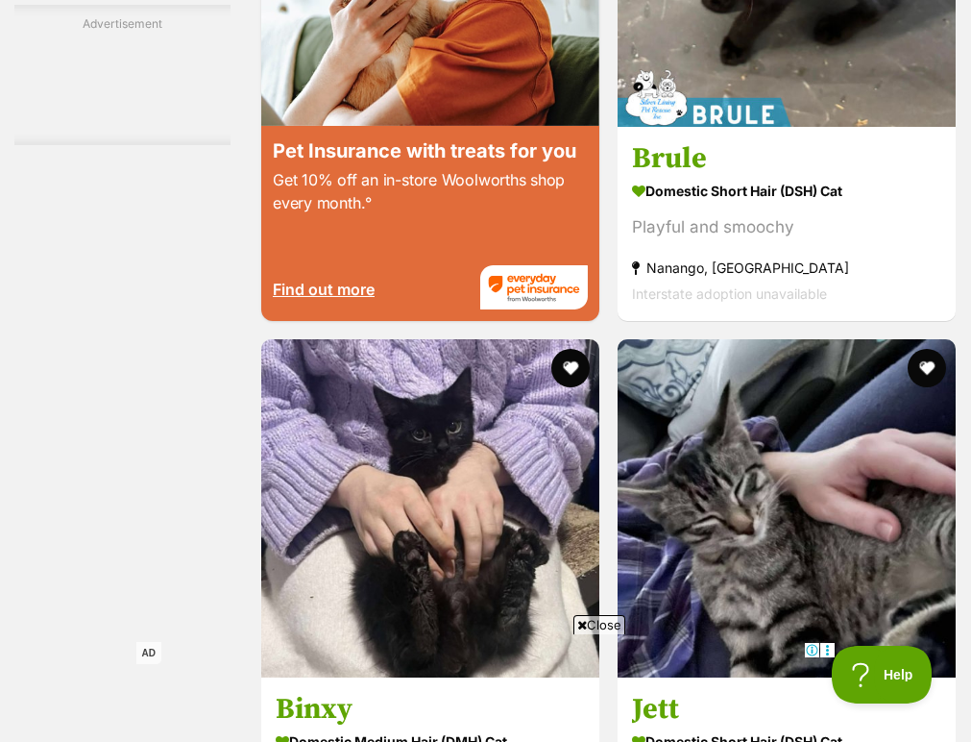
scroll to position [4154, 0]
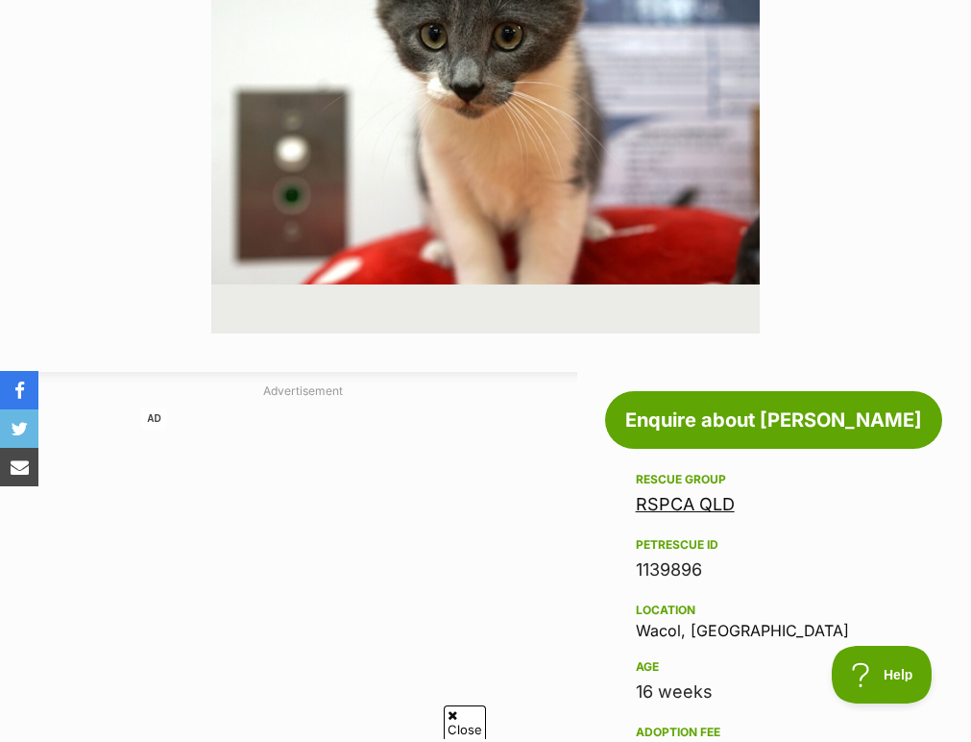
scroll to position [132, 0]
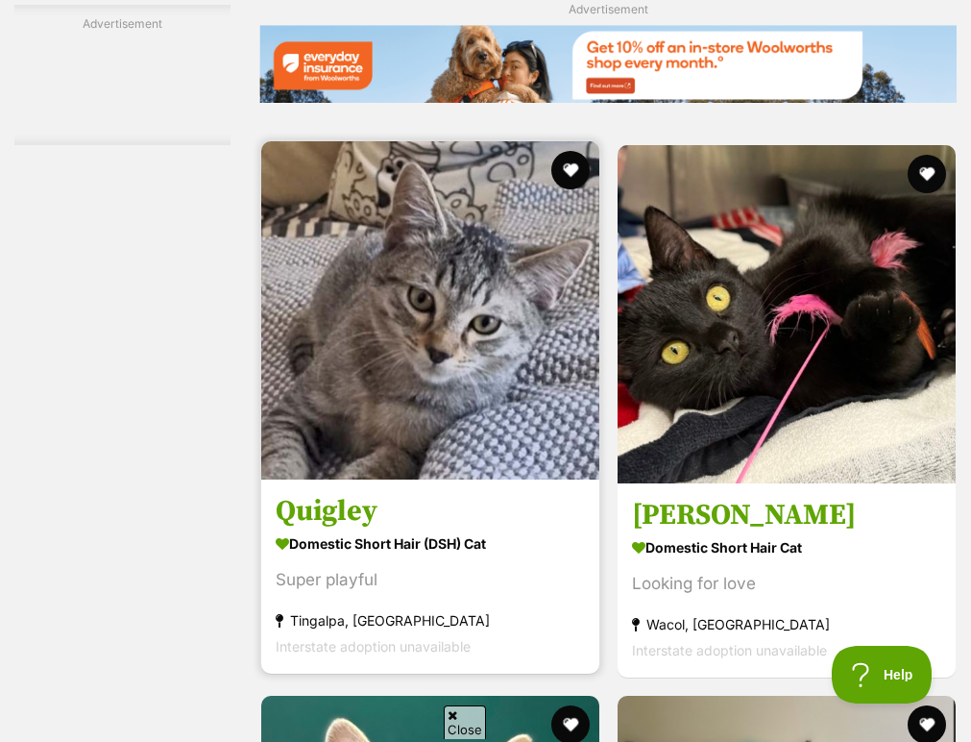
scroll to position [4449, 0]
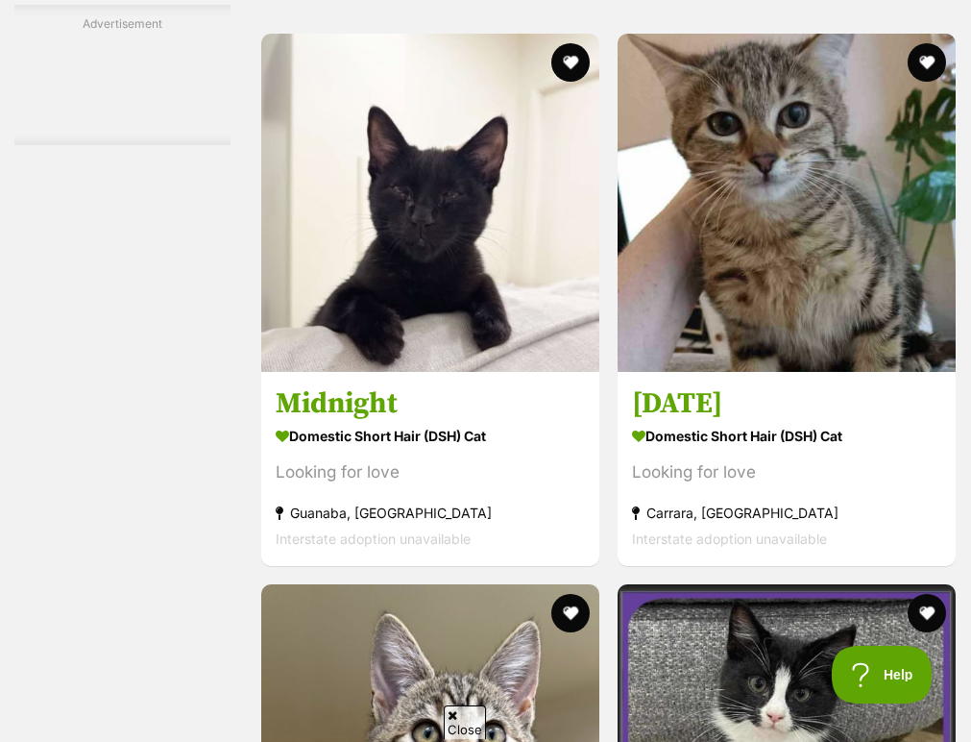
scroll to position [4651, 0]
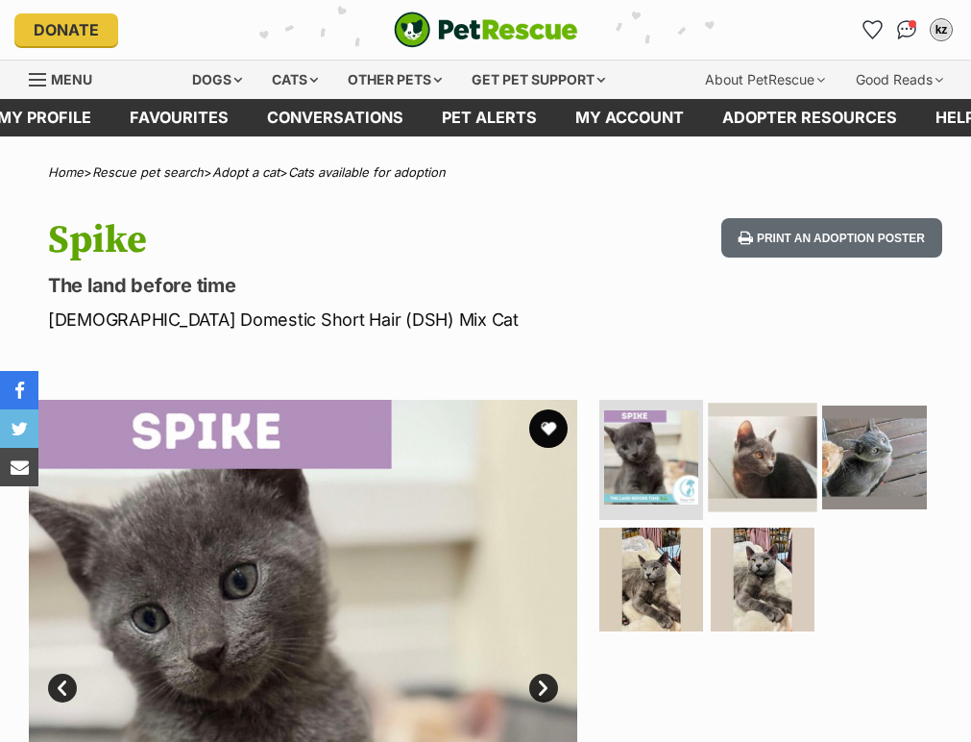
click at [757, 448] on img at bounding box center [763, 458] width 110 height 110
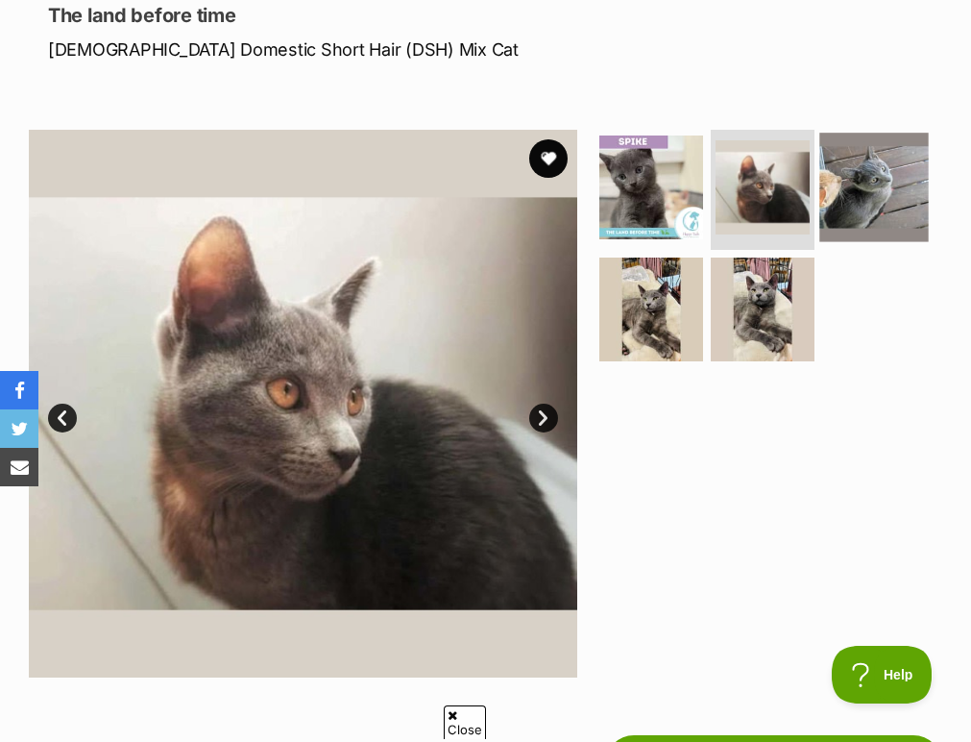
click at [868, 190] on img at bounding box center [875, 188] width 110 height 110
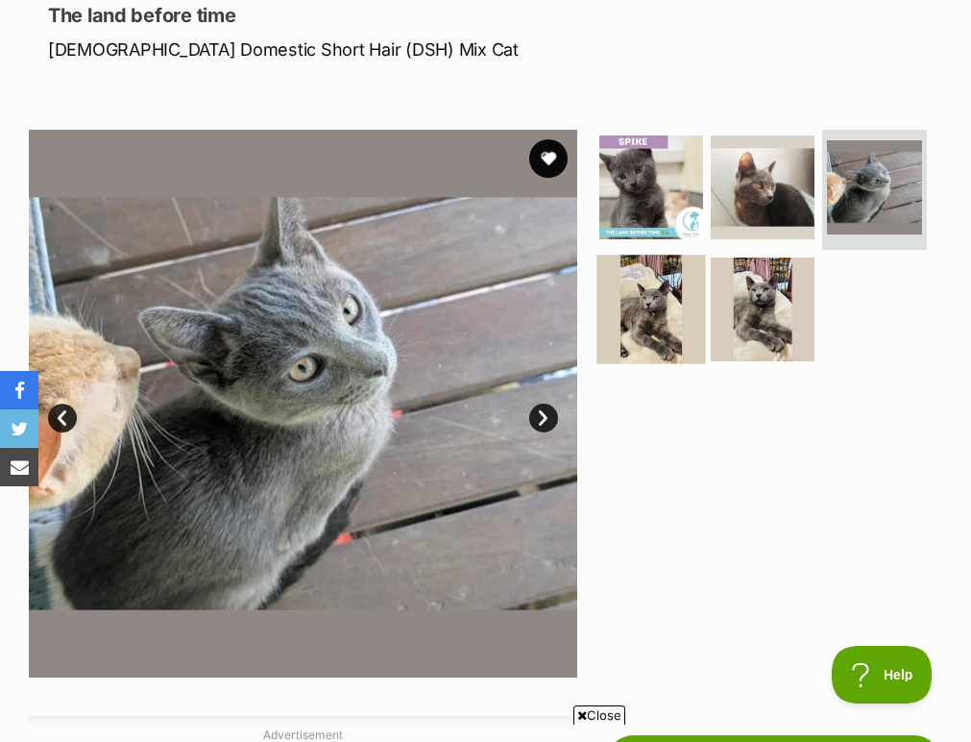
click at [648, 313] on img at bounding box center [652, 310] width 110 height 110
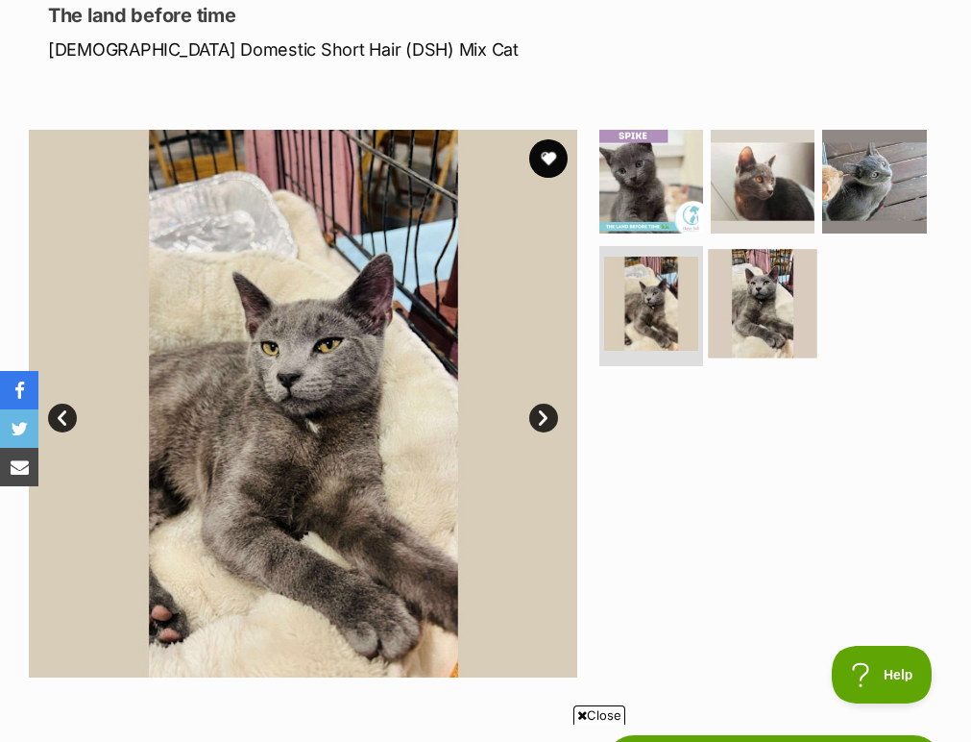
click at [752, 323] on img at bounding box center [763, 304] width 110 height 110
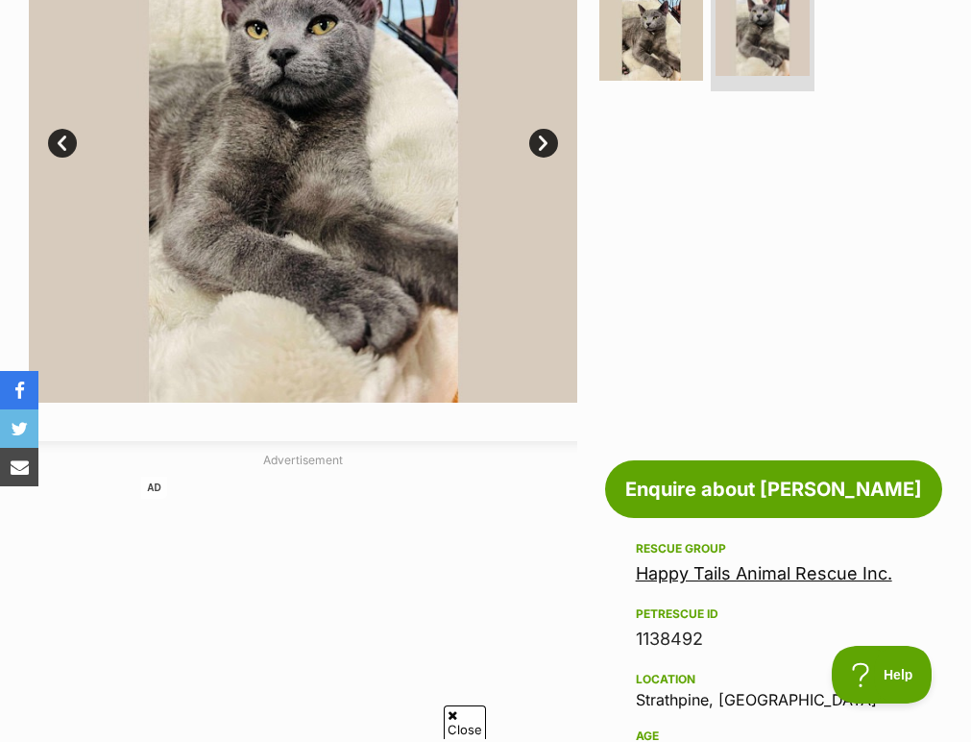
scroll to position [276, 0]
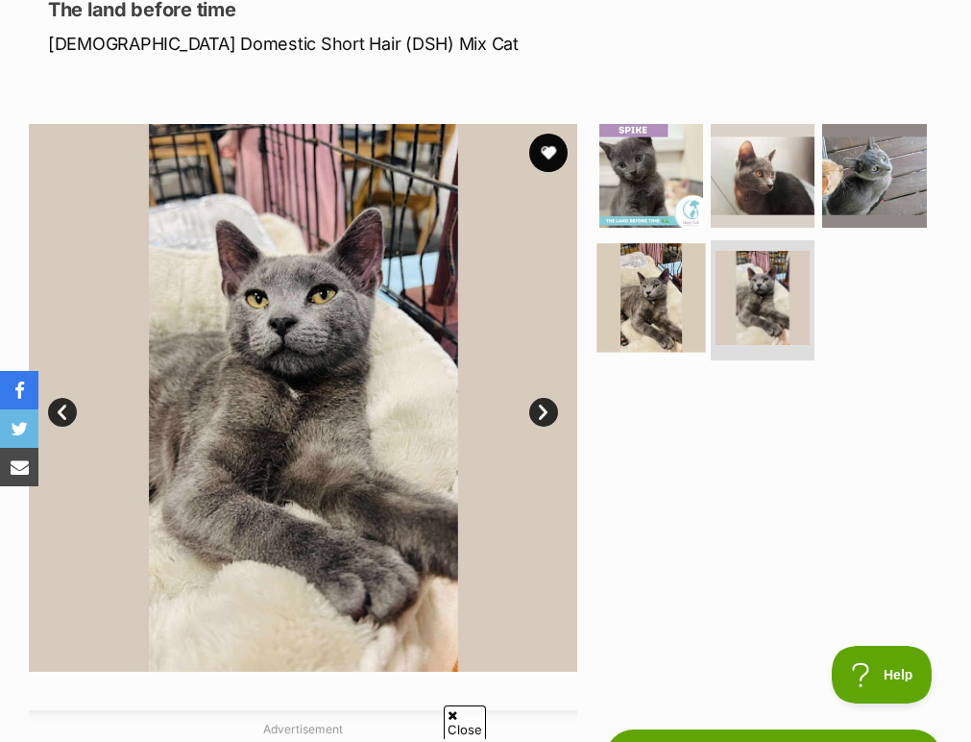
click at [648, 257] on img at bounding box center [652, 298] width 110 height 110
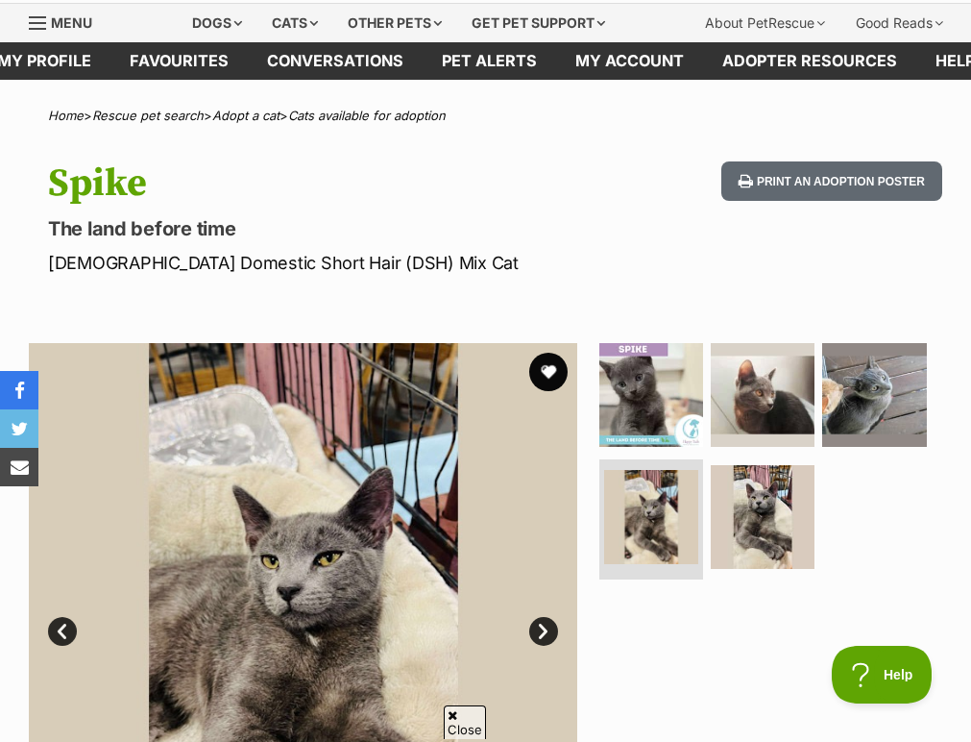
scroll to position [64, 0]
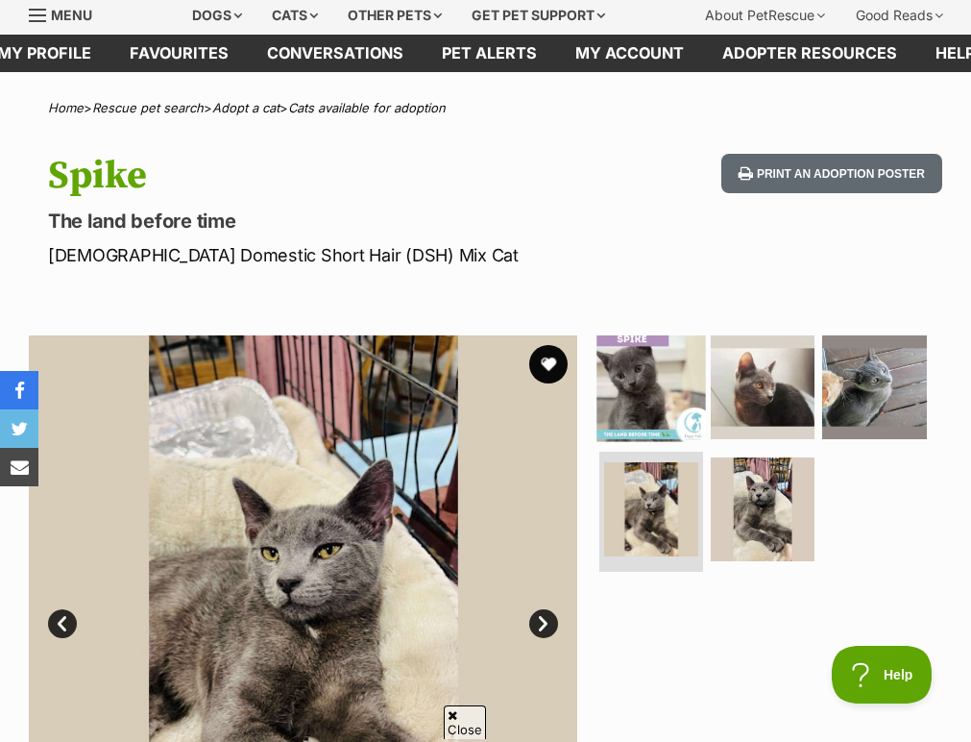
click at [642, 397] on img at bounding box center [652, 387] width 110 height 110
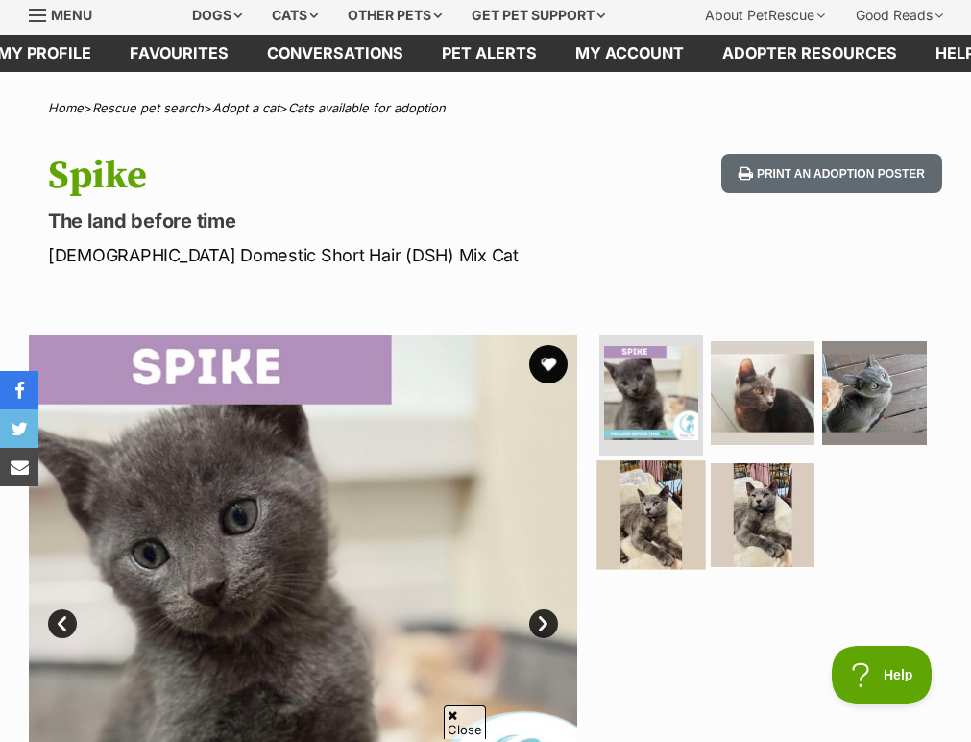
click at [667, 518] on img at bounding box center [652, 515] width 110 height 110
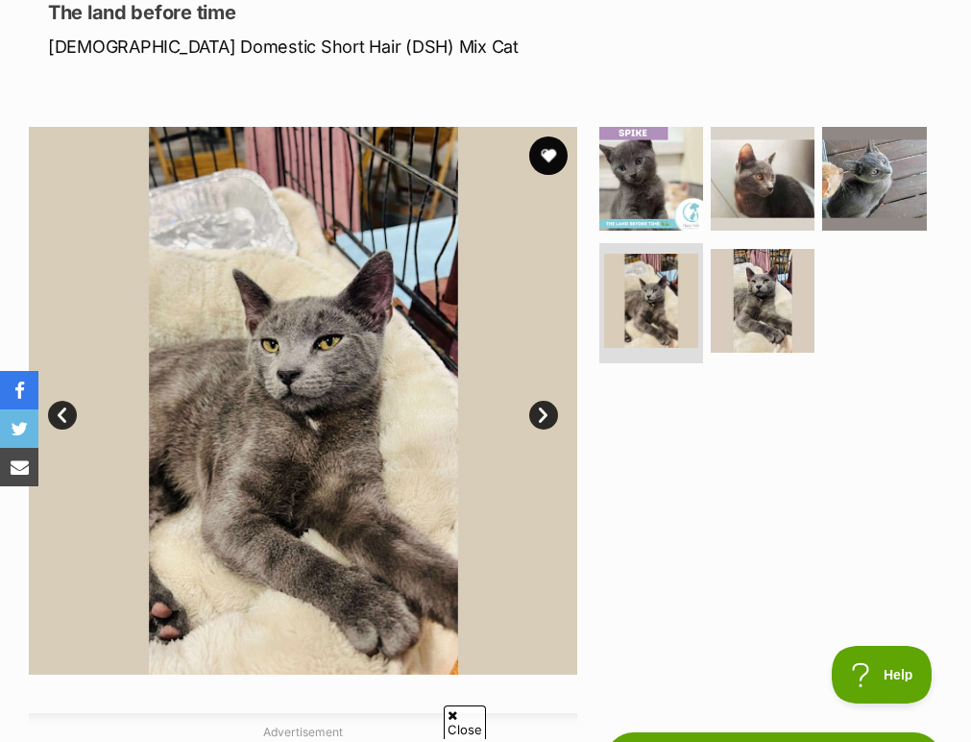
scroll to position [0, 0]
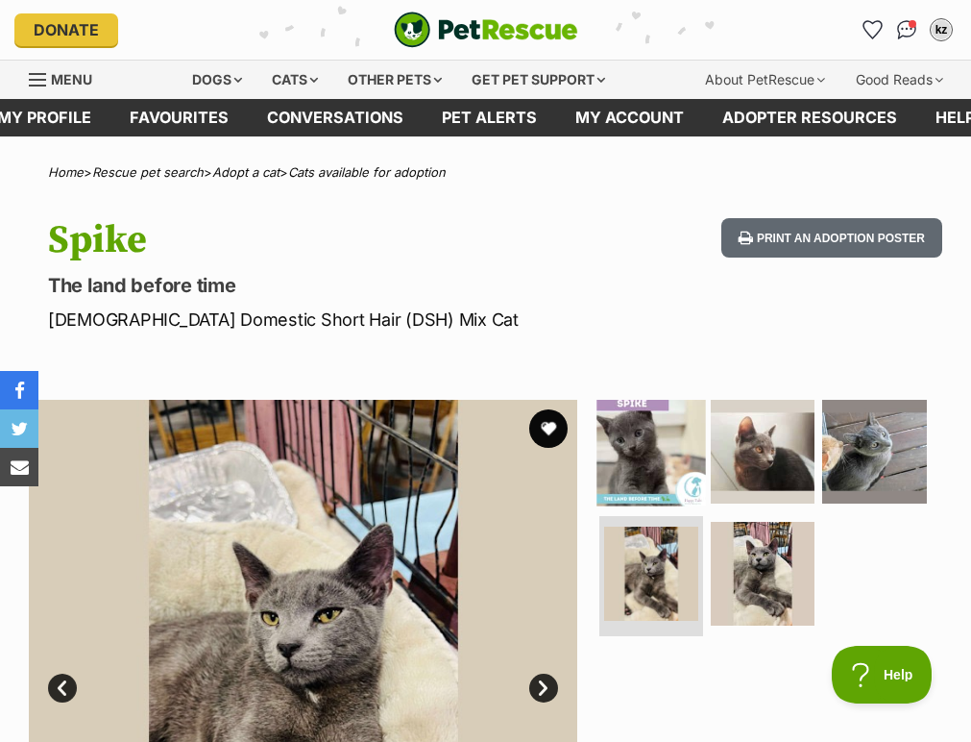
click at [620, 462] on img at bounding box center [652, 452] width 110 height 110
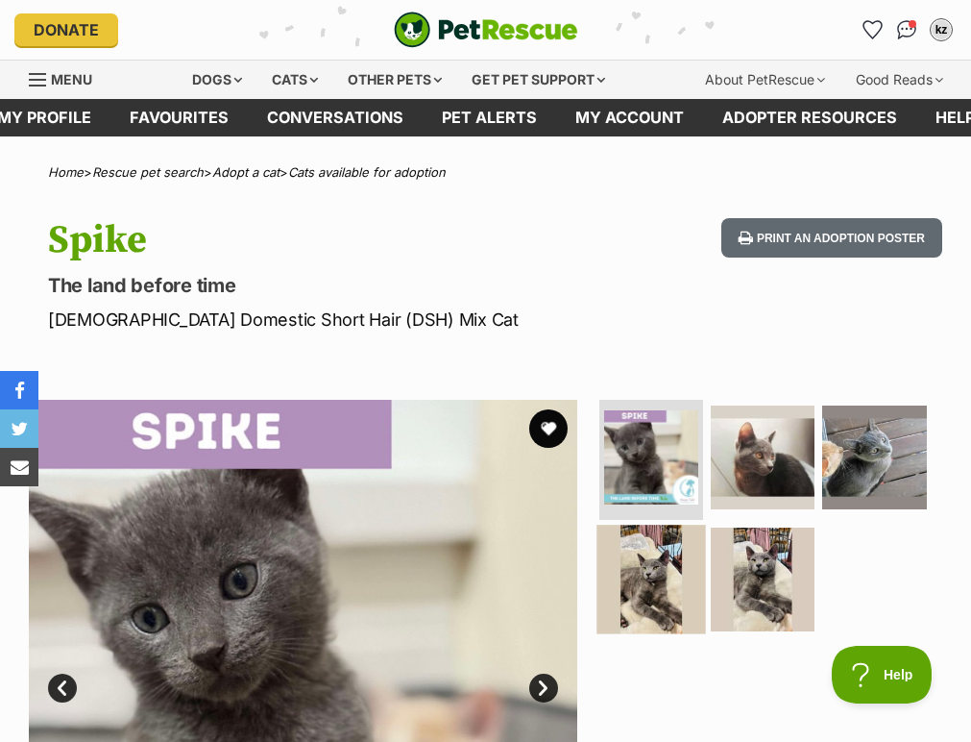
click at [651, 589] on img at bounding box center [652, 580] width 110 height 110
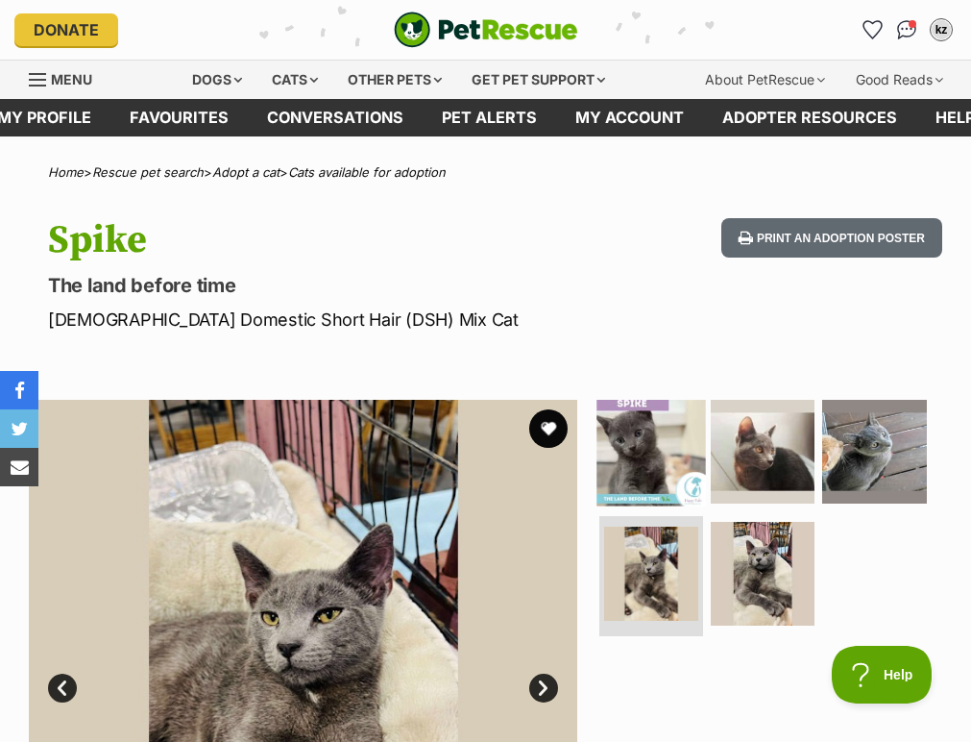
click at [636, 463] on img at bounding box center [652, 452] width 110 height 110
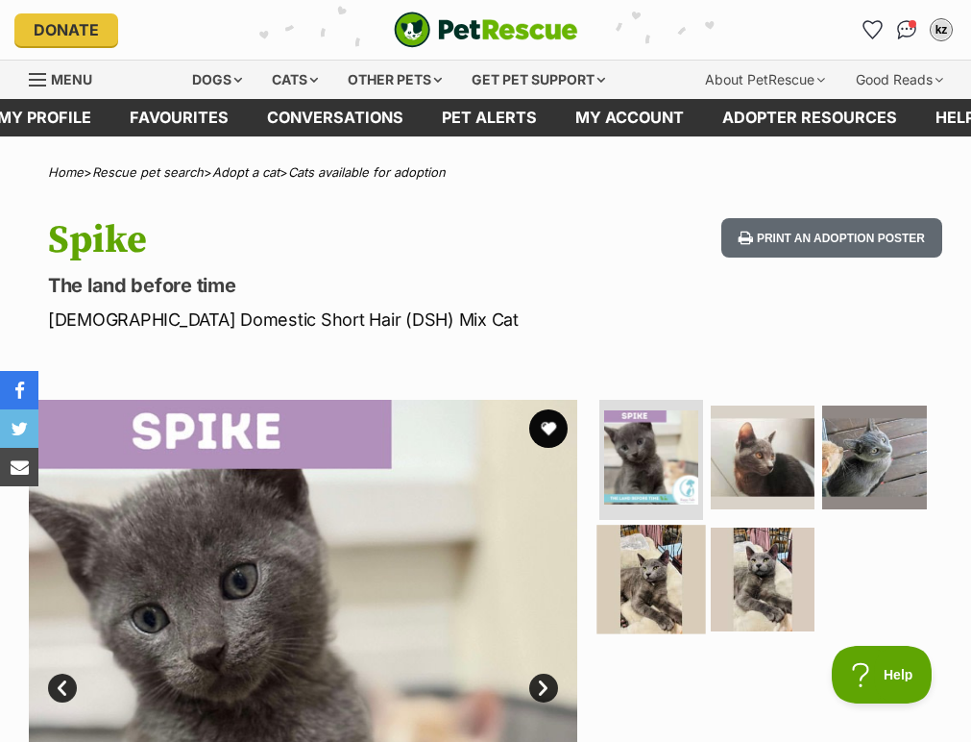
click at [646, 569] on img at bounding box center [652, 580] width 110 height 110
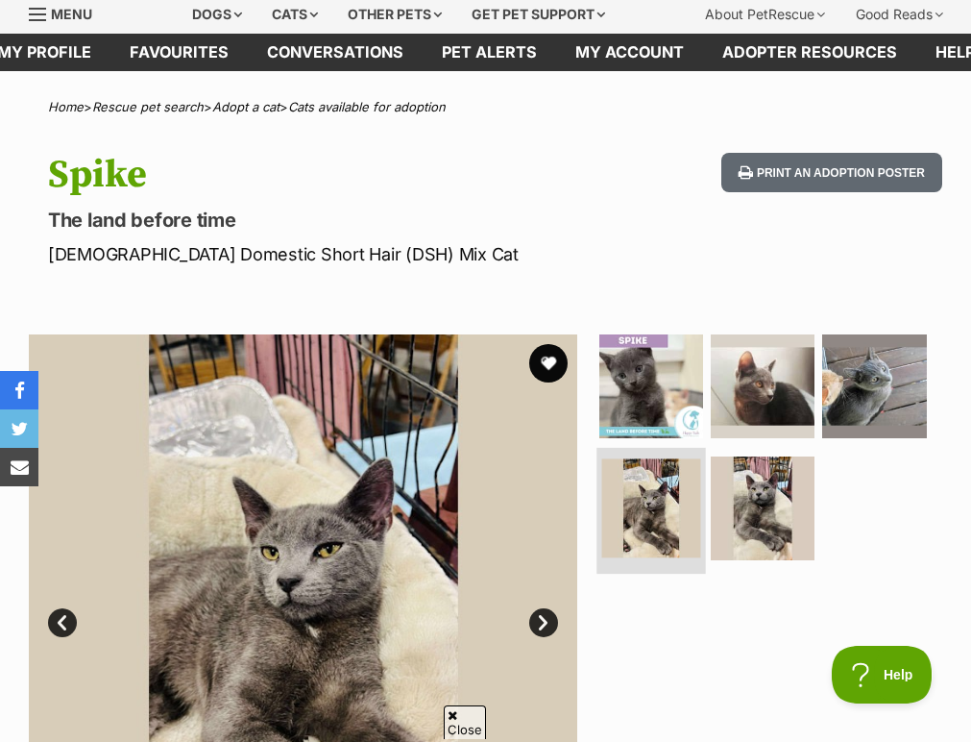
scroll to position [66, 0]
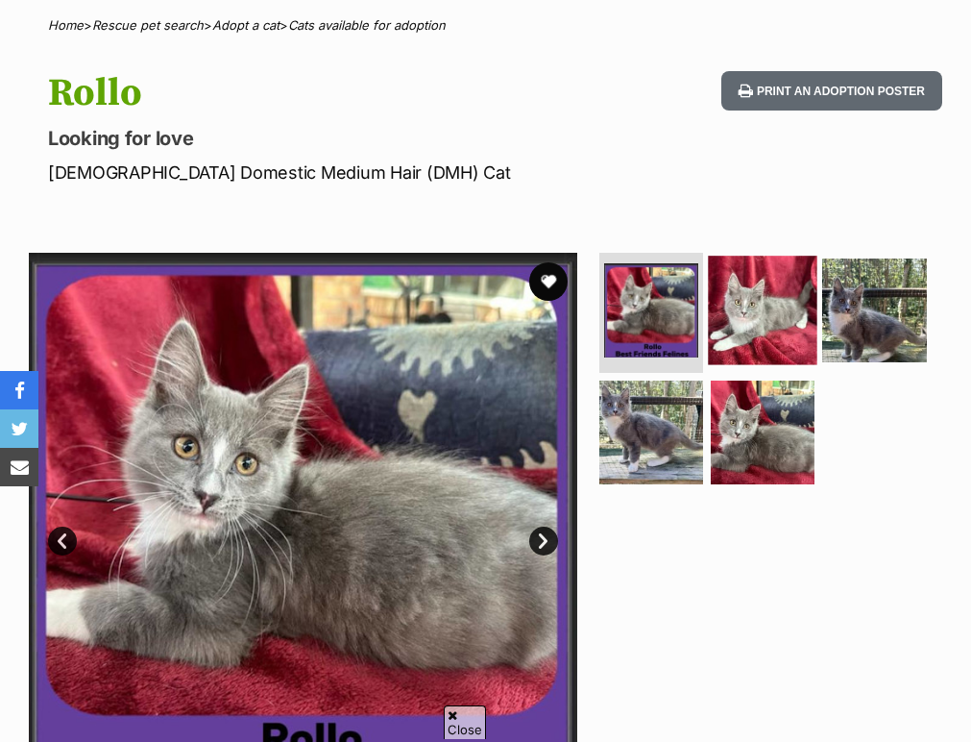
click at [744, 306] on img at bounding box center [763, 311] width 110 height 110
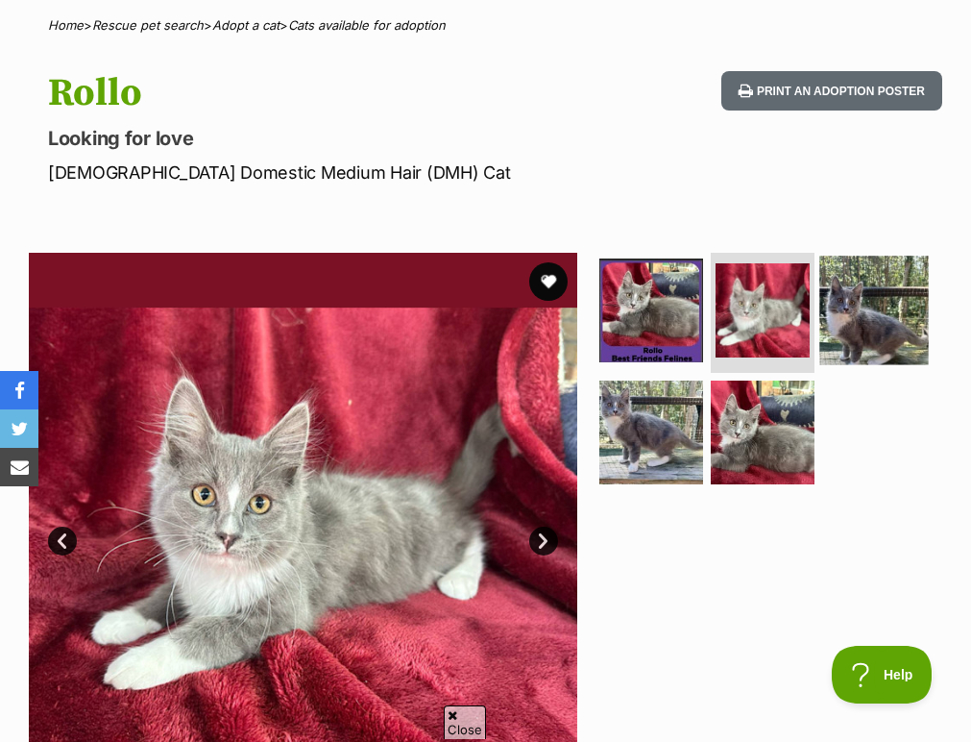
click at [849, 317] on img at bounding box center [875, 311] width 110 height 110
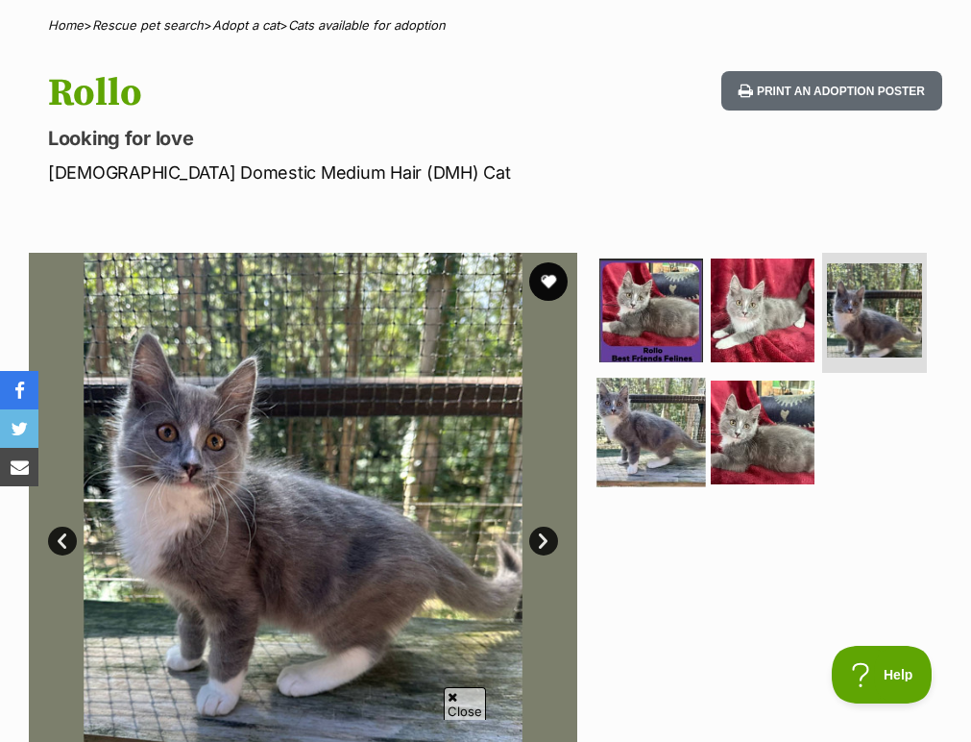
click at [680, 460] on img at bounding box center [652, 433] width 110 height 110
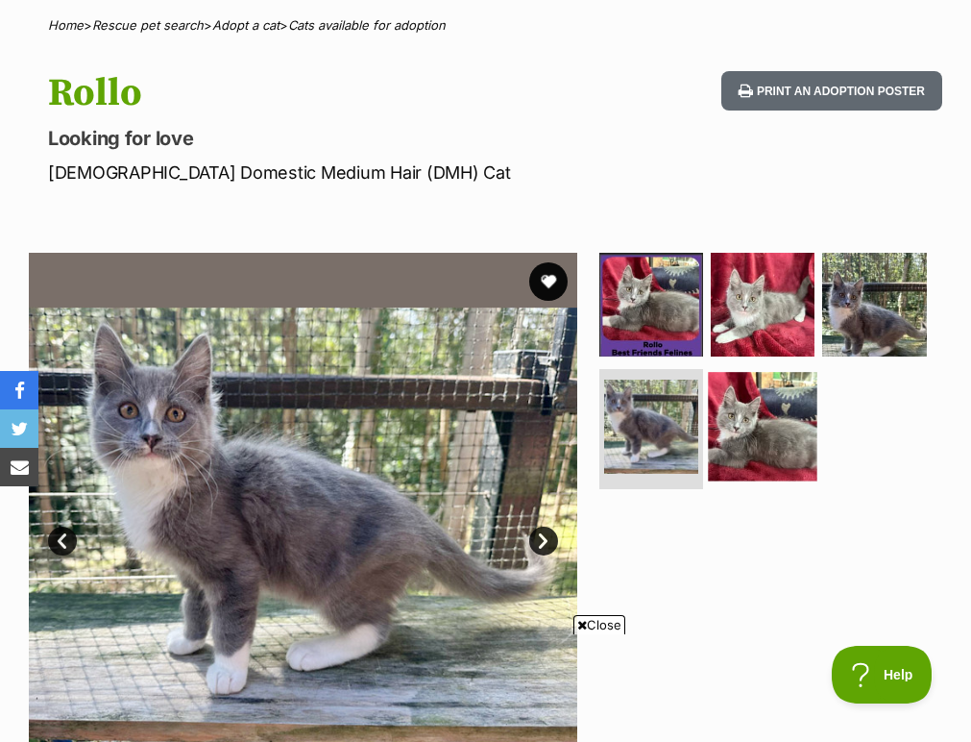
click at [760, 451] on img at bounding box center [763, 427] width 110 height 110
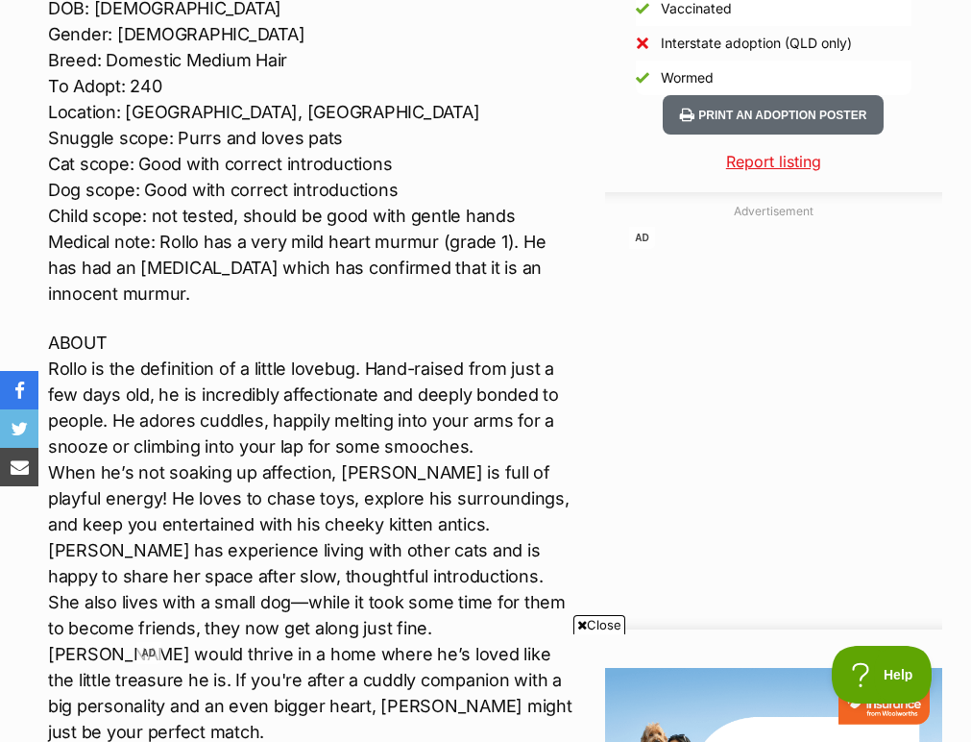
scroll to position [1765, 0]
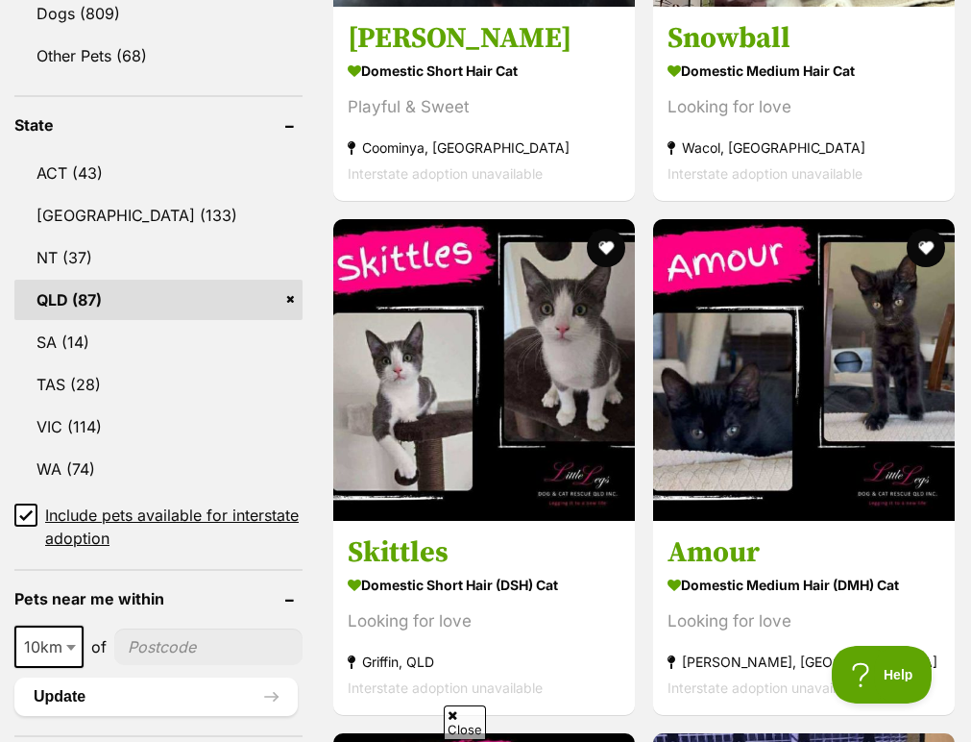
scroll to position [787, 0]
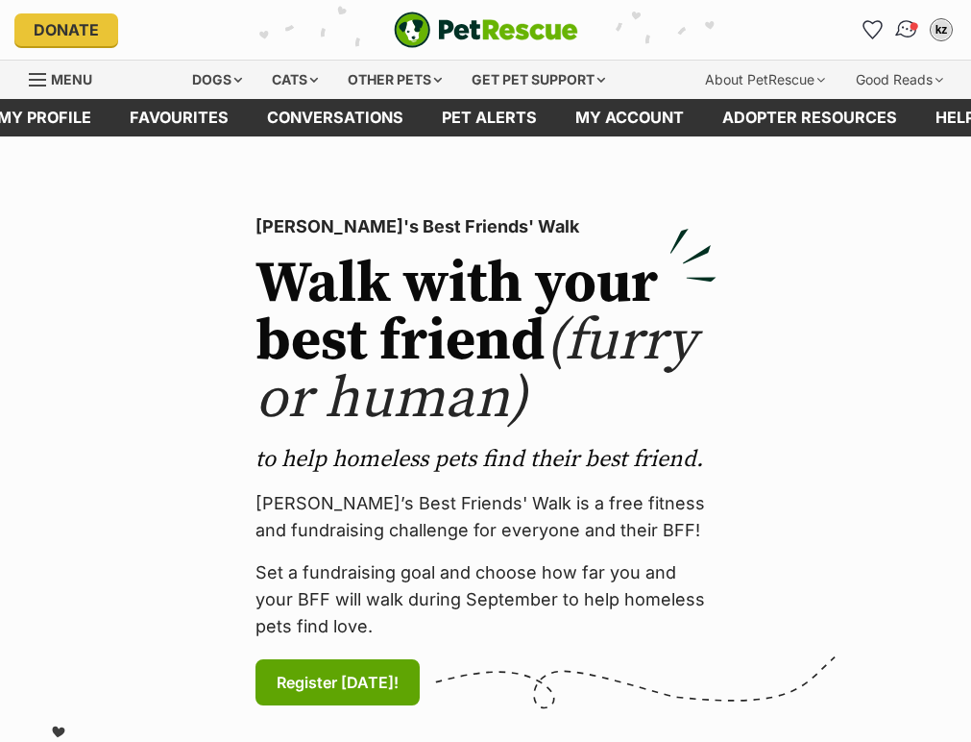
click at [901, 26] on img "Conversations" at bounding box center [907, 29] width 26 height 25
